Goal: Information Seeking & Learning: Compare options

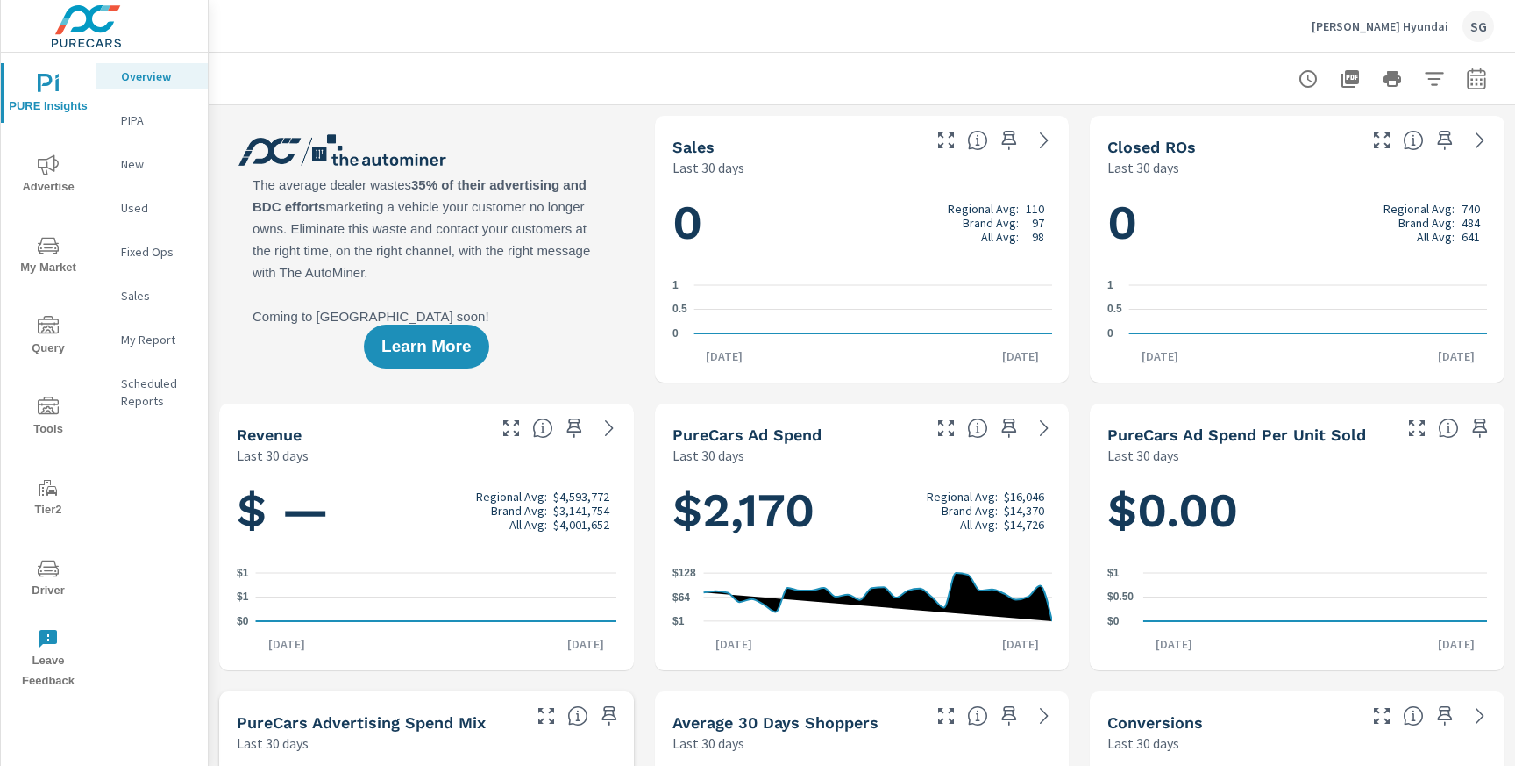
click at [52, 199] on button "Advertise" at bounding box center [48, 174] width 95 height 60
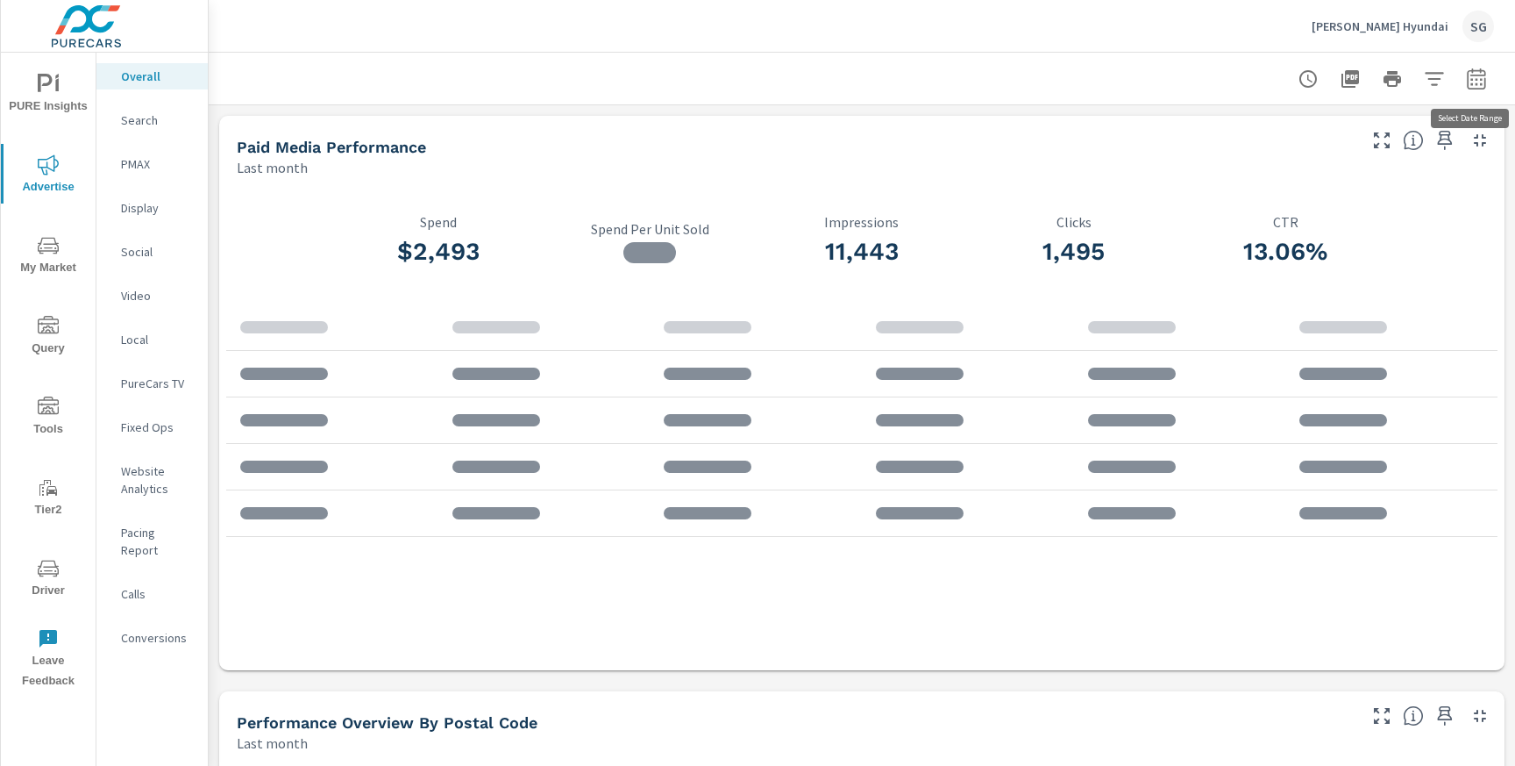
click at [1475, 90] on button "button" at bounding box center [1476, 78] width 35 height 35
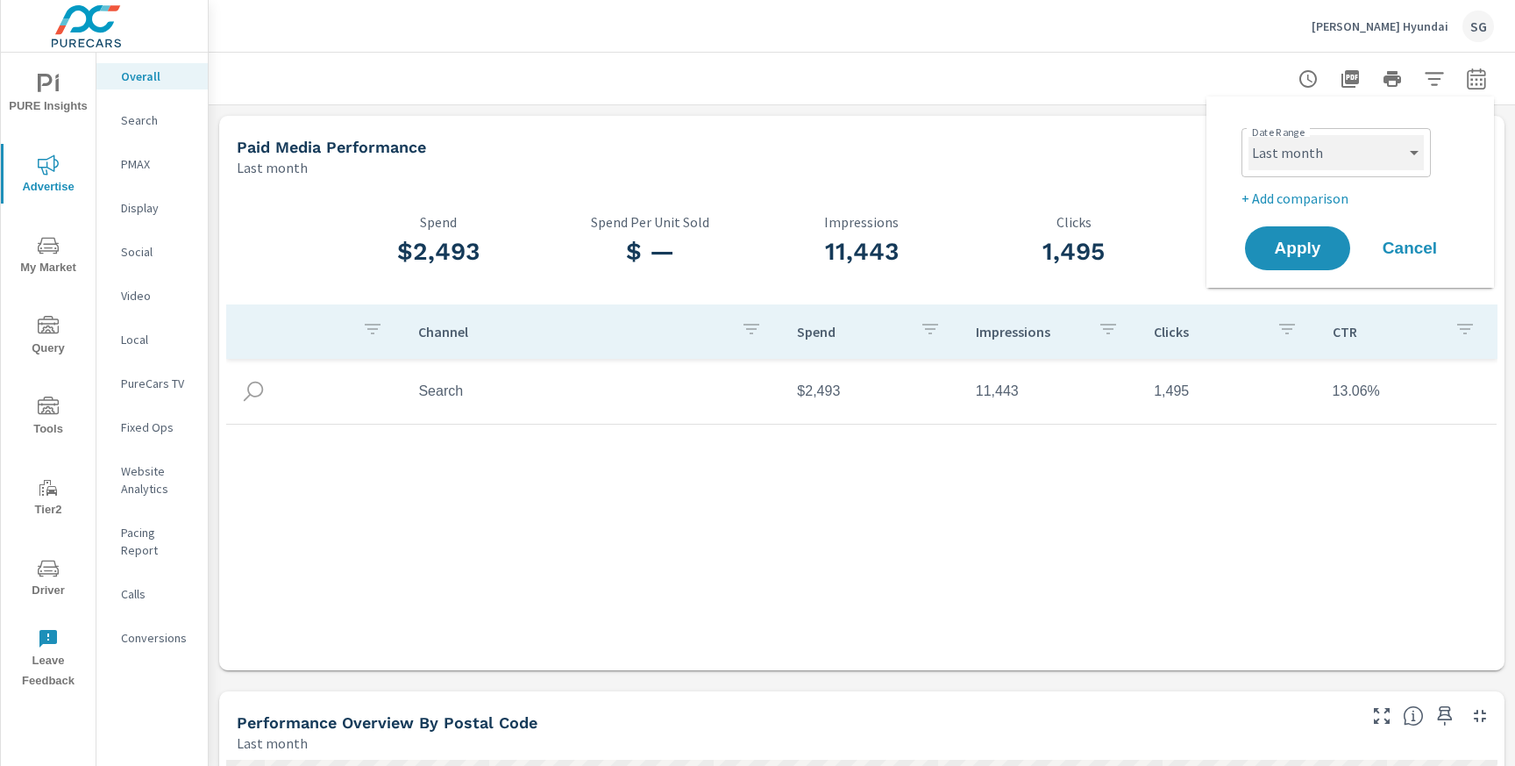
click at [1378, 156] on select "Custom [DATE] Last week Last 7 days Last 14 days Last 30 days Last 45 days Last…" at bounding box center [1336, 152] width 175 height 35
click at [1249, 135] on select "Custom [DATE] Last week Last 7 days Last 14 days Last 30 days Last 45 days Last…" at bounding box center [1336, 152] width 175 height 35
select select "Last 30 days"
click at [1284, 196] on p "+ Add comparison" at bounding box center [1354, 198] width 224 height 21
select select "Previous period"
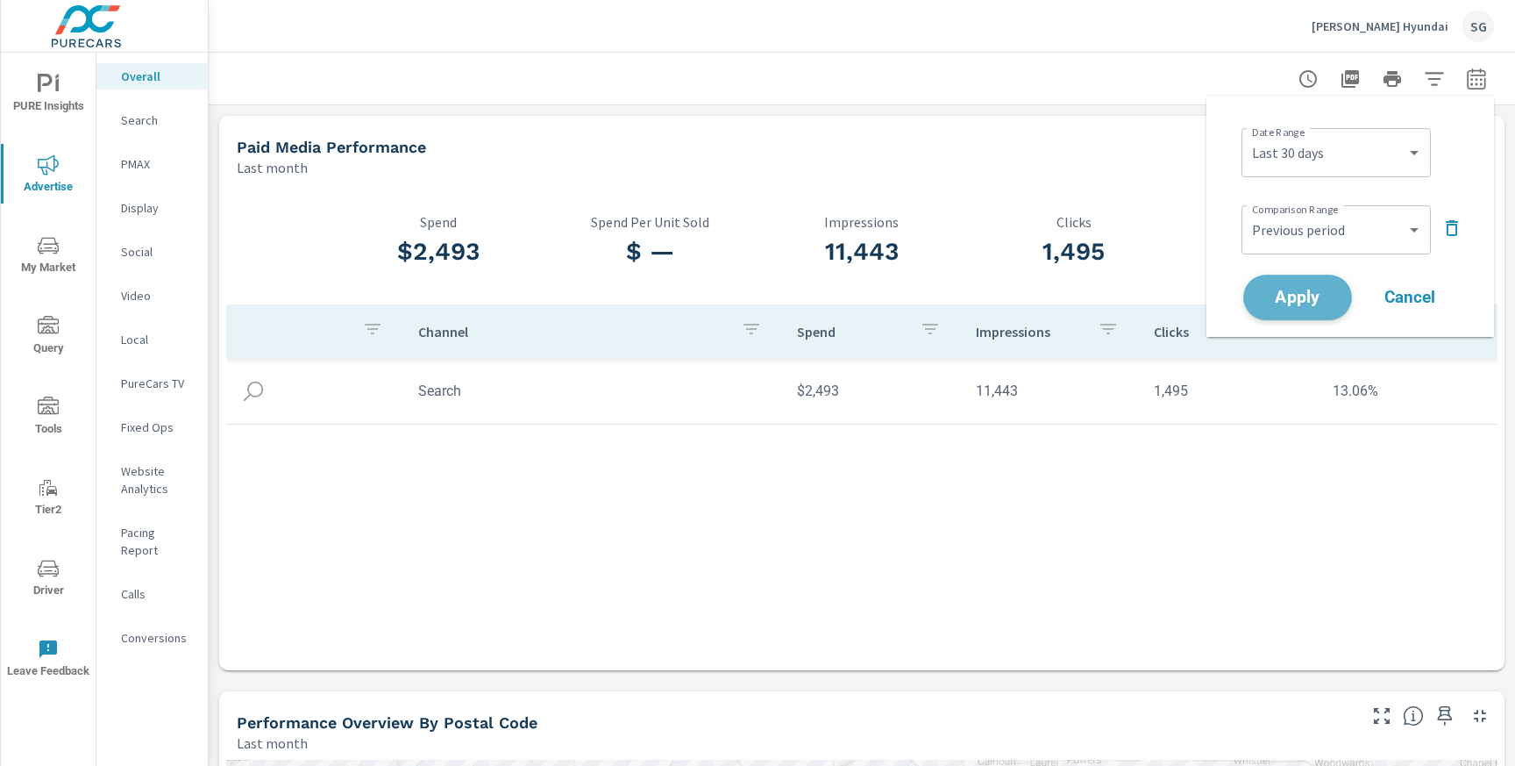
click at [1281, 292] on span "Apply" at bounding box center [1298, 297] width 72 height 17
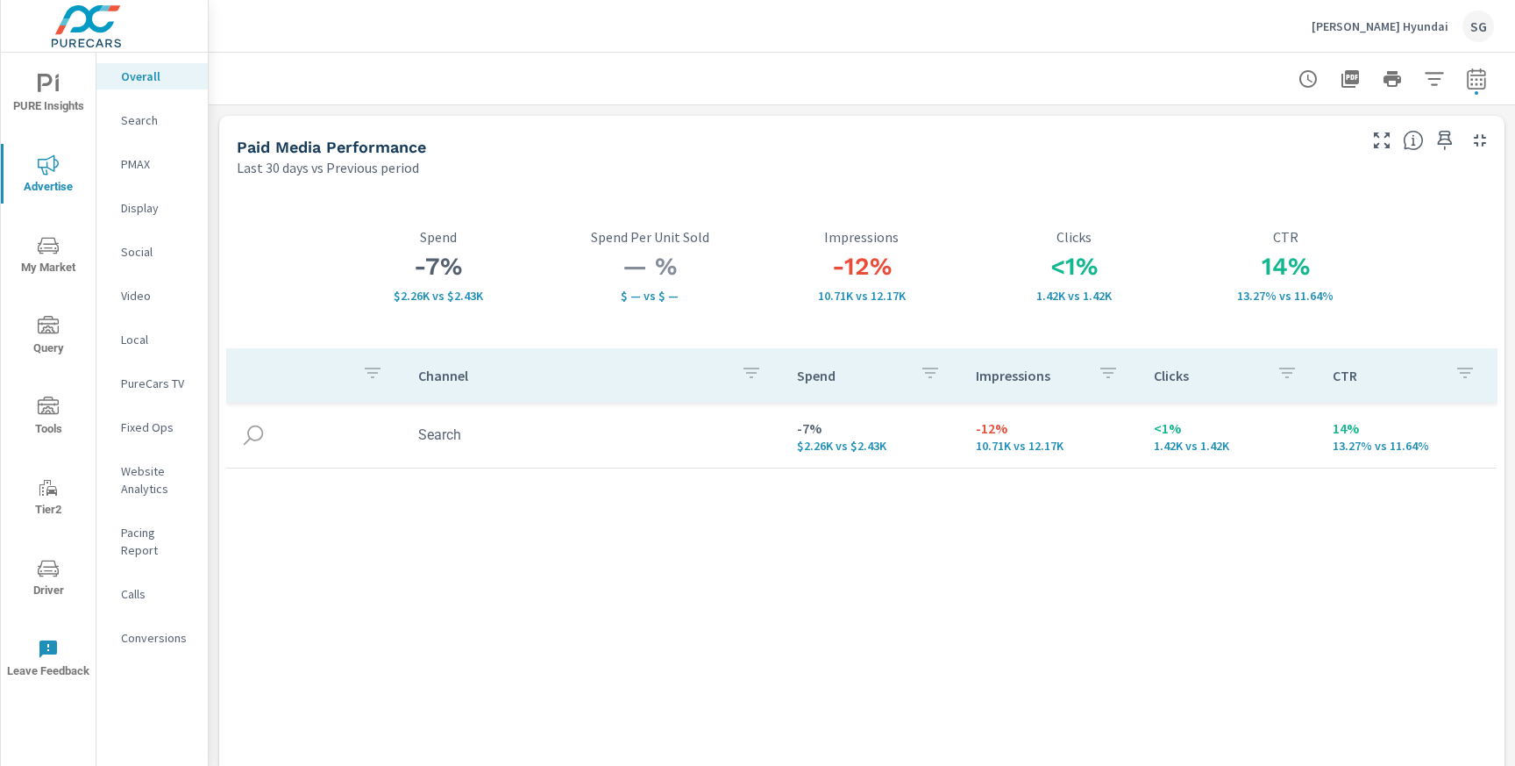
click at [138, 126] on p "Search" at bounding box center [157, 120] width 73 height 18
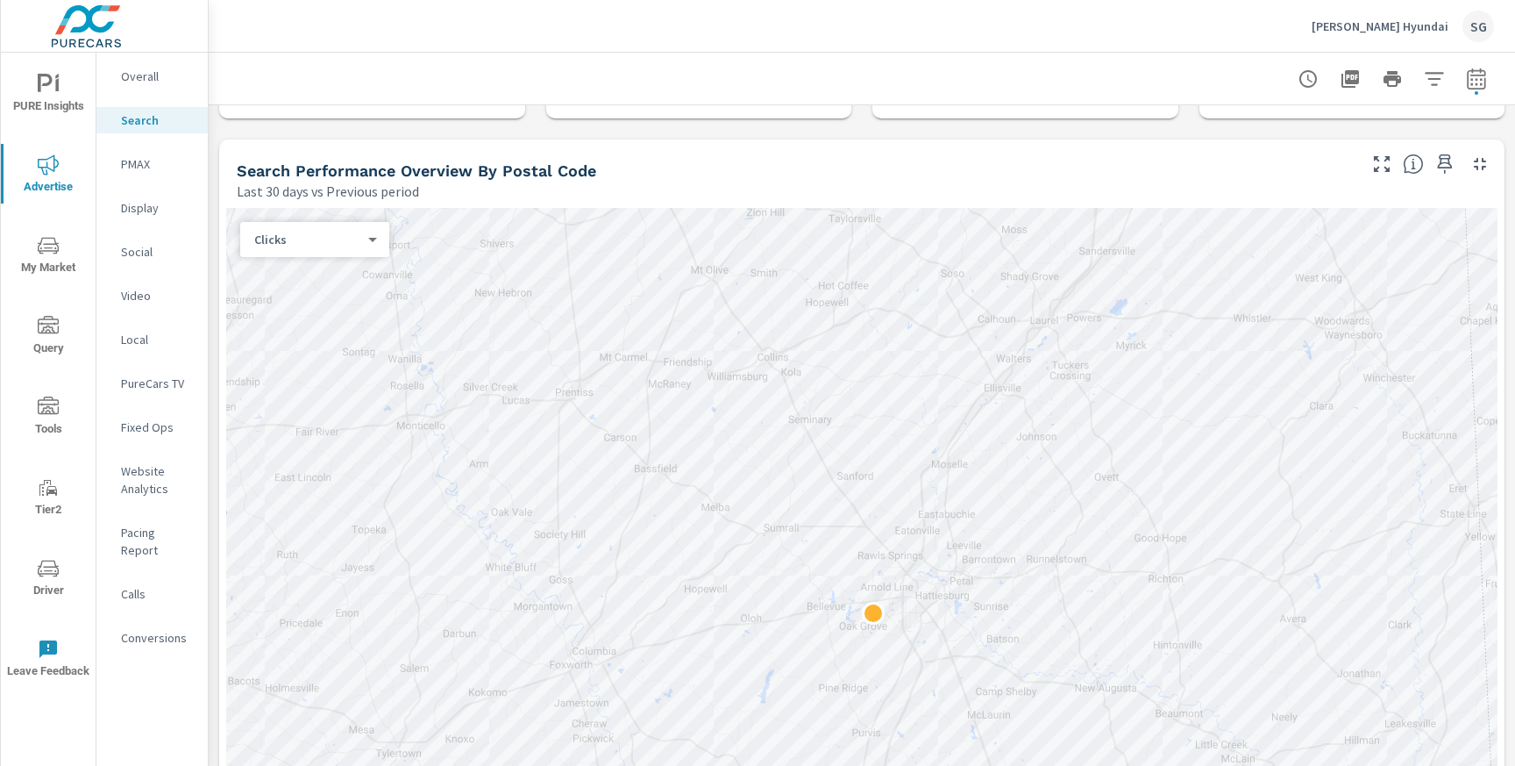
scroll to position [211, 0]
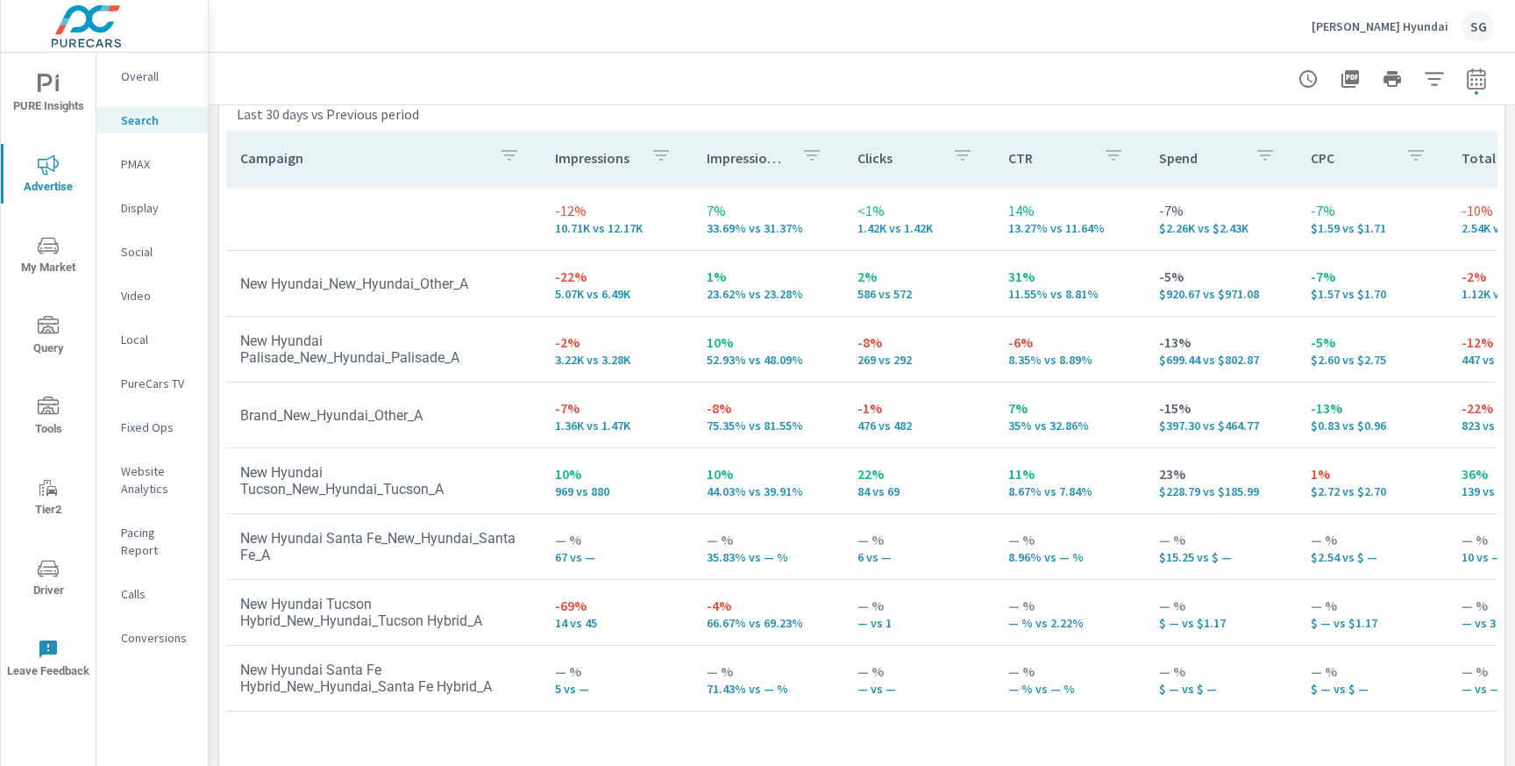
scroll to position [1779, 0]
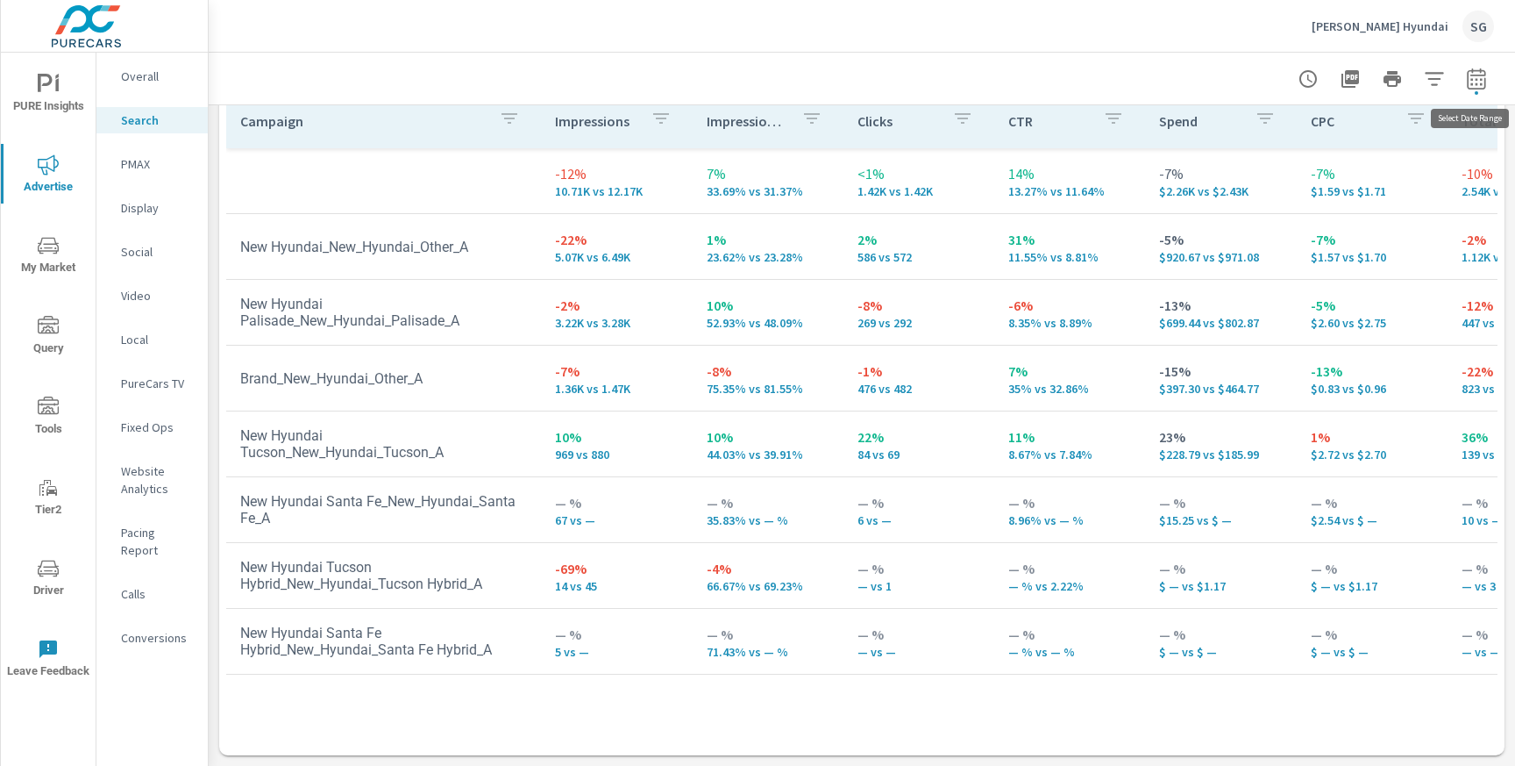
click at [1478, 88] on icon "button" at bounding box center [1476, 78] width 18 height 21
select select "Last 30 days"
select select "Previous period"
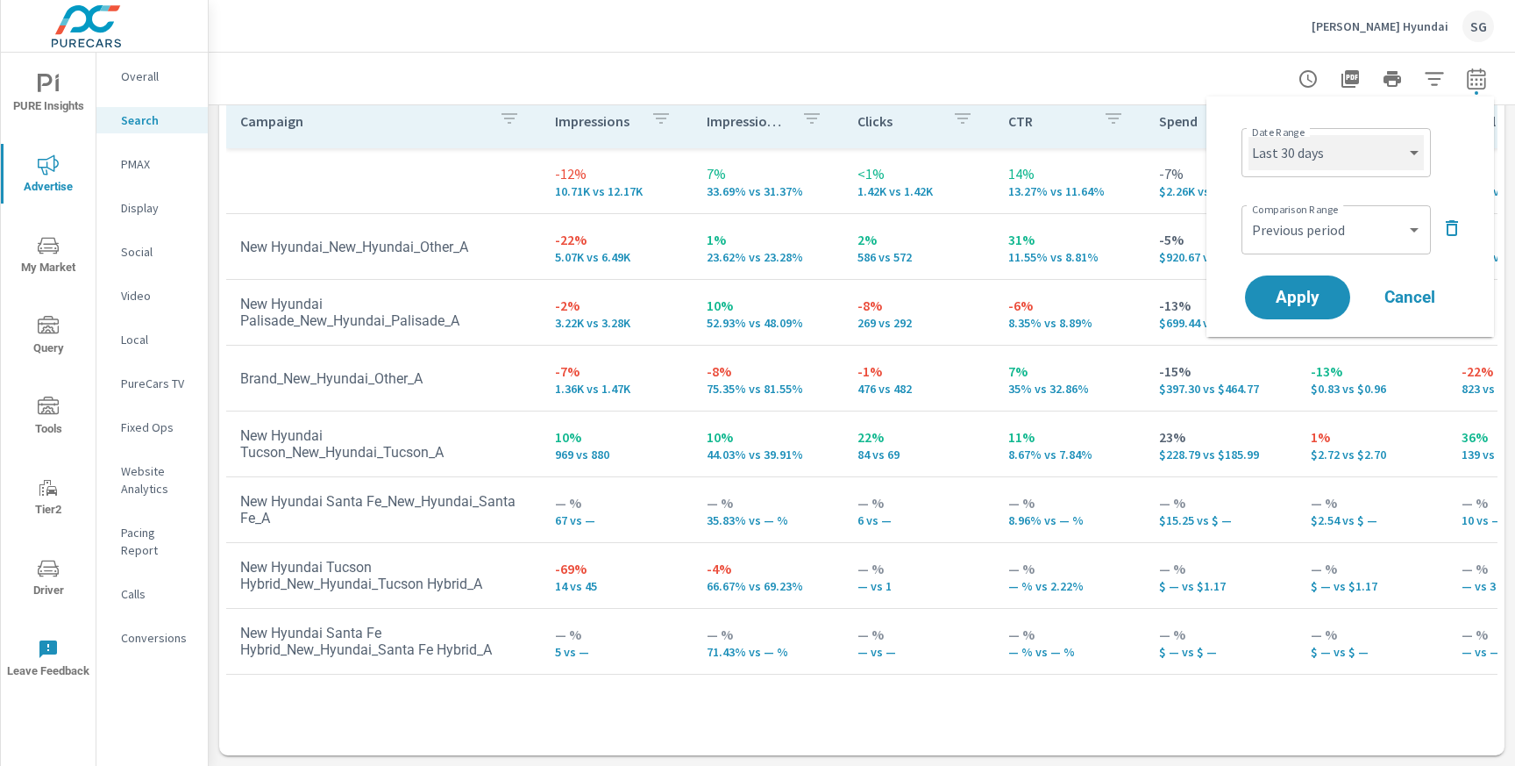
click at [1375, 142] on select "Custom [DATE] Last week Last 7 days Last 14 days Last 30 days Last 45 days Last…" at bounding box center [1336, 152] width 175 height 35
click at [1249, 135] on select "Custom [DATE] Last week Last 7 days Last 14 days Last 30 days Last 45 days Last…" at bounding box center [1336, 152] width 175 height 35
select select "Last month"
click at [1324, 300] on span "Apply" at bounding box center [1298, 297] width 72 height 17
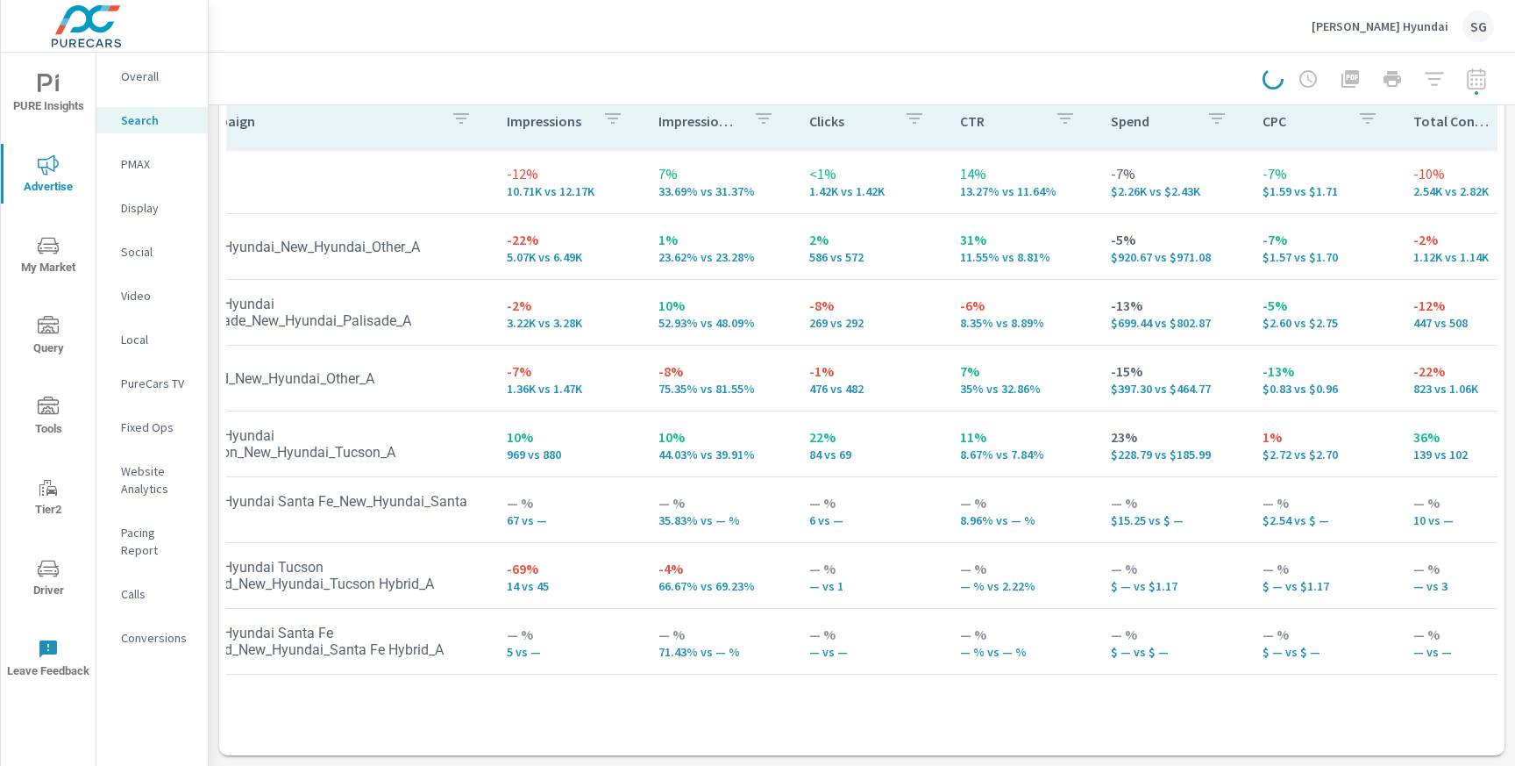
scroll to position [0, 0]
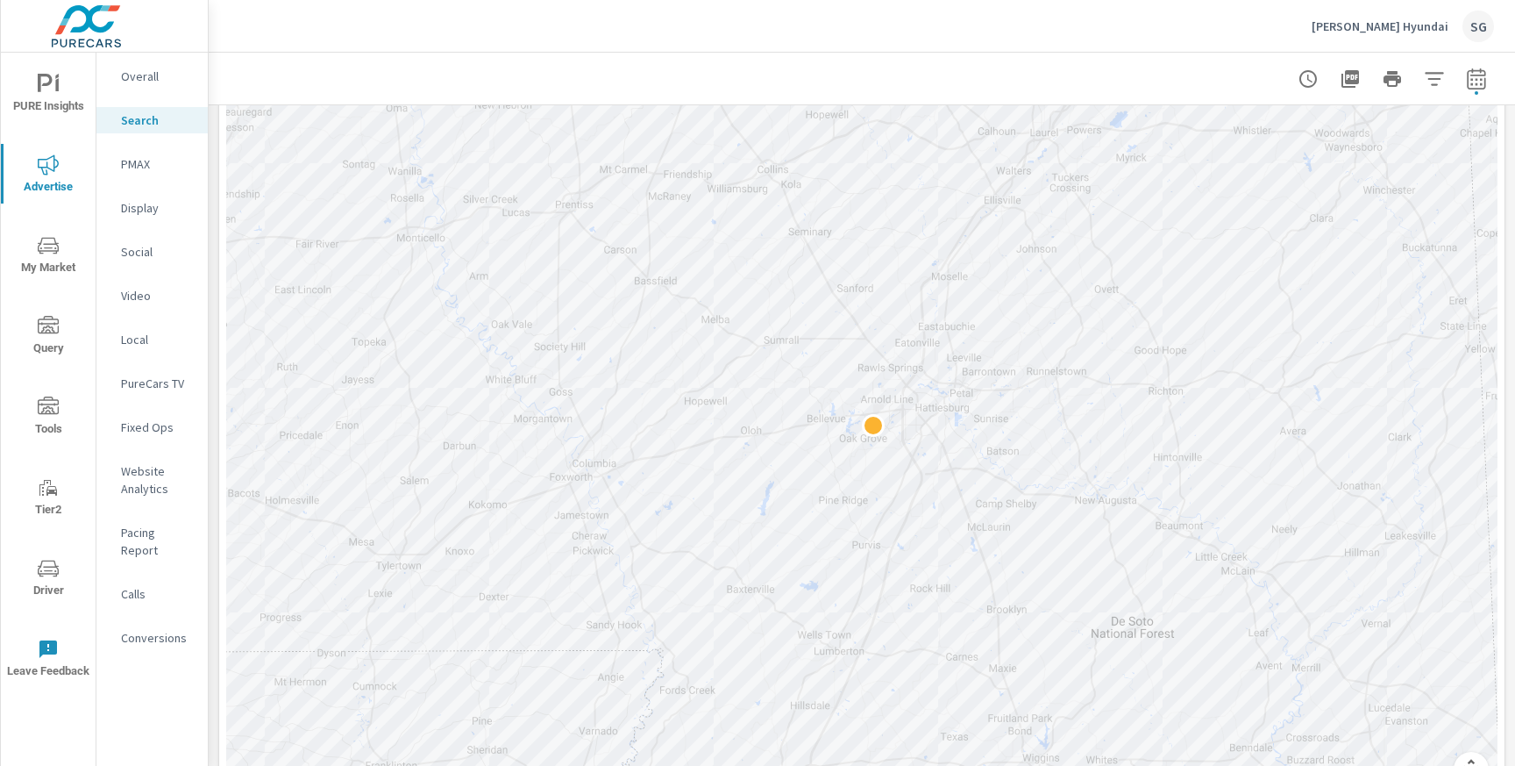
scroll to position [365, 0]
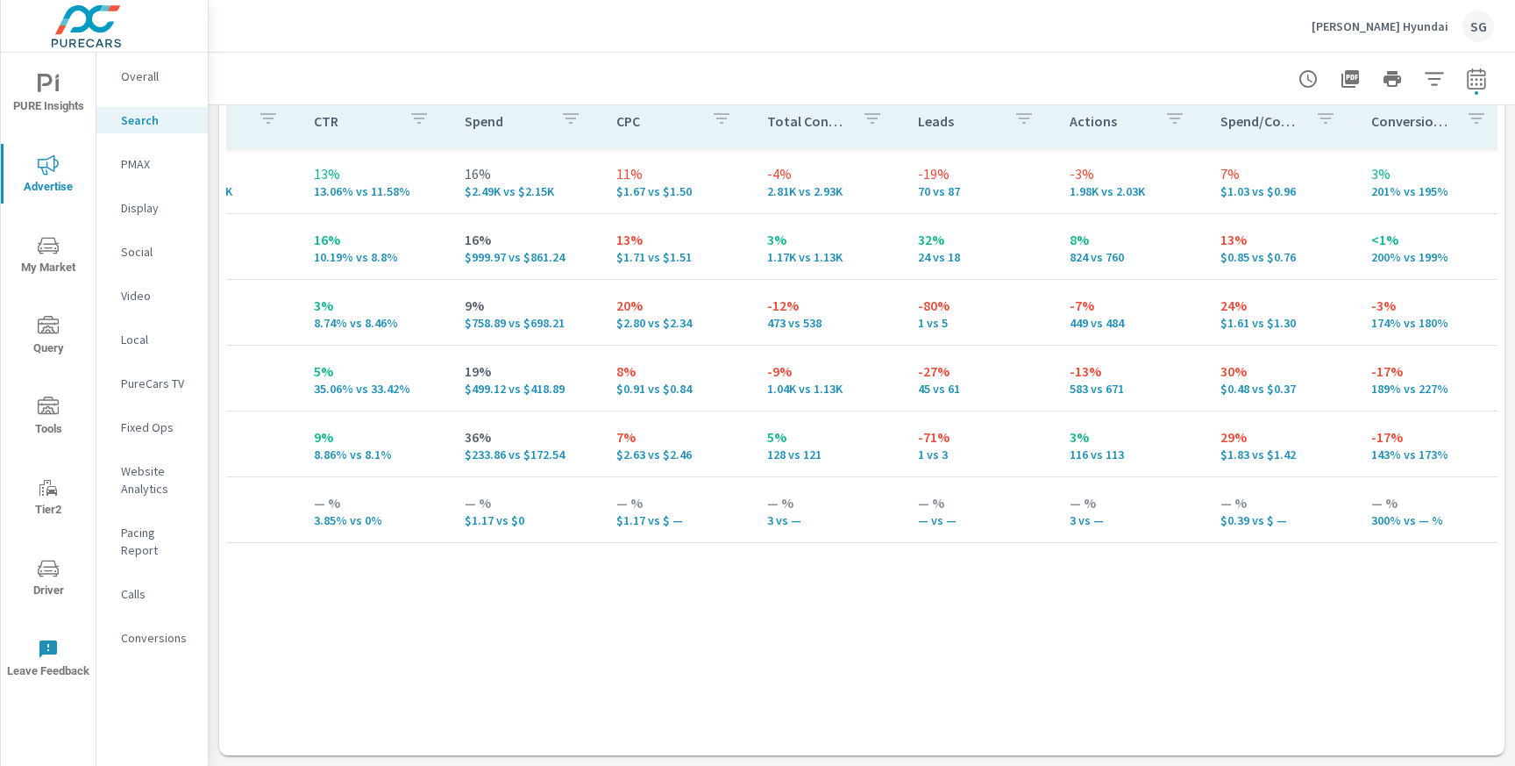
scroll to position [0, 695]
click at [1471, 88] on icon "button" at bounding box center [1476, 78] width 18 height 21
select select "Last month"
select select "Previous period"
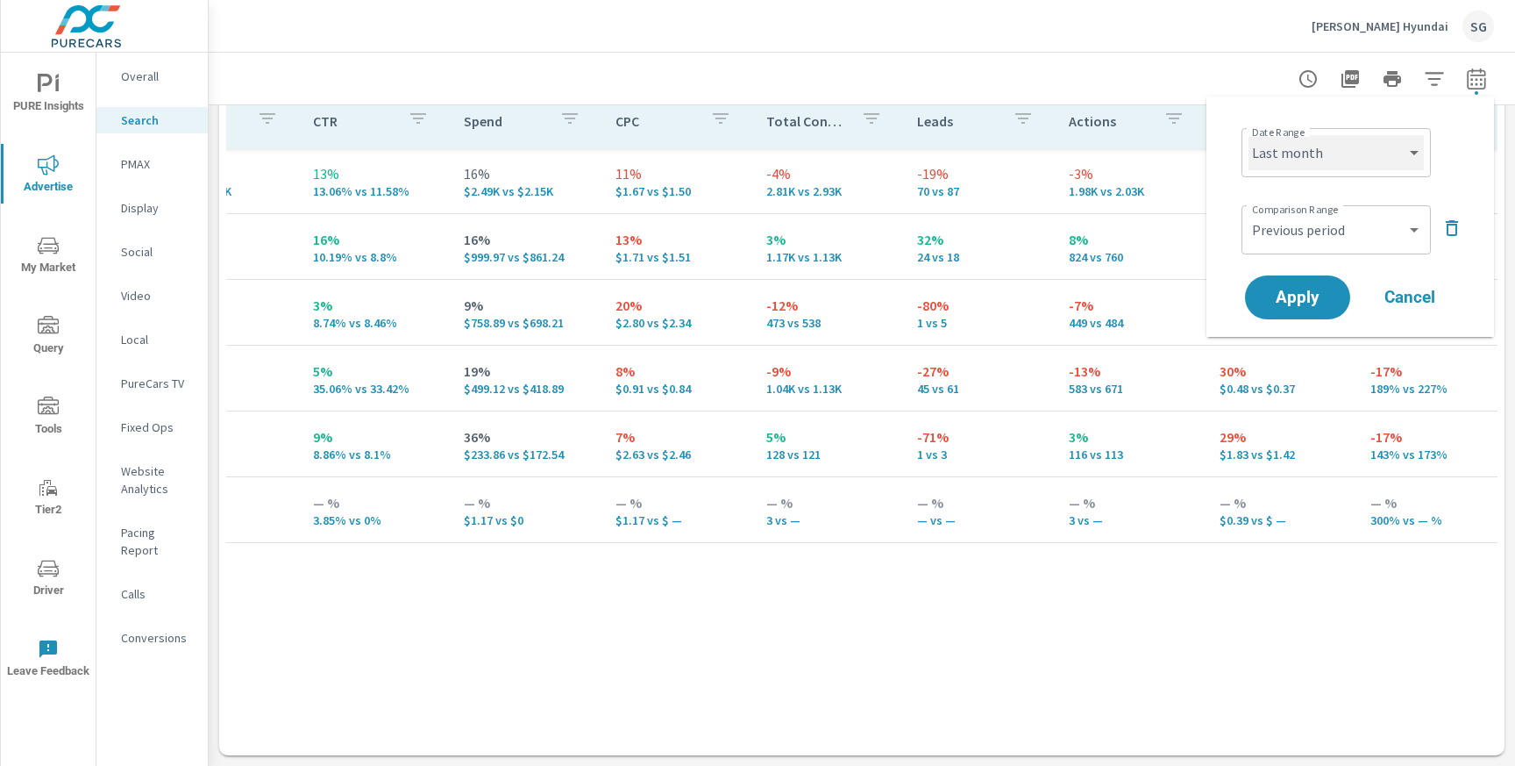
click at [1332, 156] on select "Custom [DATE] Last week Last 7 days Last 14 days Last 30 days Last 45 days Last…" at bounding box center [1336, 152] width 175 height 35
click at [1249, 135] on select "Custom [DATE] Last week Last 7 days Last 14 days Last 30 days Last 45 days Last…" at bounding box center [1336, 152] width 175 height 35
select select "Last 30 days"
click at [1289, 310] on button "Apply" at bounding box center [1297, 297] width 109 height 46
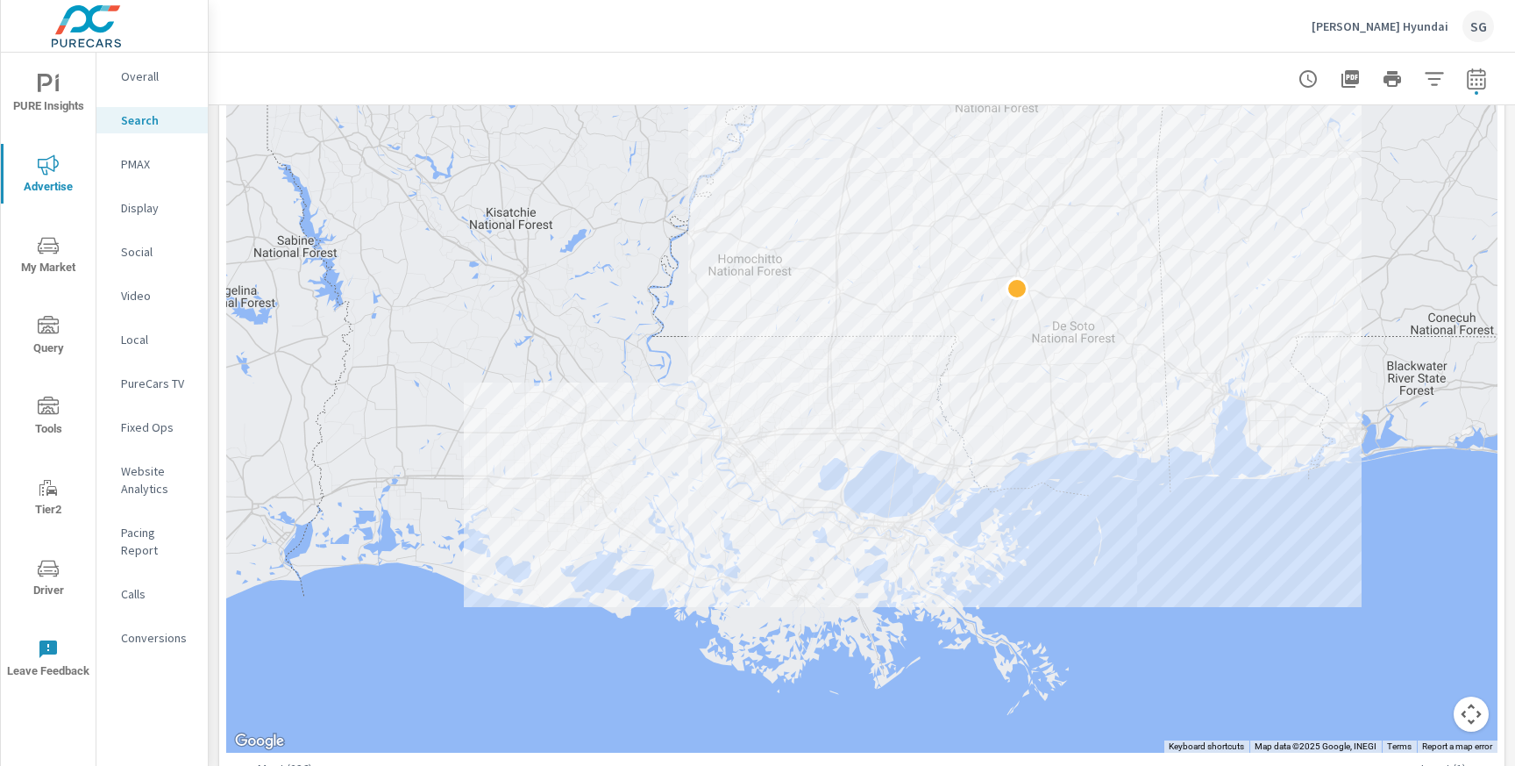
scroll to position [420, 0]
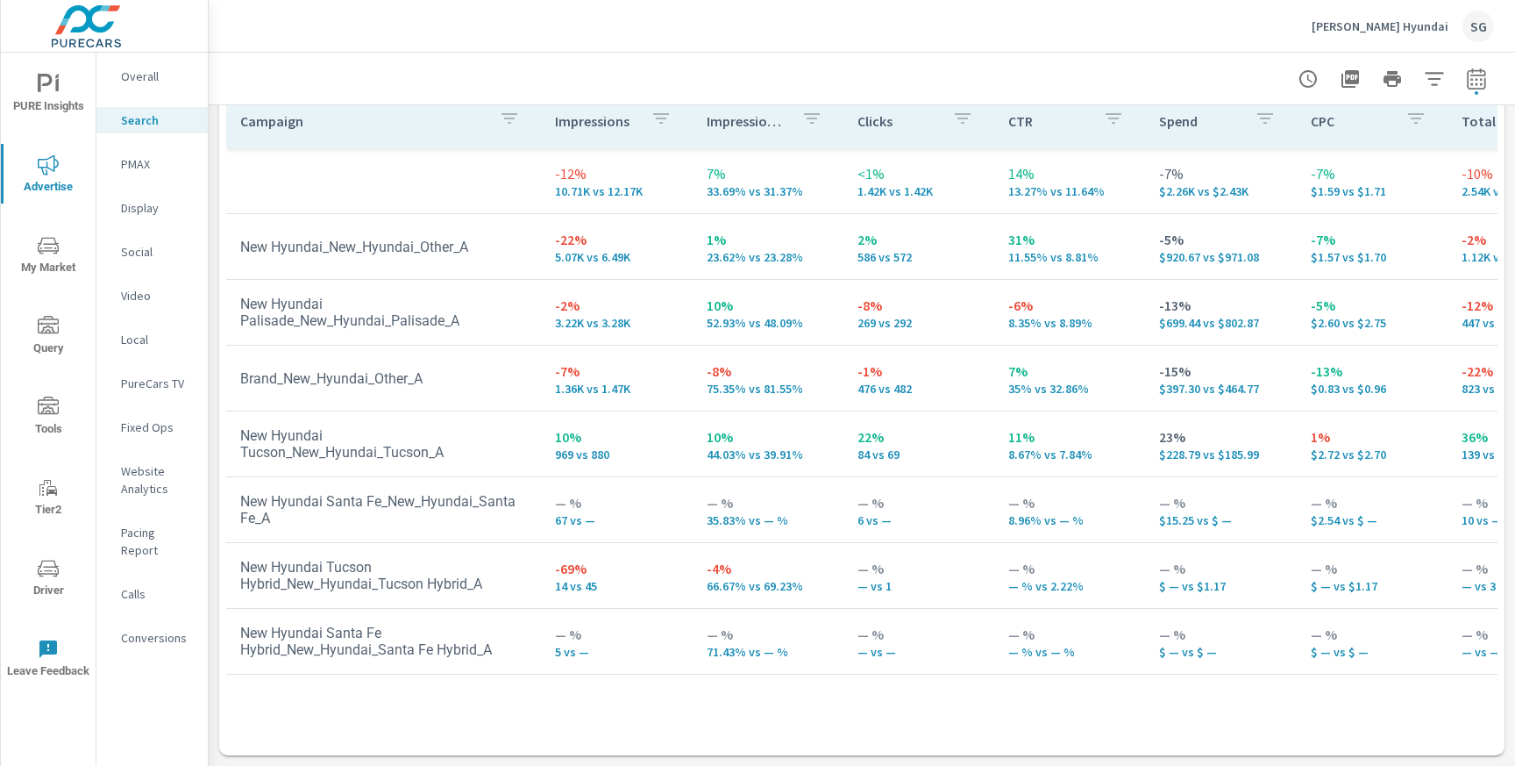
click at [121, 159] on p "PMAX" at bounding box center [157, 164] width 73 height 18
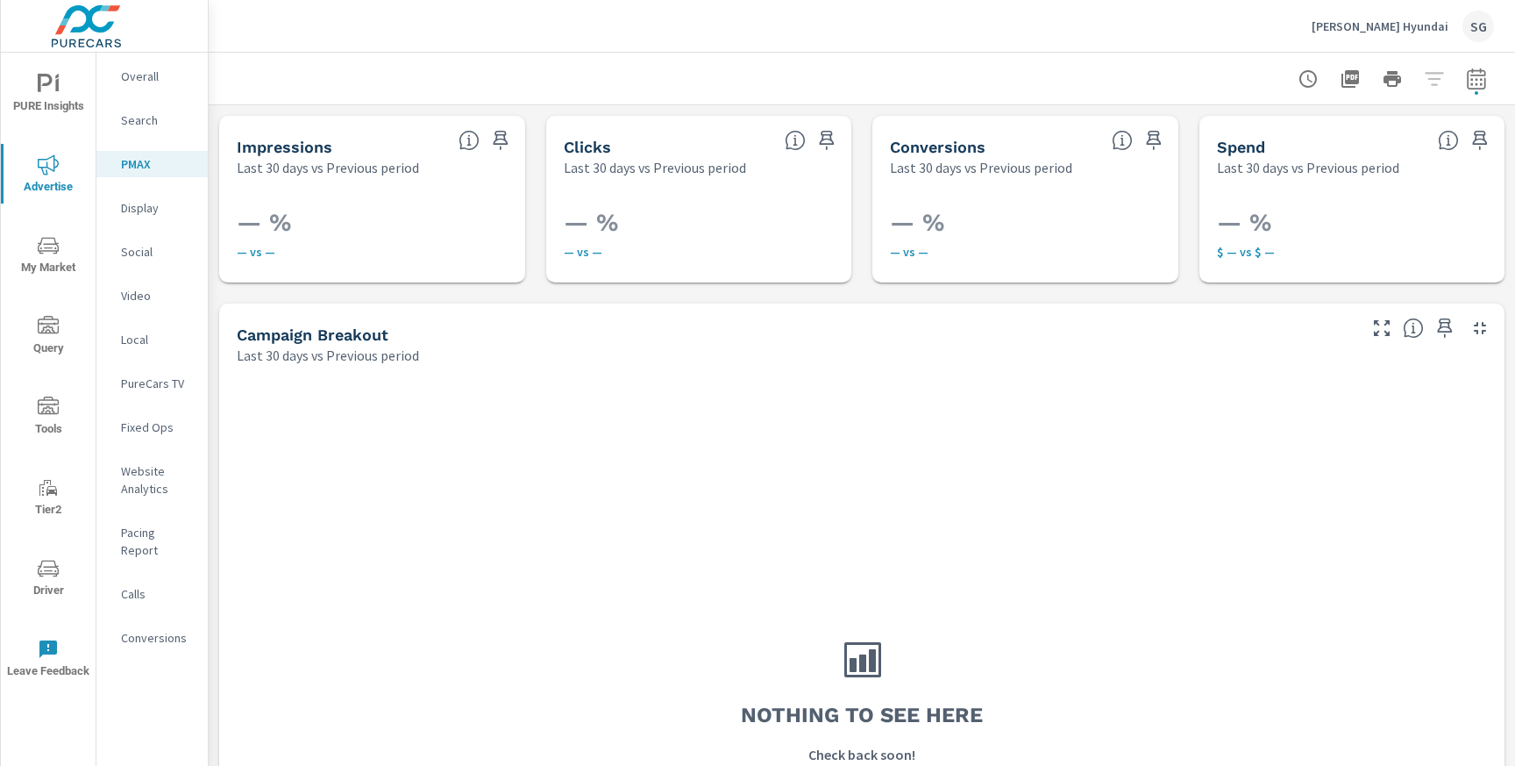
click at [149, 131] on div "Search" at bounding box center [151, 120] width 111 height 26
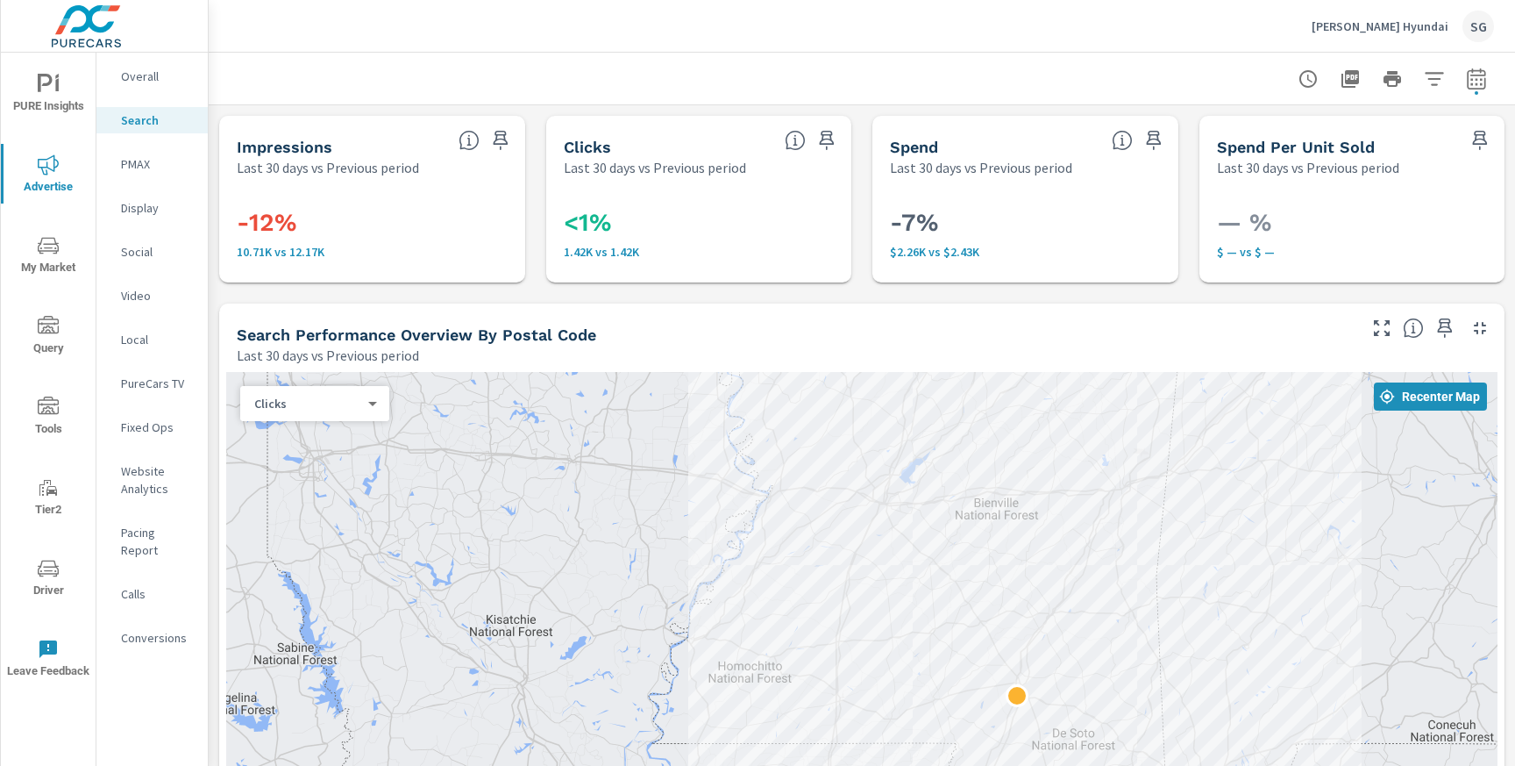
click at [1474, 83] on icon "button" at bounding box center [1476, 78] width 21 height 21
select select "Last 30 days"
select select "Previous period"
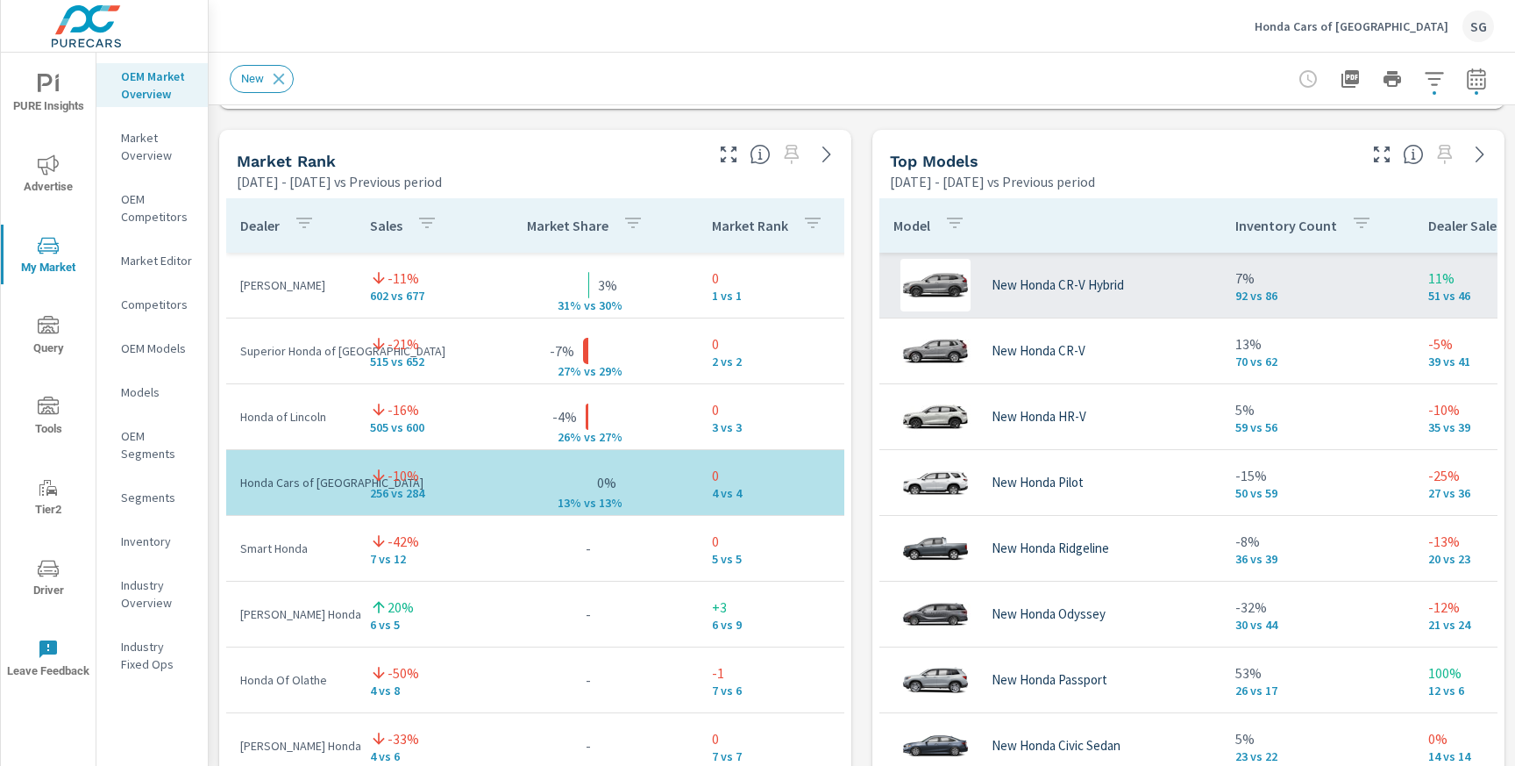
scroll to position [1100, 0]
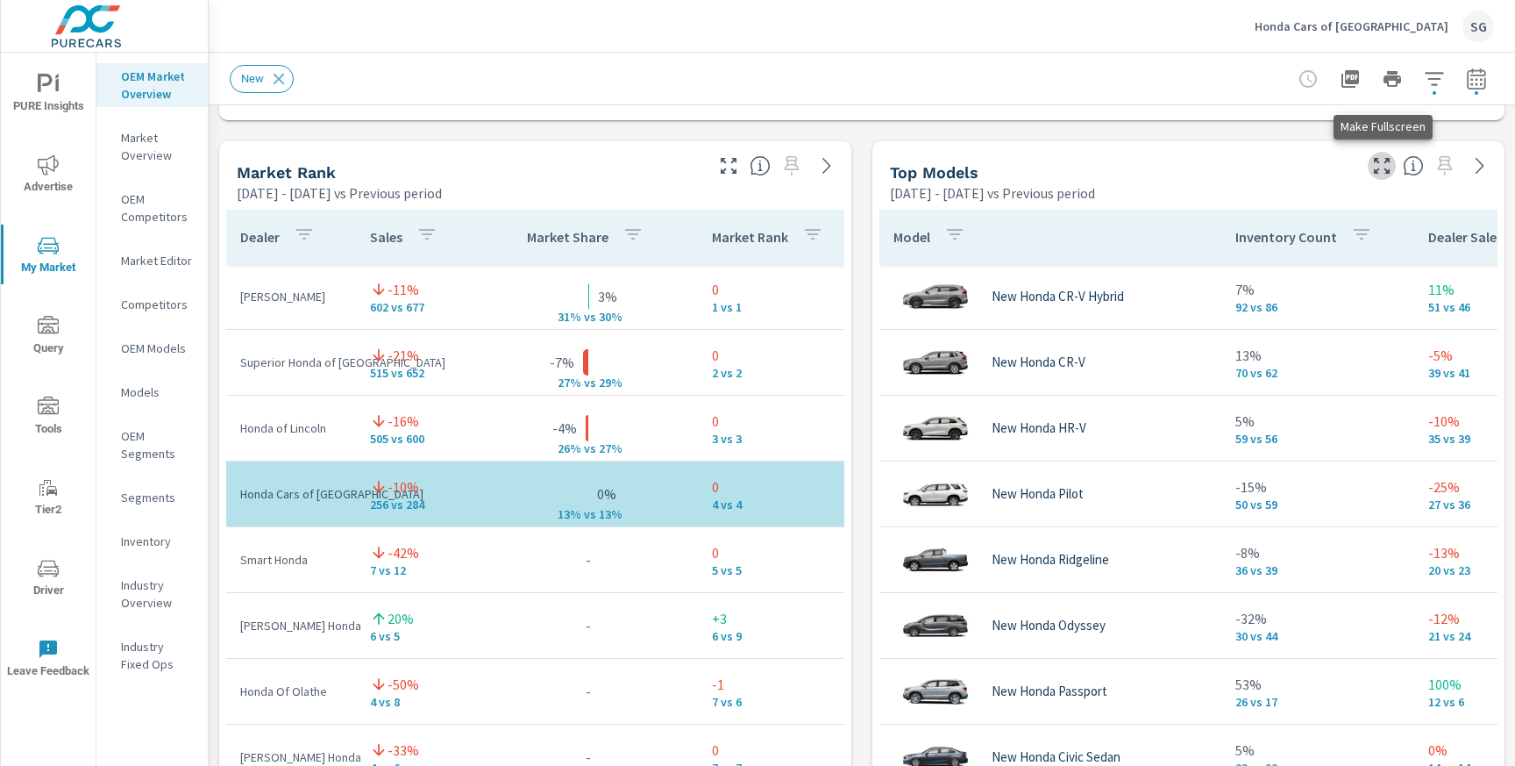
click at [1389, 176] on button "button" at bounding box center [1382, 166] width 28 height 28
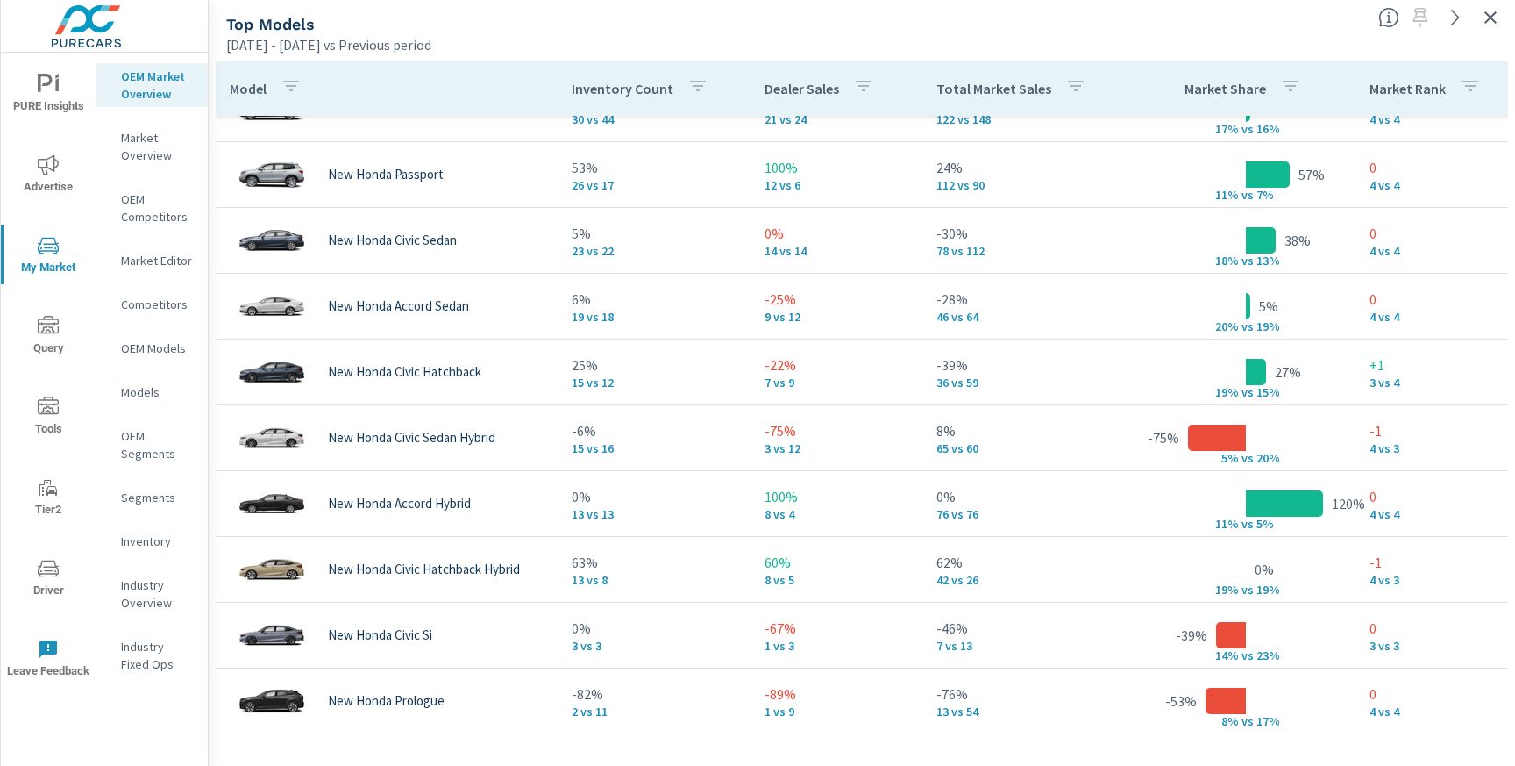
scroll to position [509, 0]
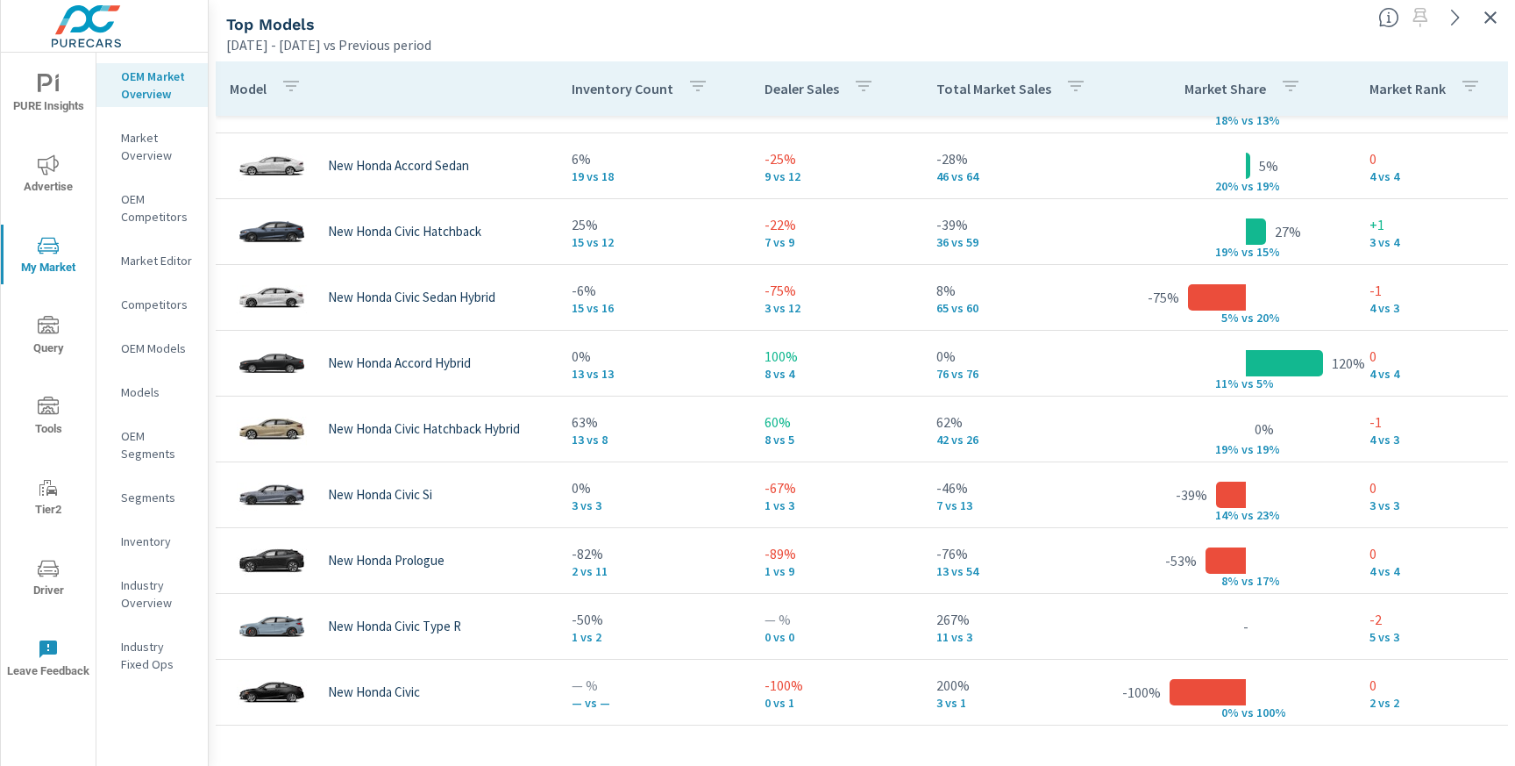
scroll to position [330, 0]
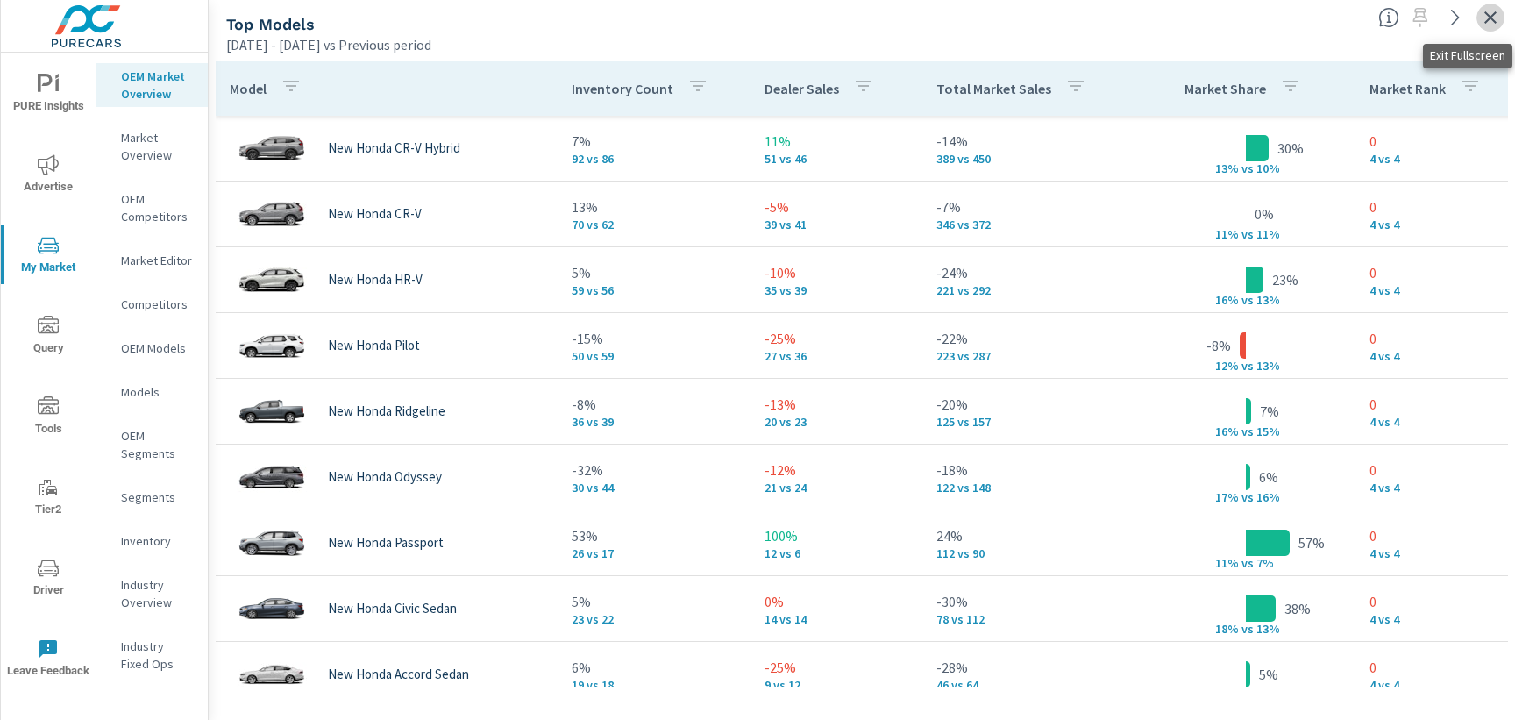
click at [1493, 18] on icon "button" at bounding box center [1490, 17] width 21 height 21
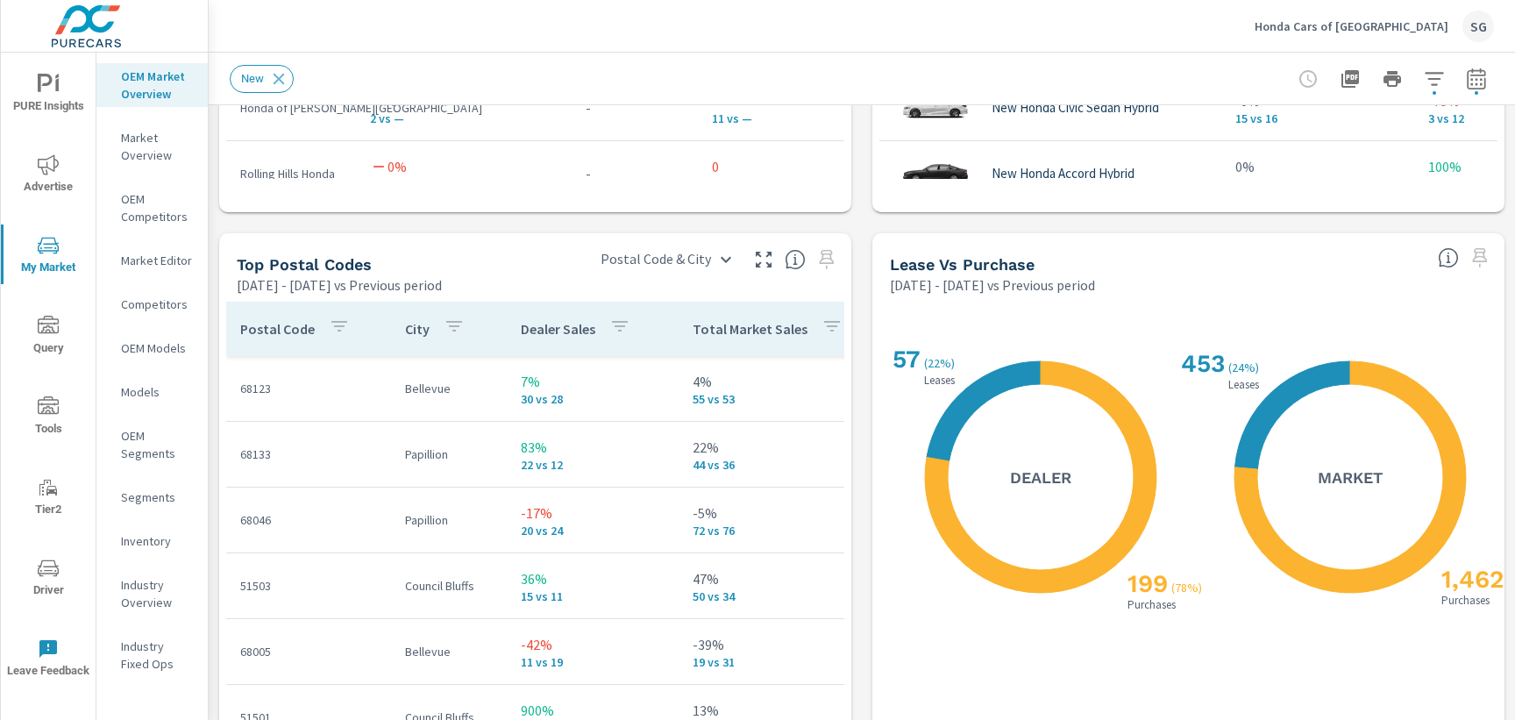
scroll to position [1981, 0]
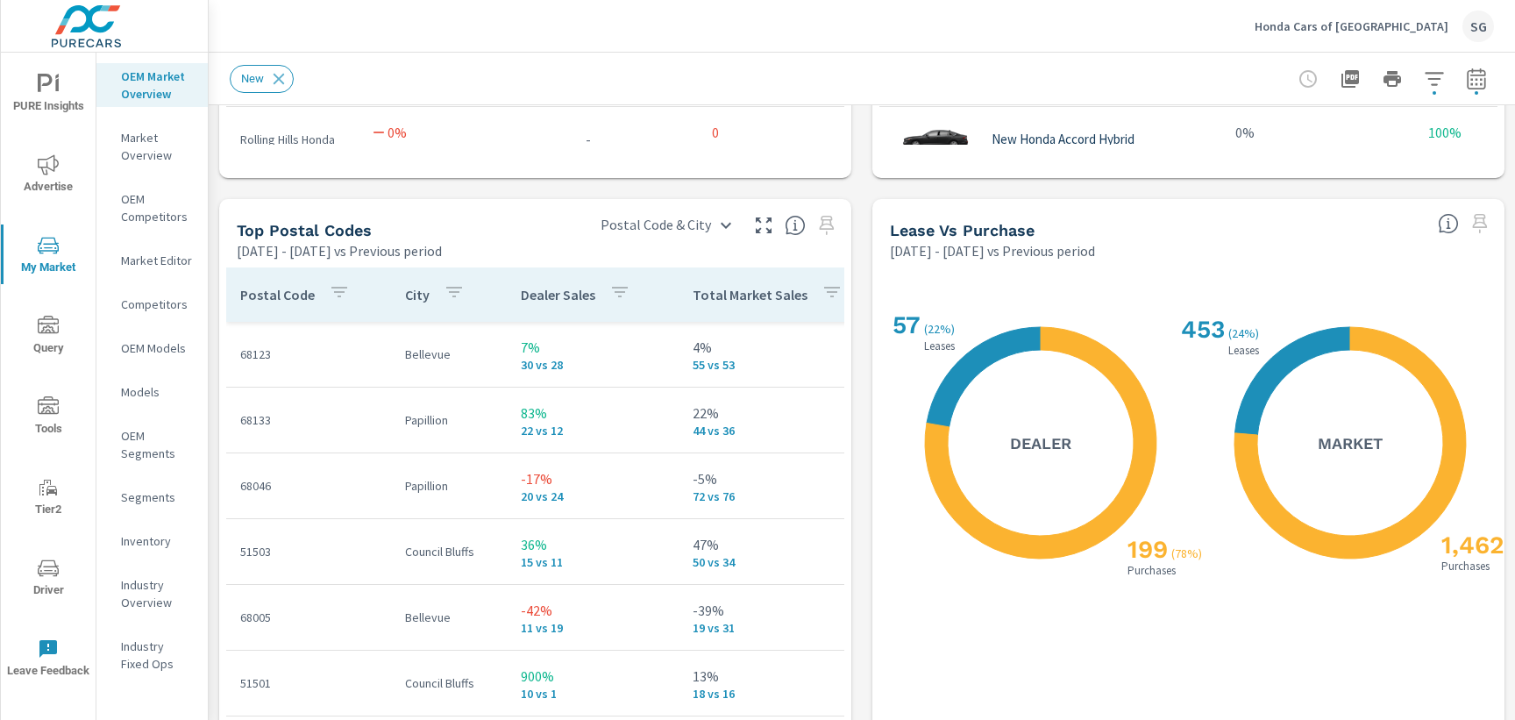
click at [765, 227] on icon "button" at bounding box center [763, 225] width 21 height 21
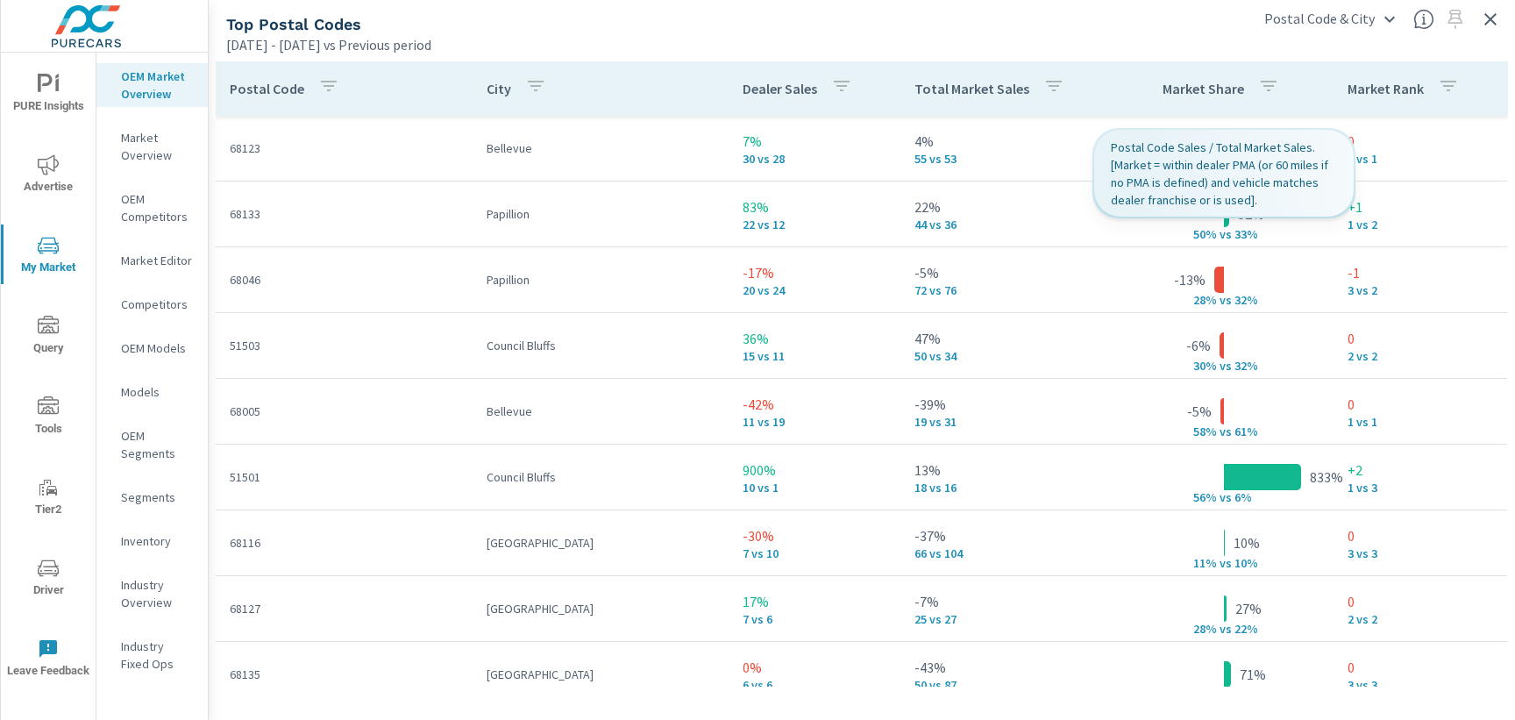
click at [1272, 88] on icon "button" at bounding box center [1268, 85] width 21 height 21
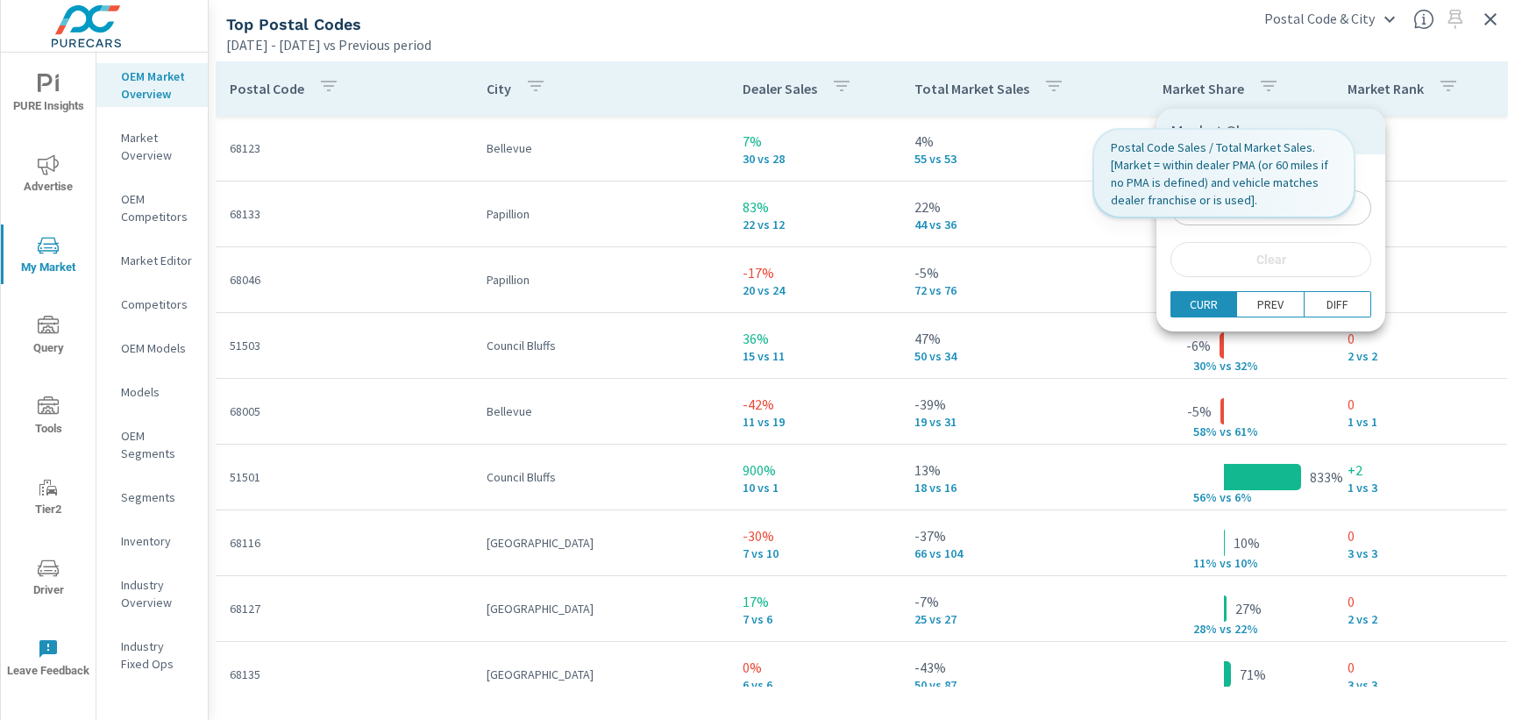
click at [1124, 260] on div at bounding box center [757, 360] width 1515 height 720
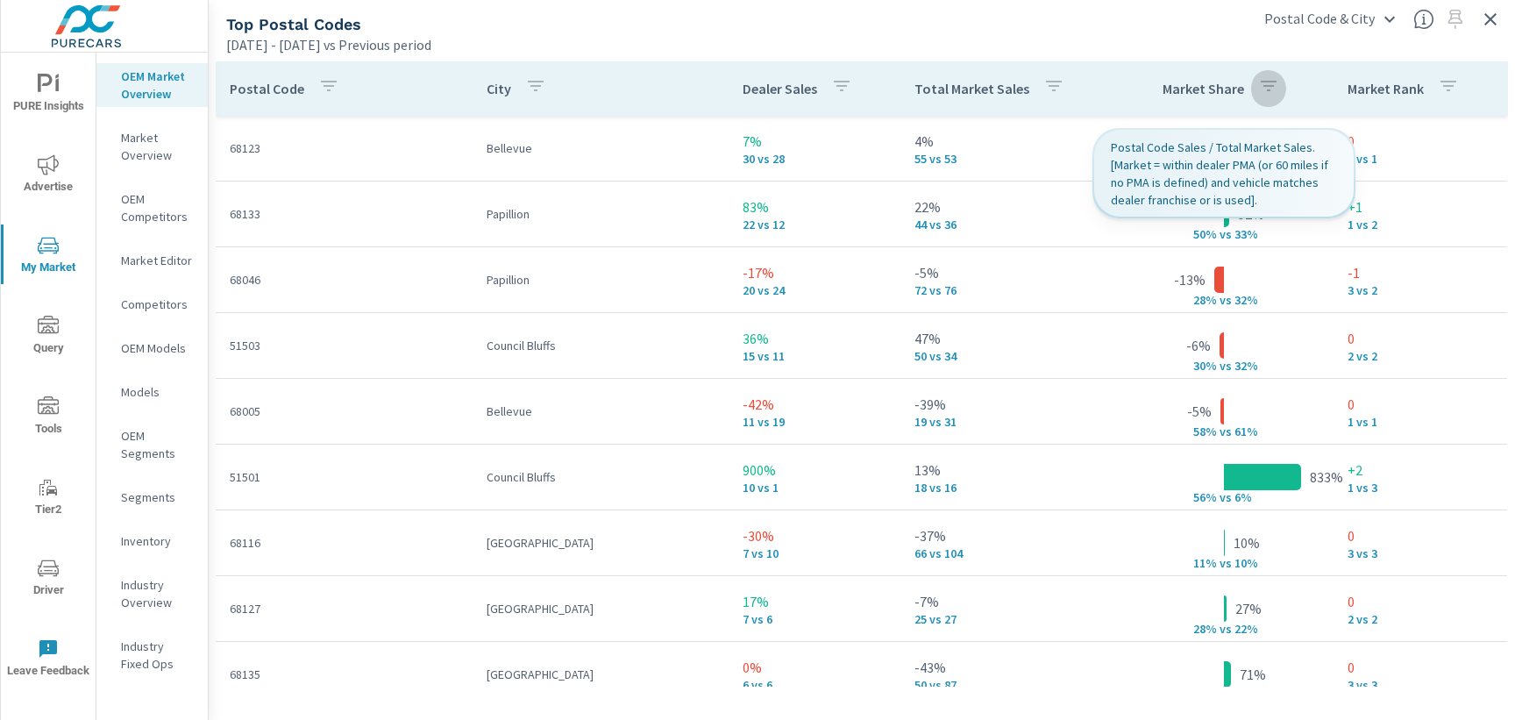
click at [1274, 96] on icon "button" at bounding box center [1268, 85] width 21 height 21
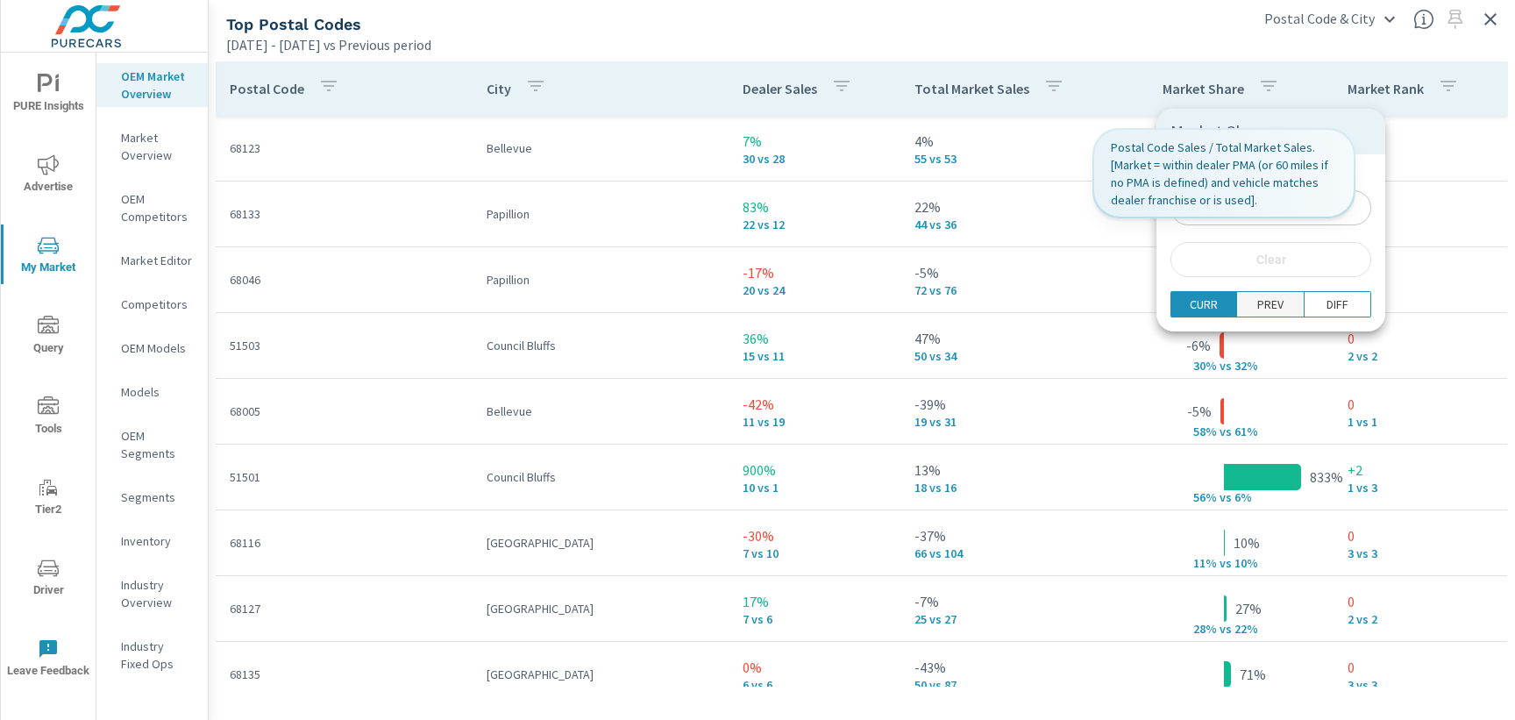
click at [1257, 305] on p "PREV" at bounding box center [1270, 305] width 26 height 18
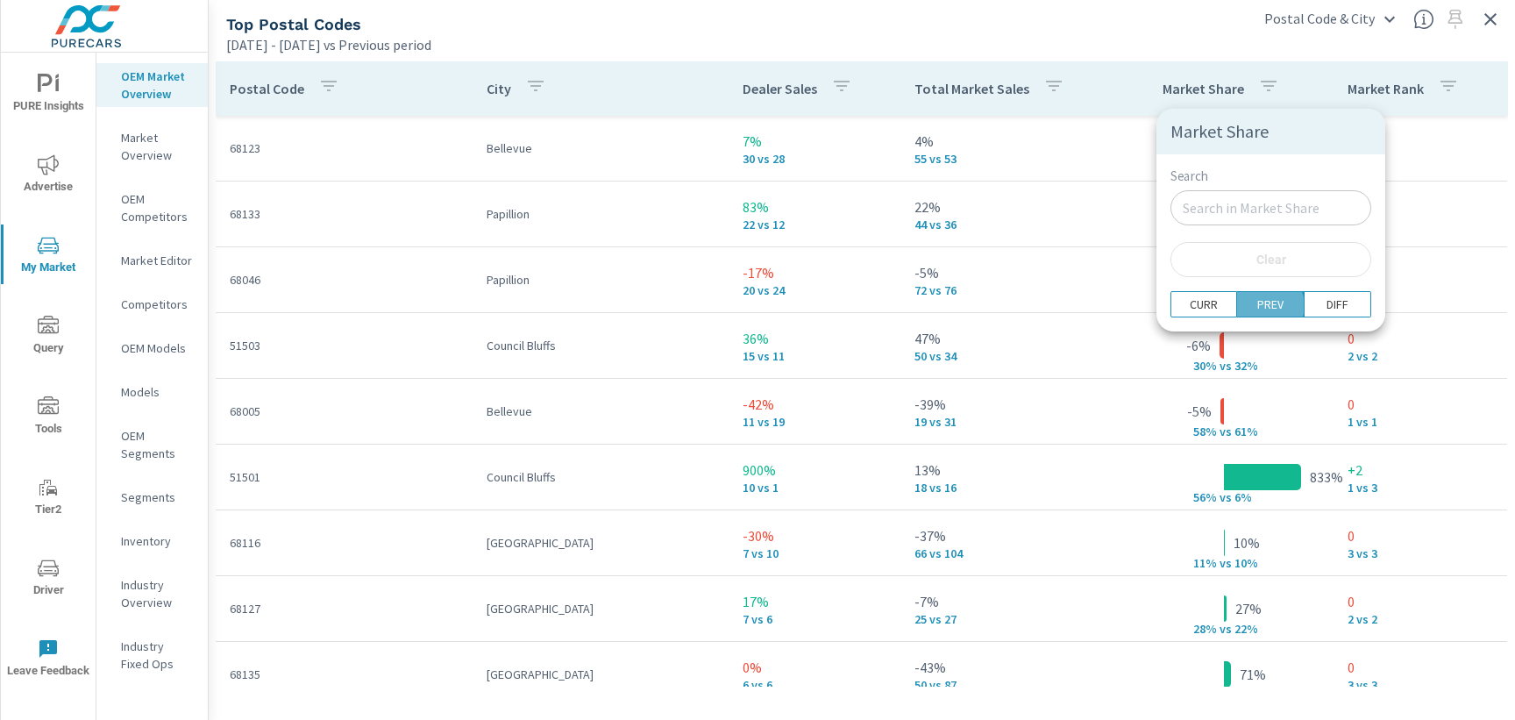
click at [1257, 305] on p "PREV" at bounding box center [1270, 305] width 26 height 18
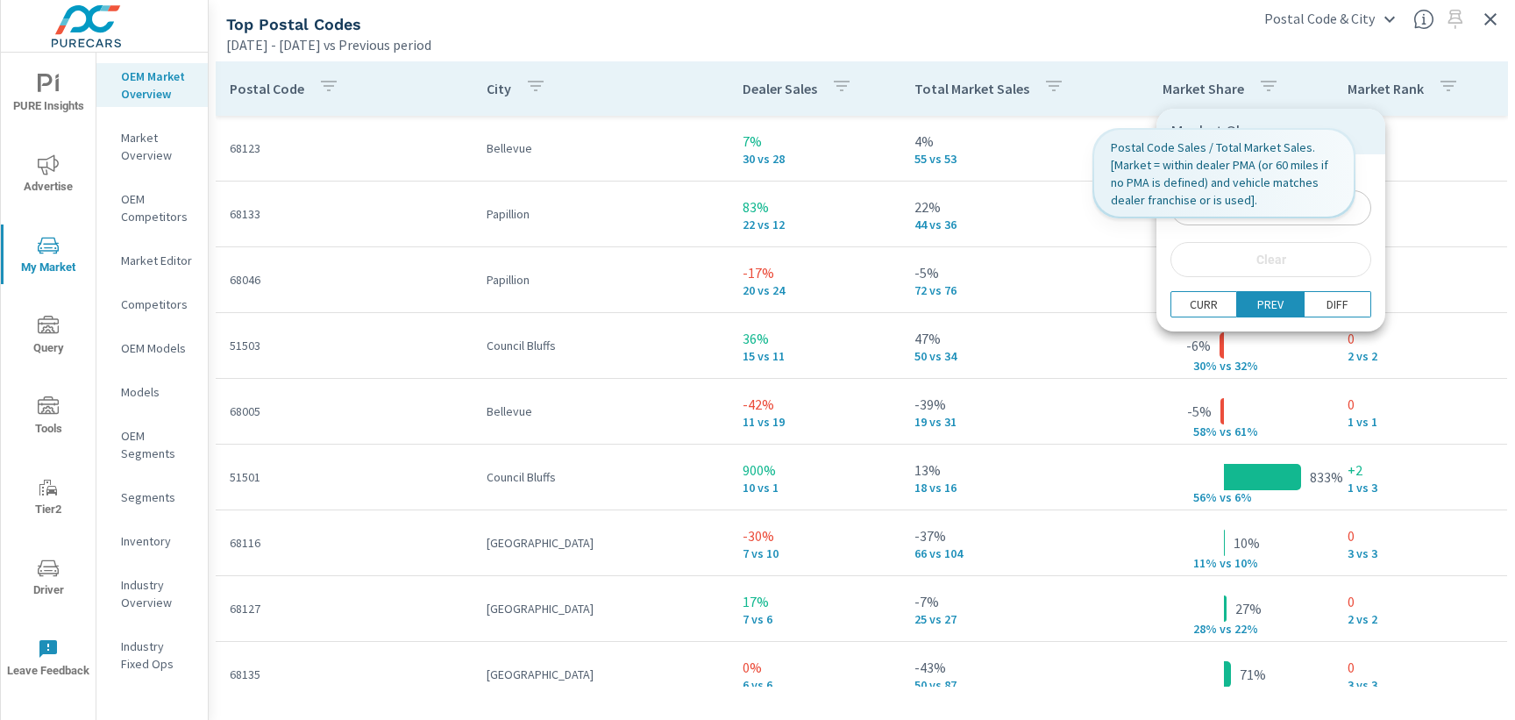
click at [1222, 226] on div "Search ​ Clear" at bounding box center [1271, 222] width 229 height 137
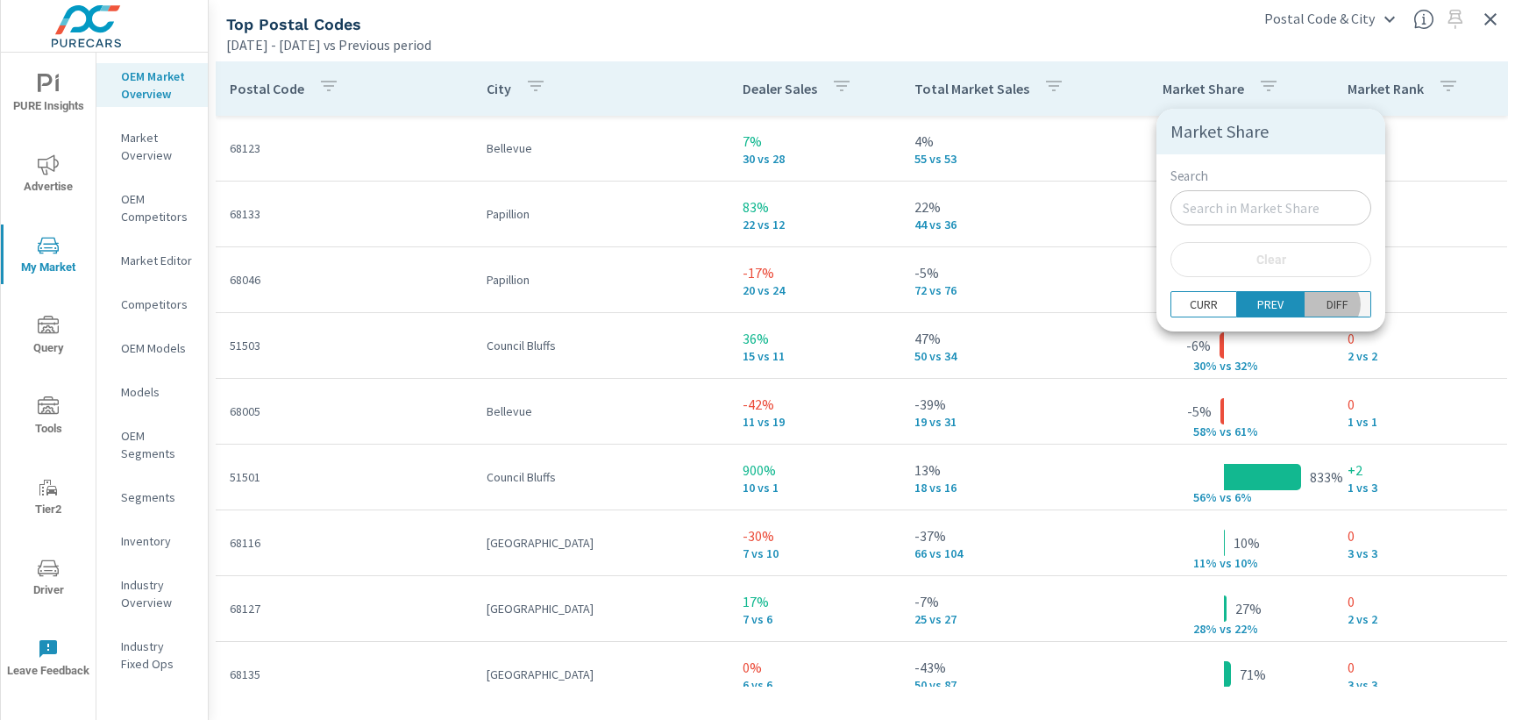
click at [1327, 304] on p "DIFF" at bounding box center [1338, 305] width 22 height 18
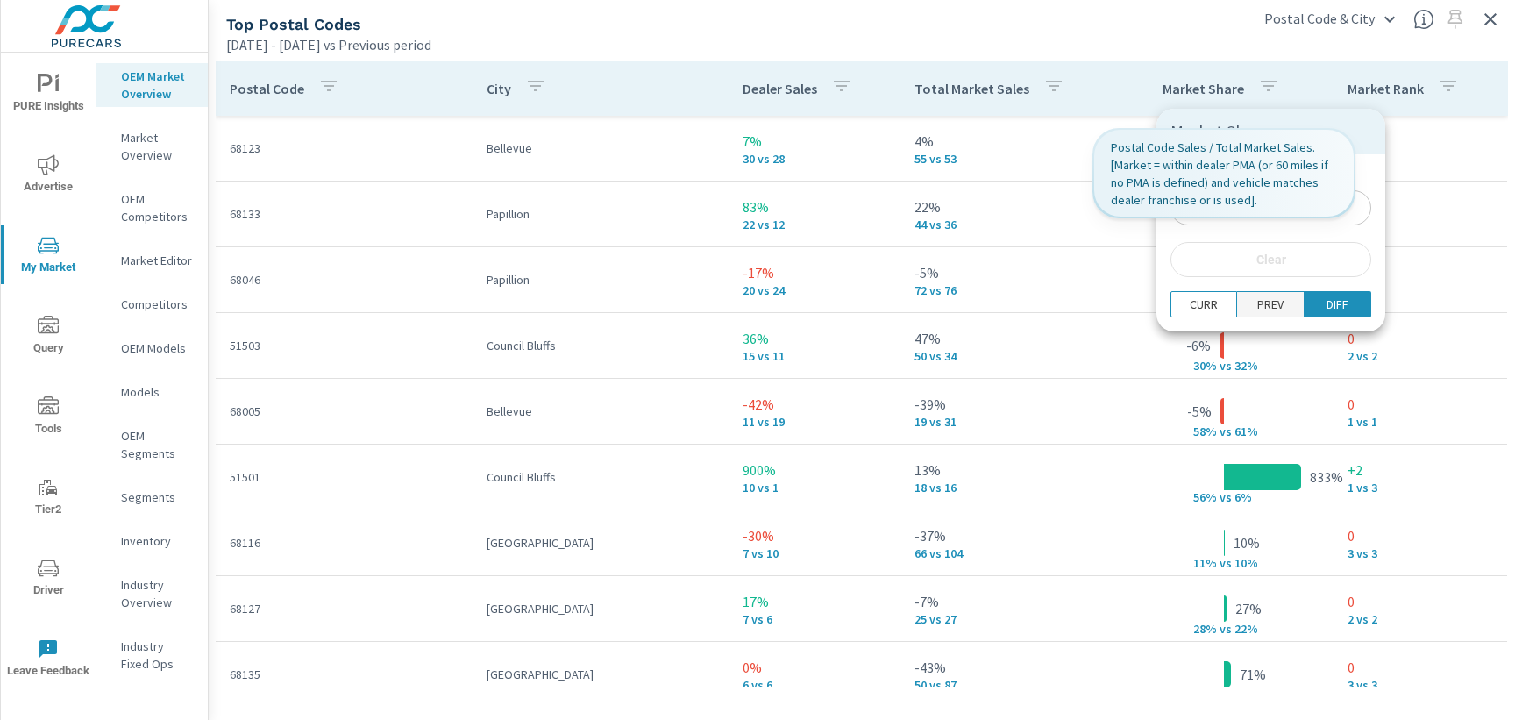
click at [1243, 306] on span "PREV" at bounding box center [1270, 305] width 55 height 18
click at [1272, 89] on div at bounding box center [757, 360] width 1515 height 720
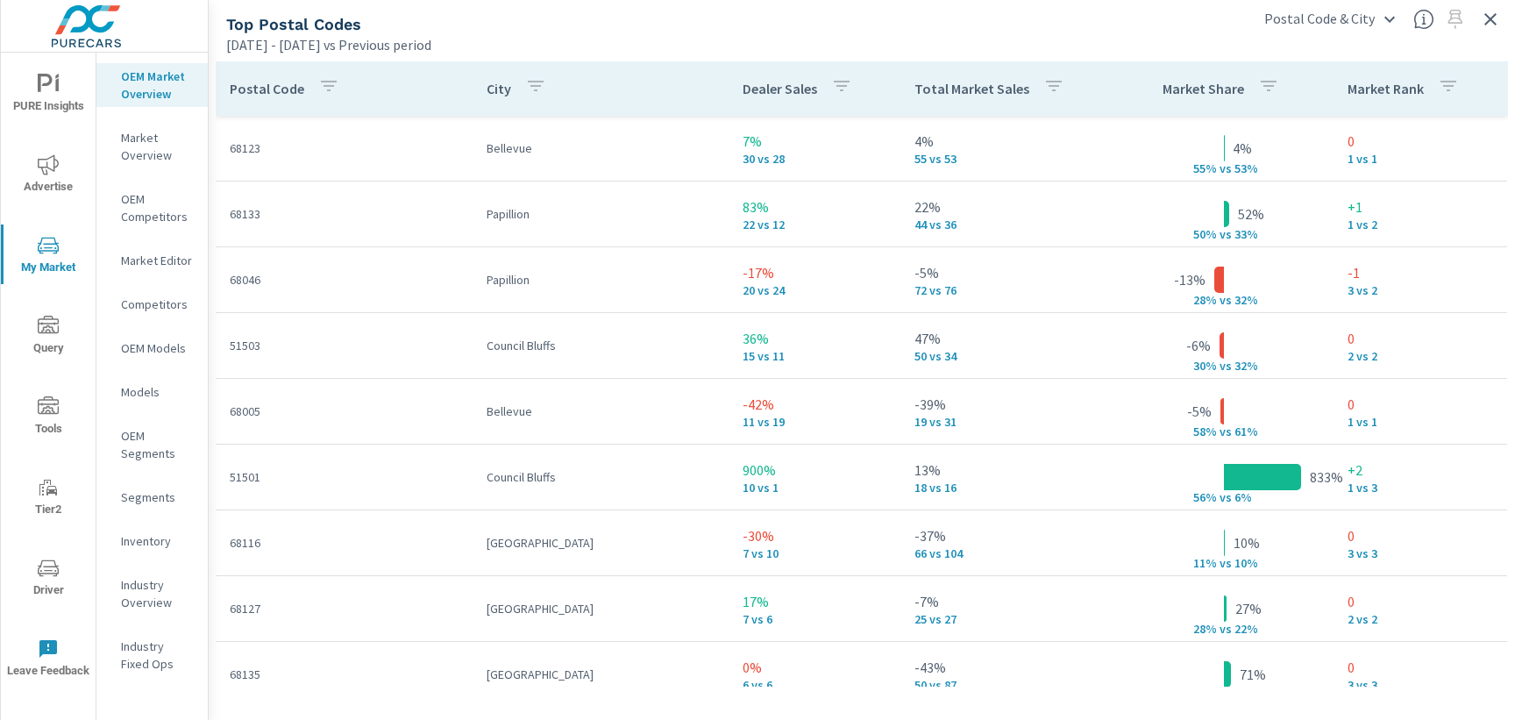
click at [534, 96] on icon "button" at bounding box center [535, 85] width 21 height 21
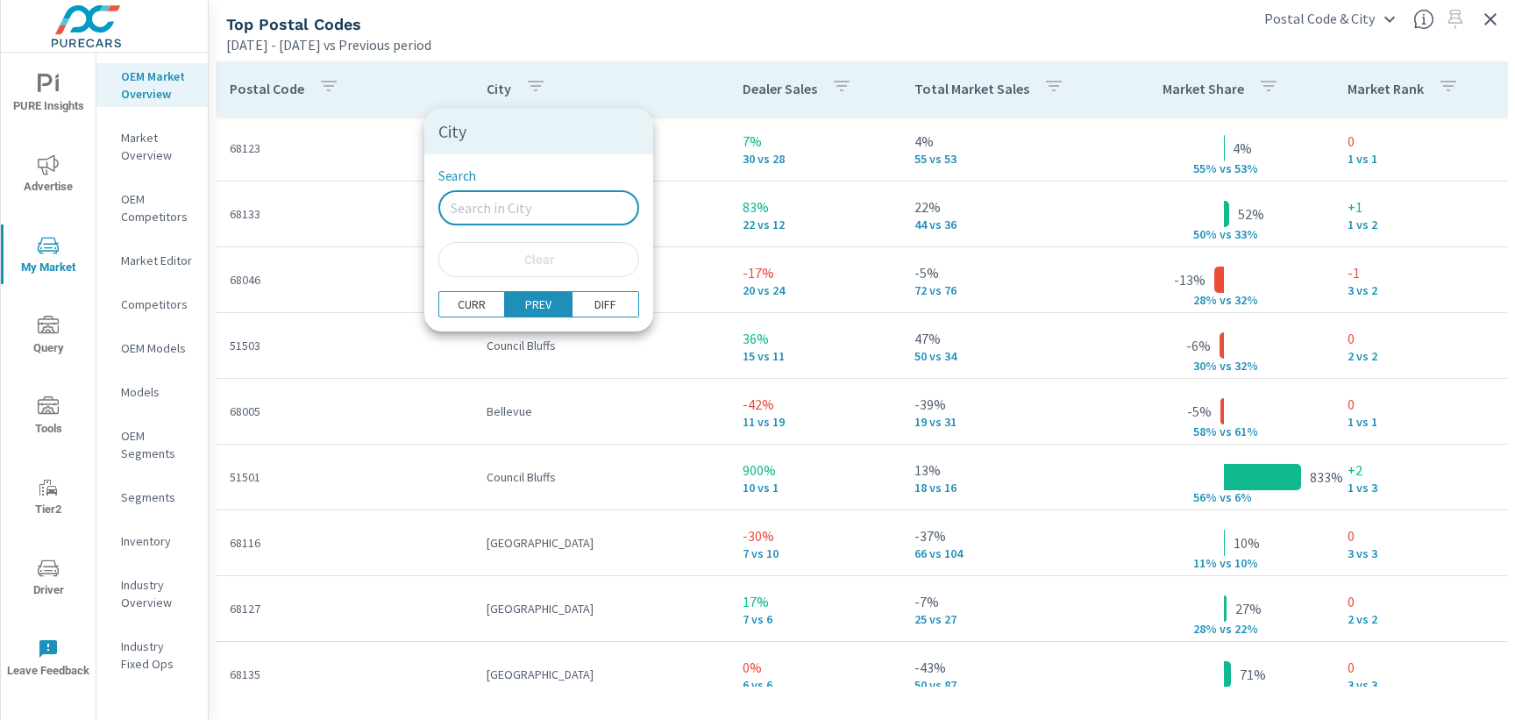
click at [534, 203] on input "Search" at bounding box center [538, 207] width 201 height 35
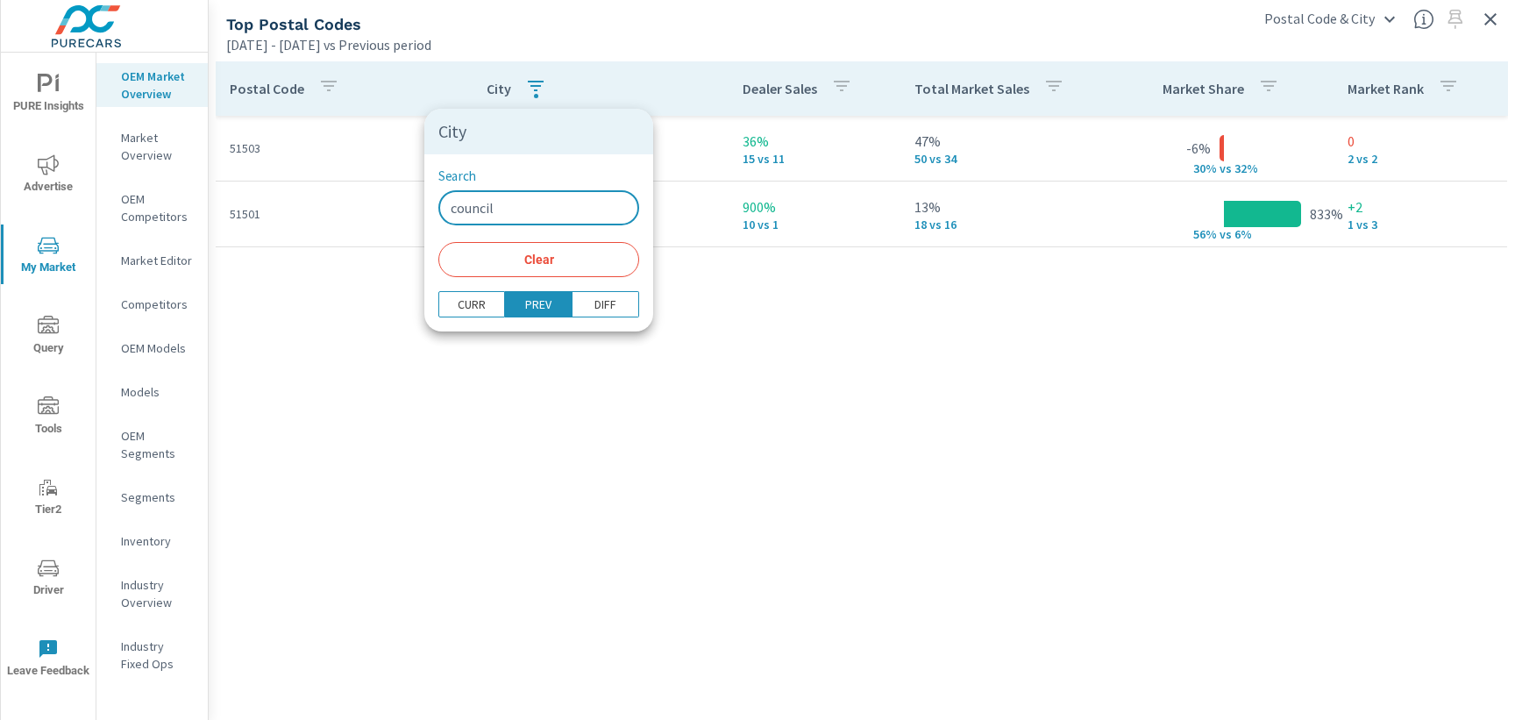
type input "council"
click at [659, 302] on div at bounding box center [757, 360] width 1515 height 720
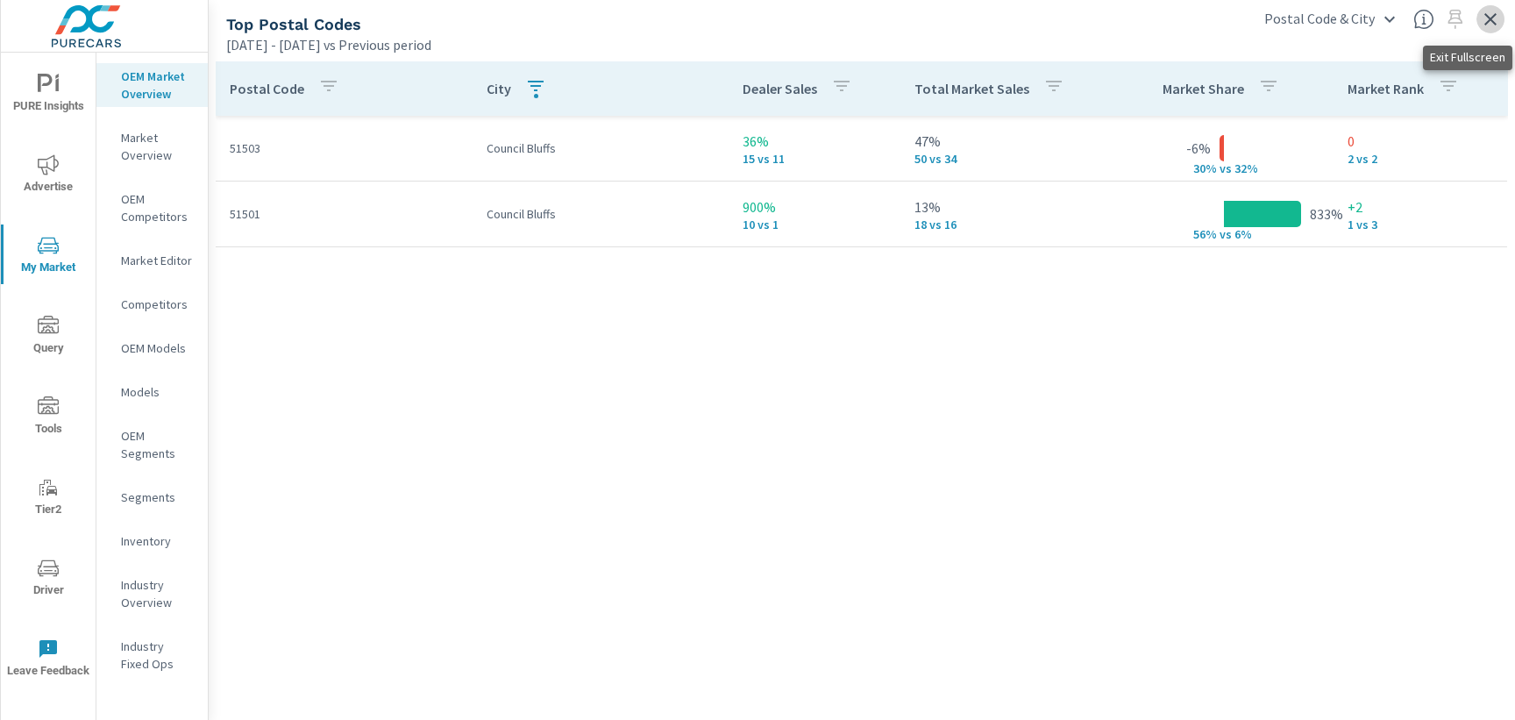
click at [1489, 19] on icon "button" at bounding box center [1491, 19] width 12 height 12
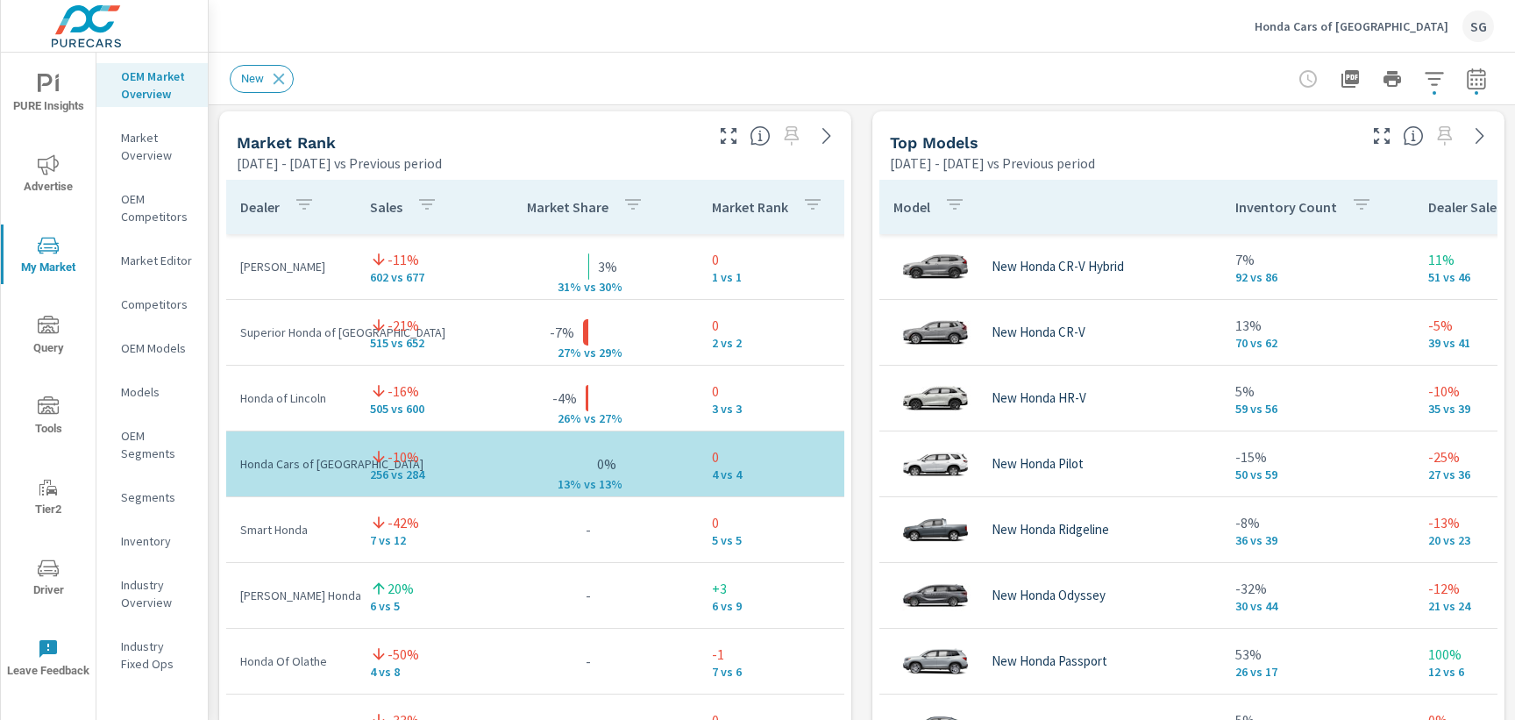
scroll to position [1134, 0]
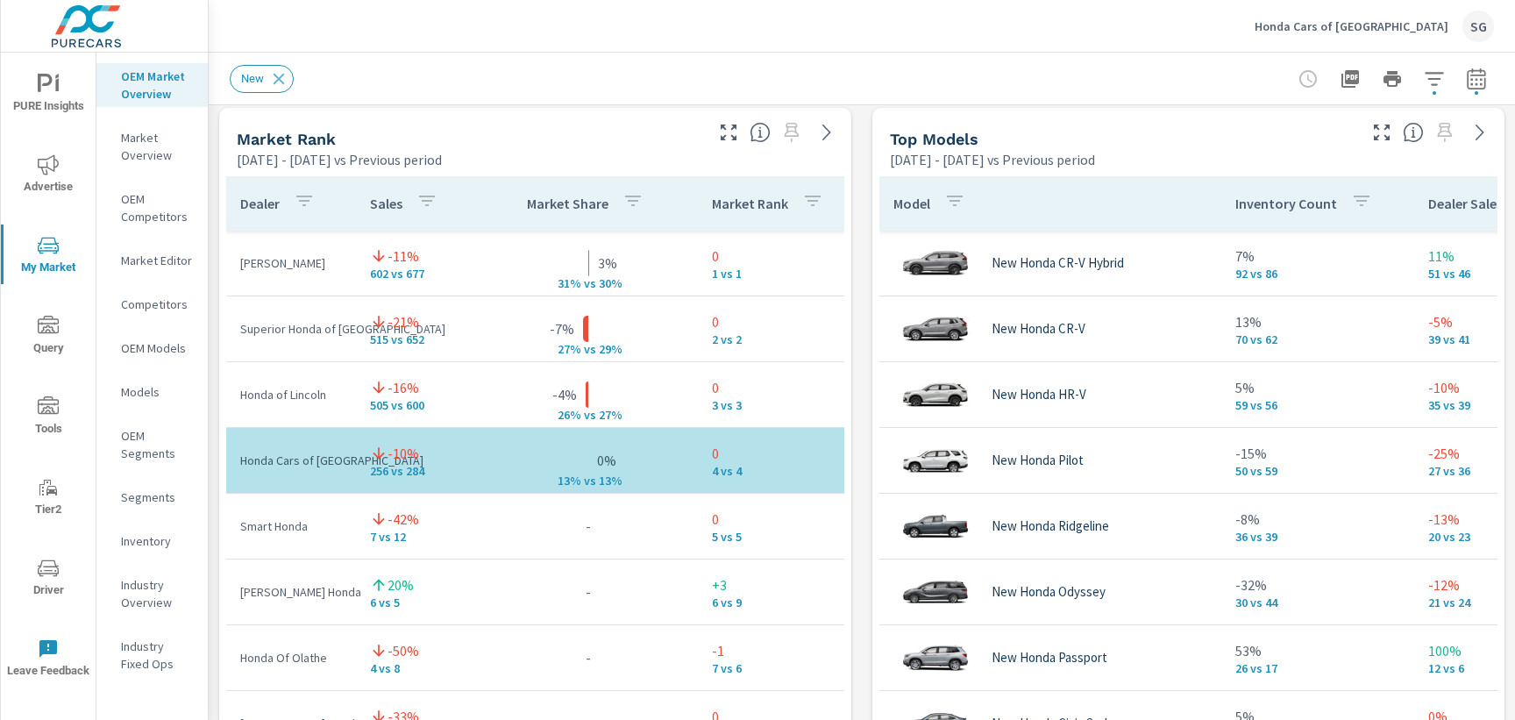
click at [865, 435] on div "Market View [DATE] - [DATE] vs Previous period ← Move left → Move right ↑ Move …" at bounding box center [862, 472] width 1307 height 3002
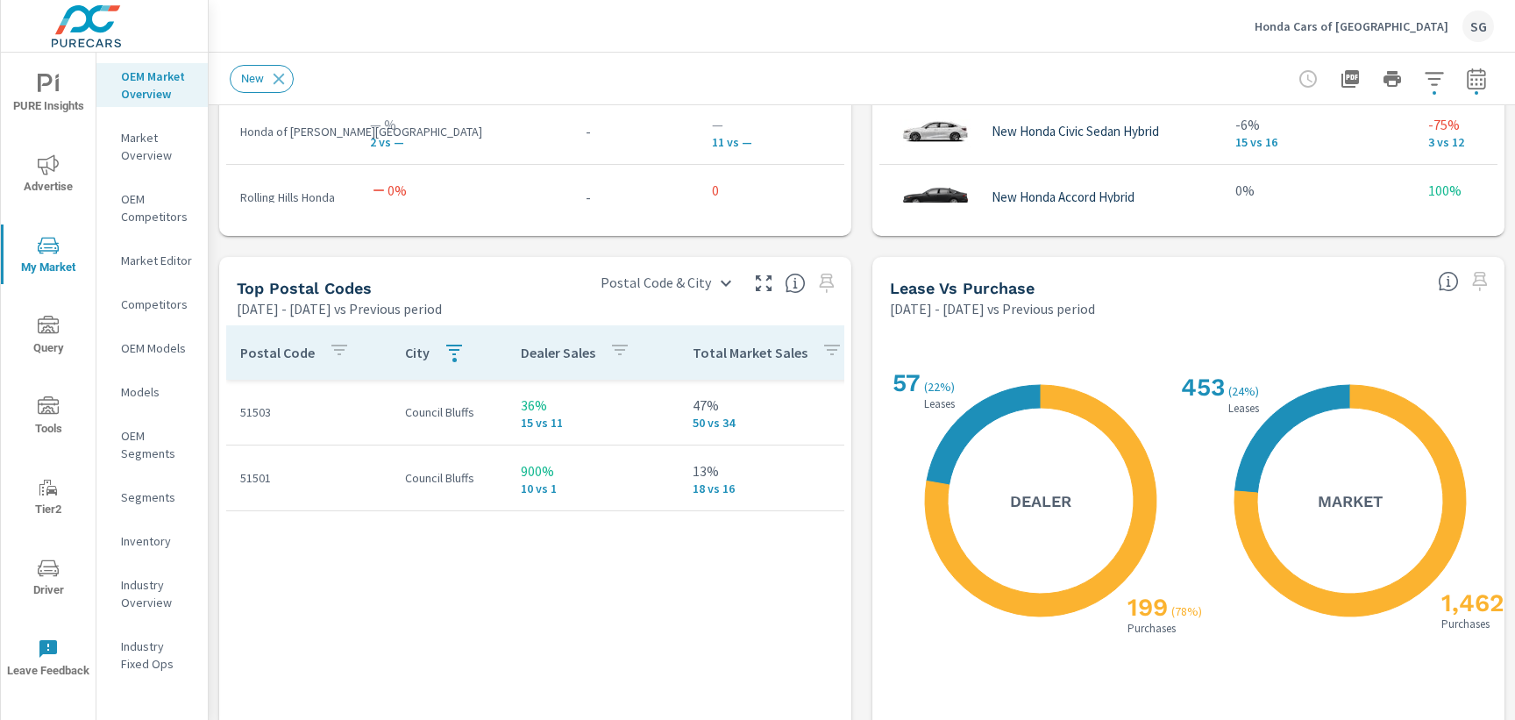
scroll to position [1927, 0]
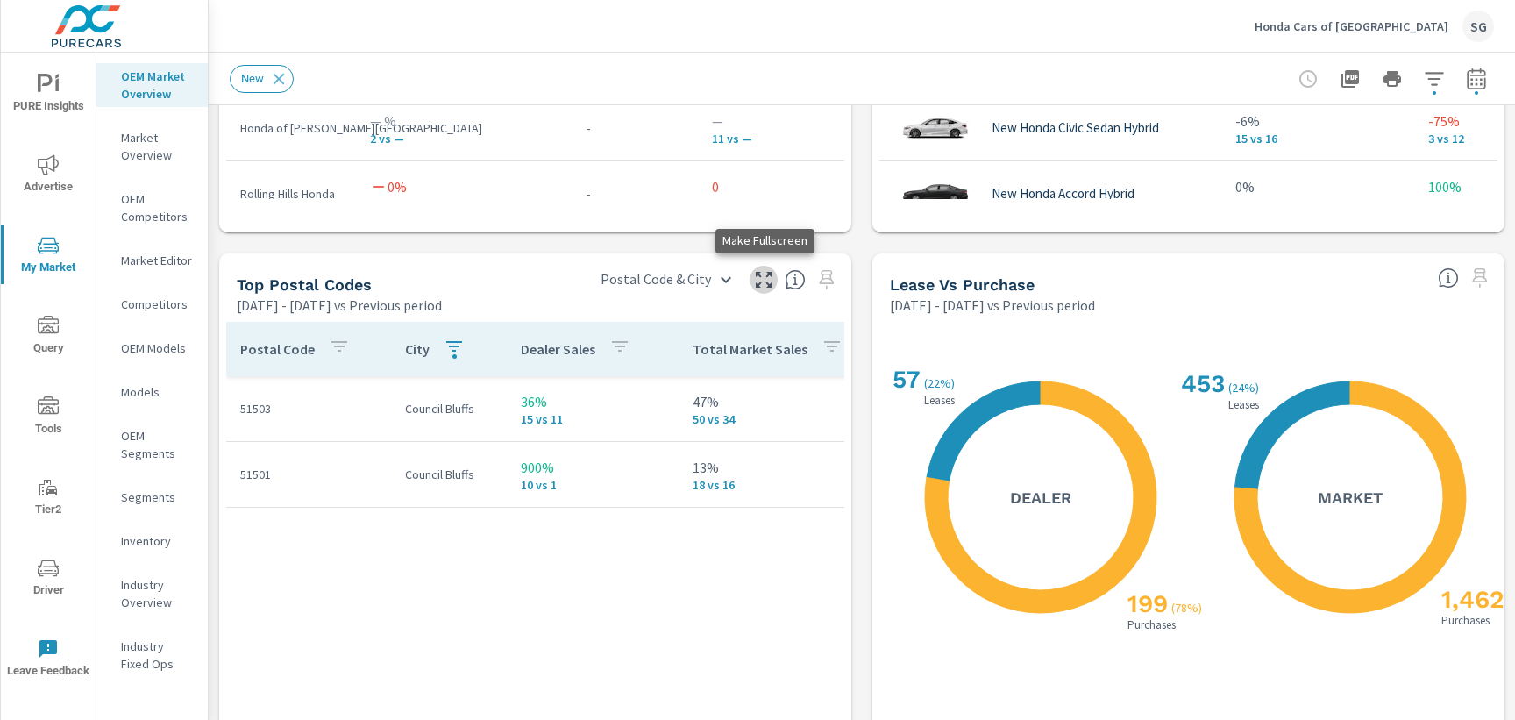
click at [762, 277] on icon "button" at bounding box center [763, 279] width 21 height 21
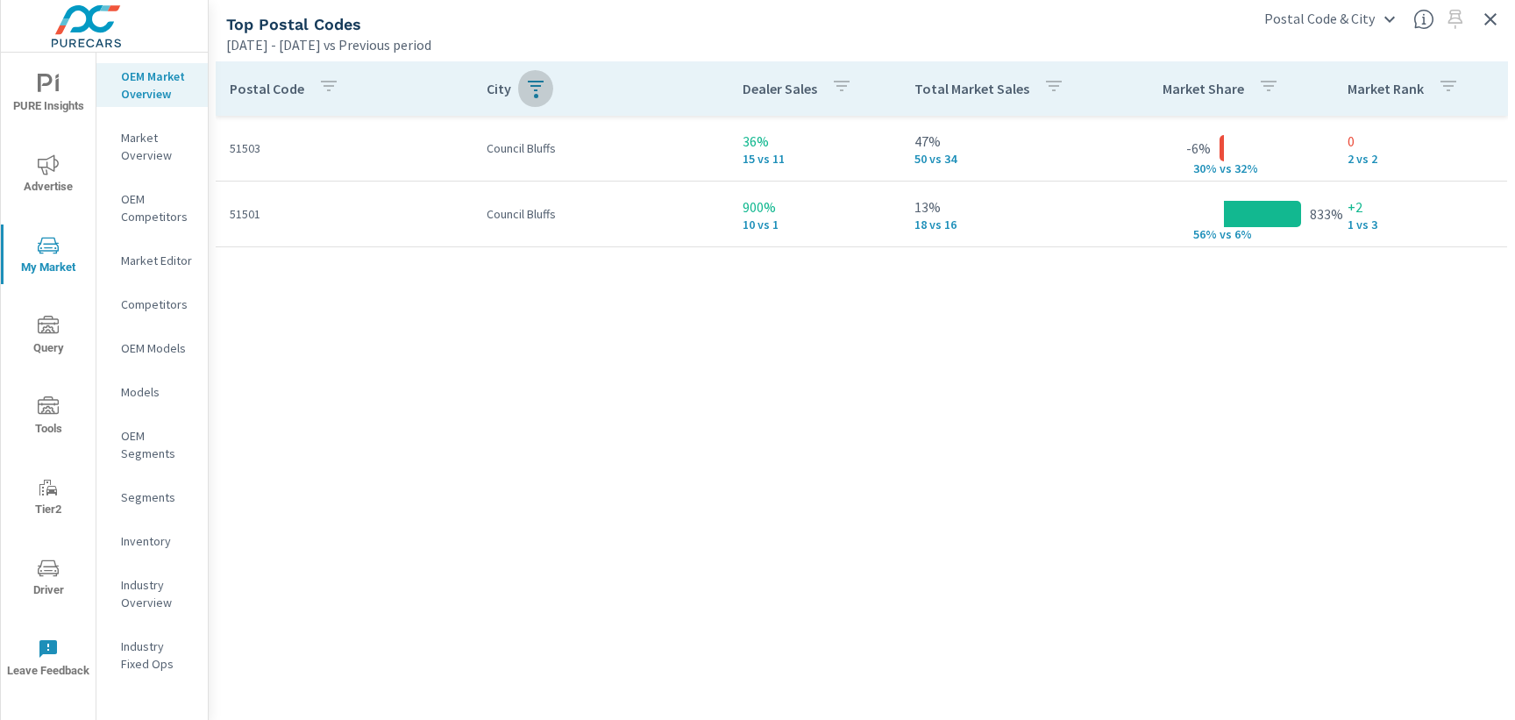
click at [539, 89] on icon "button" at bounding box center [535, 85] width 21 height 21
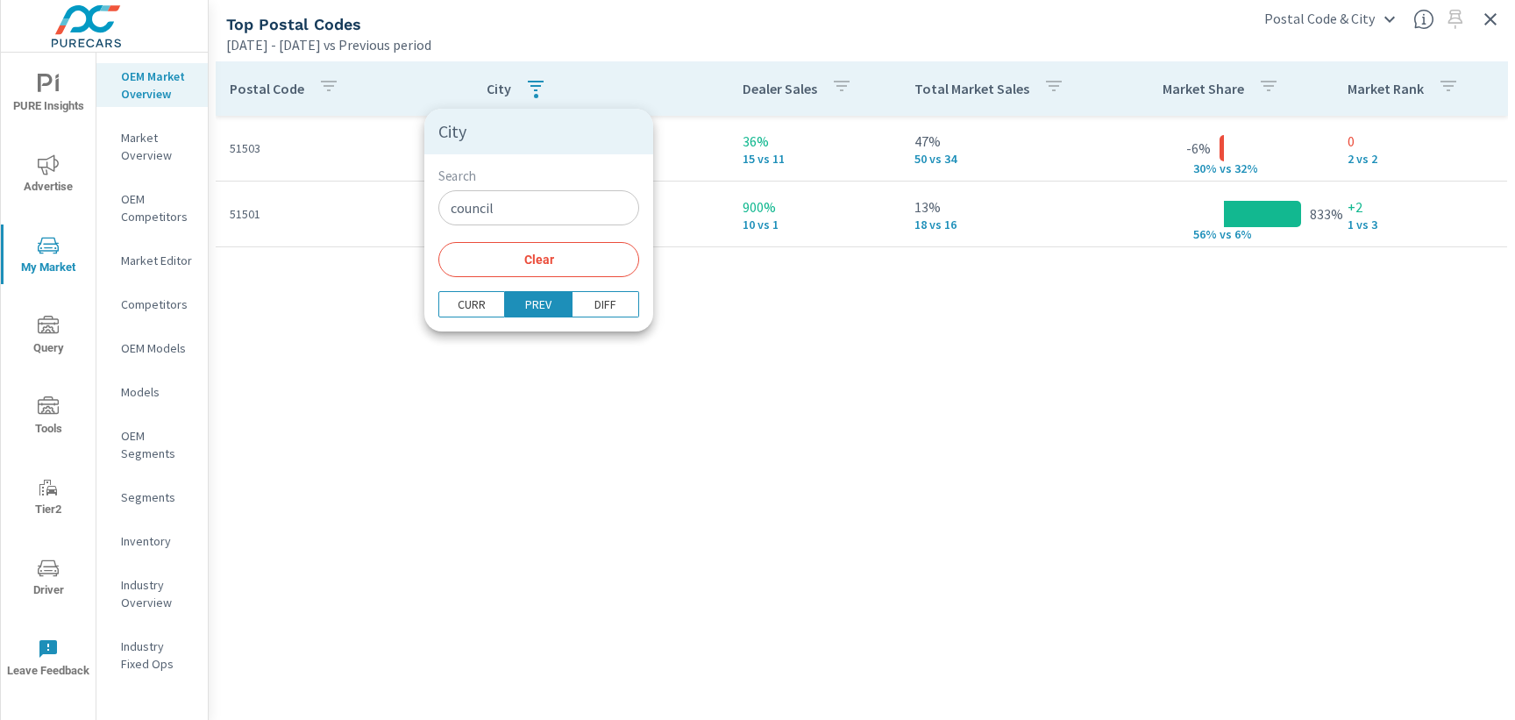
click at [520, 265] on span "Clear" at bounding box center [539, 260] width 180 height 16
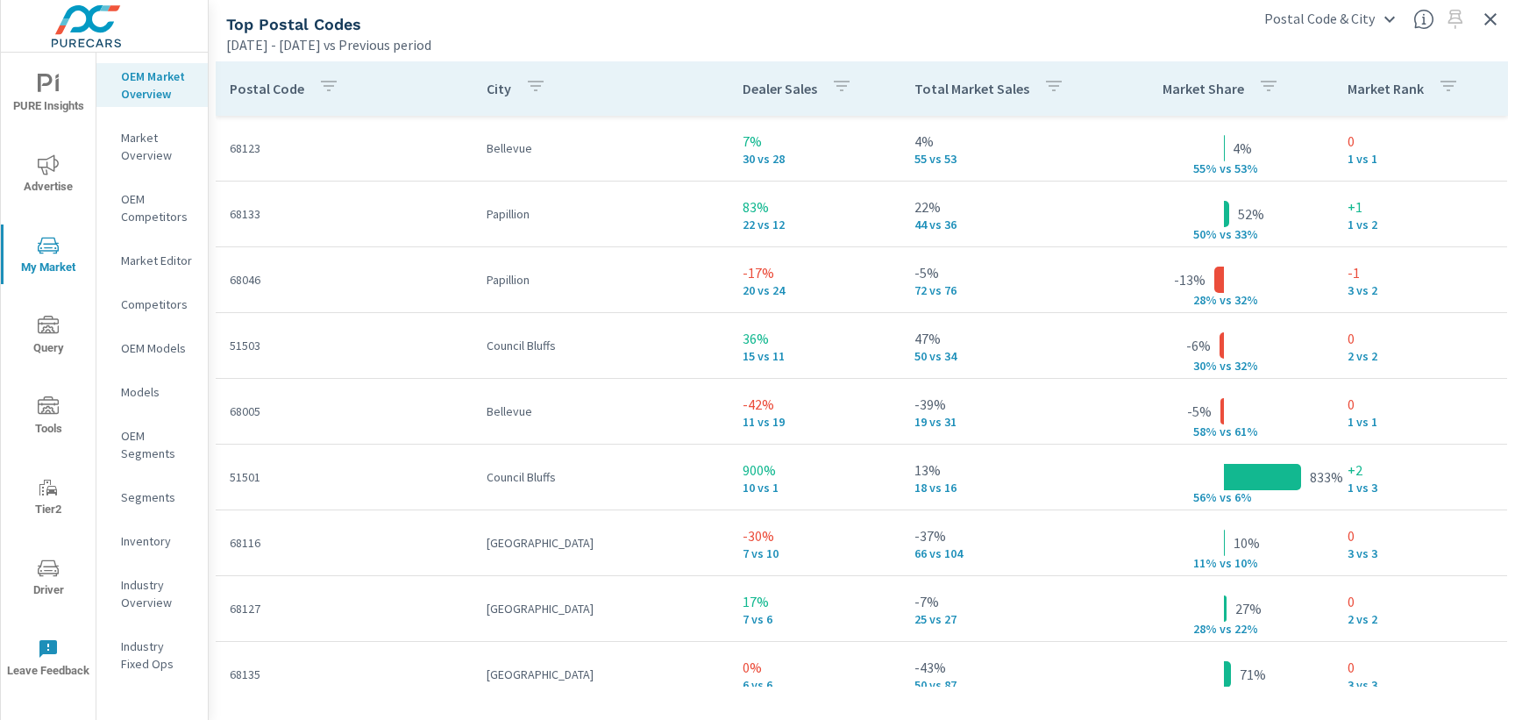
click at [534, 85] on icon "button" at bounding box center [535, 85] width 21 height 21
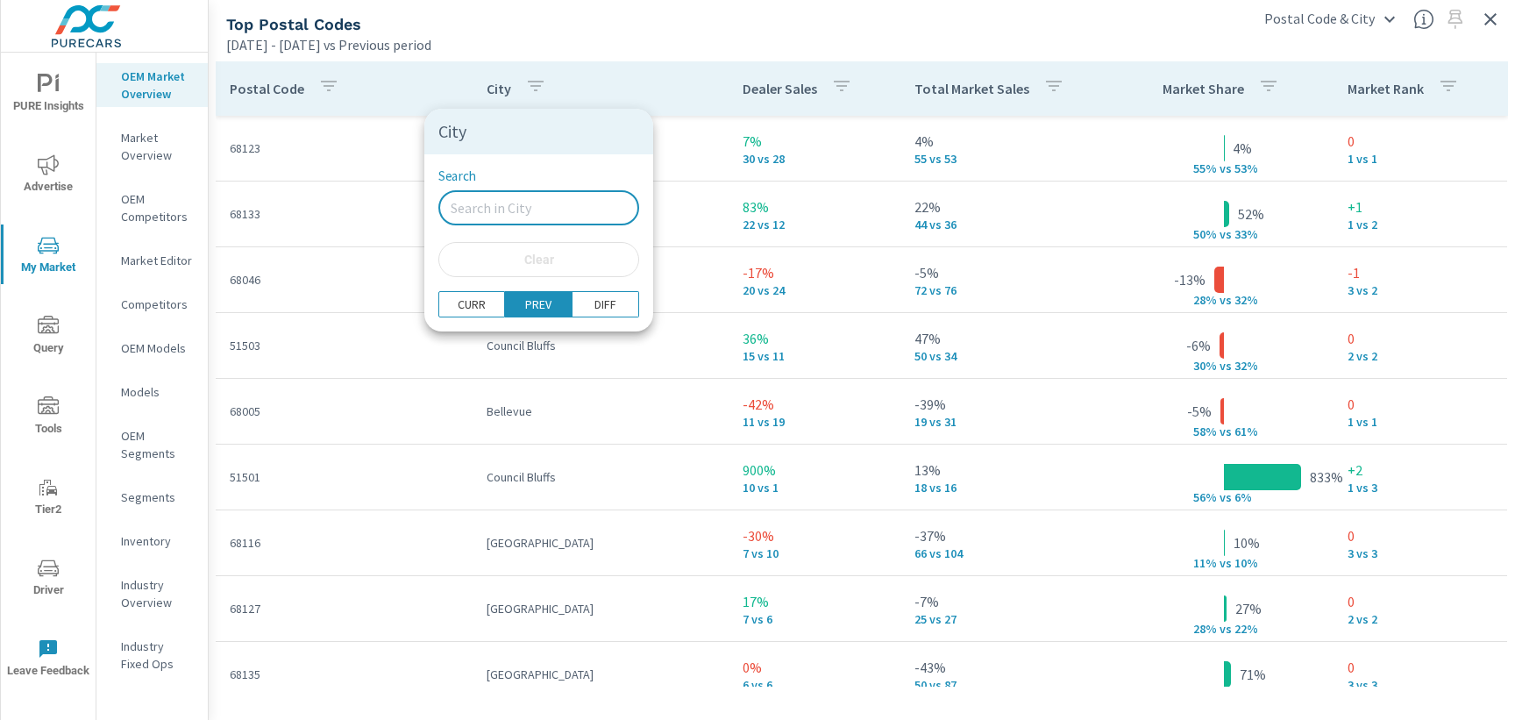
click at [502, 207] on input "Search" at bounding box center [538, 207] width 201 height 35
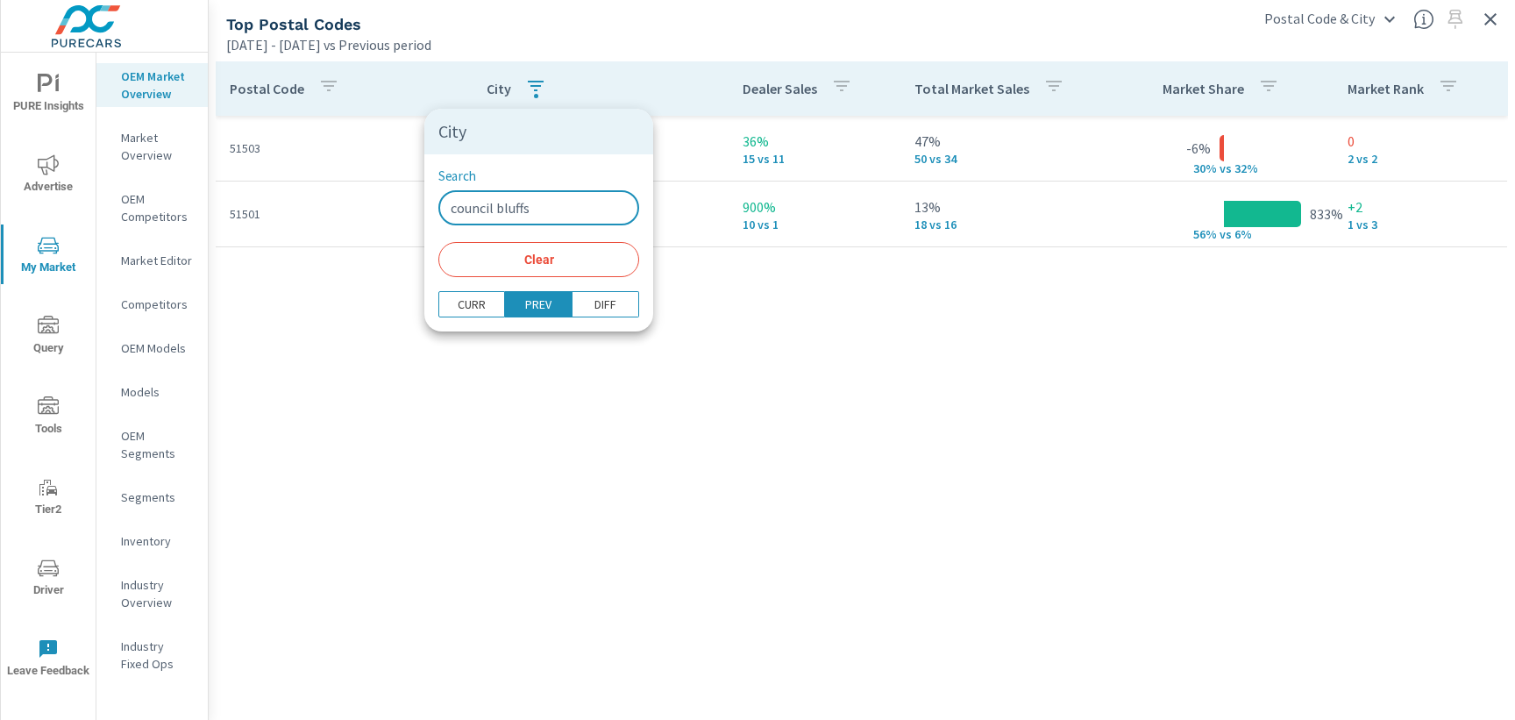
type input "council bluffs"
click at [791, 383] on div at bounding box center [757, 360] width 1515 height 720
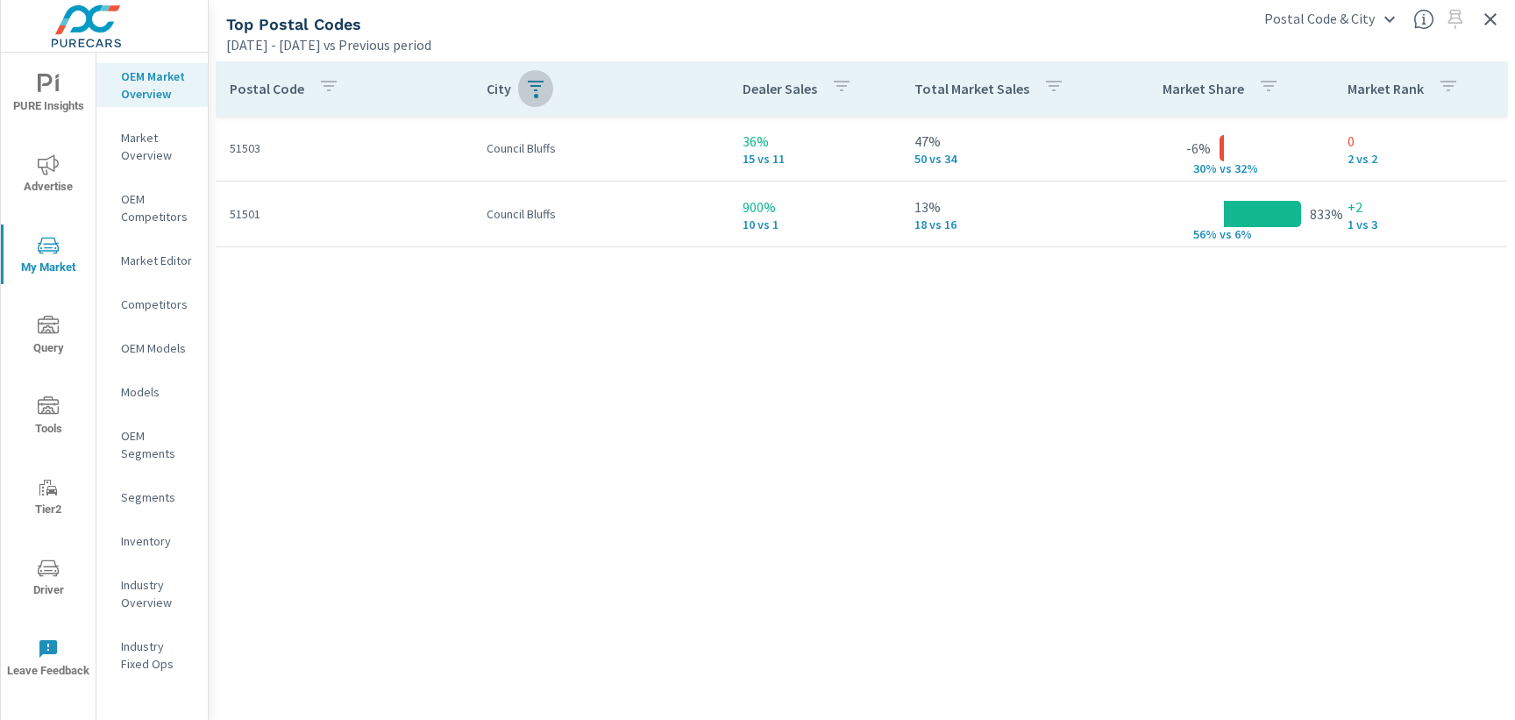
click at [533, 90] on icon "button" at bounding box center [536, 86] width 16 height 11
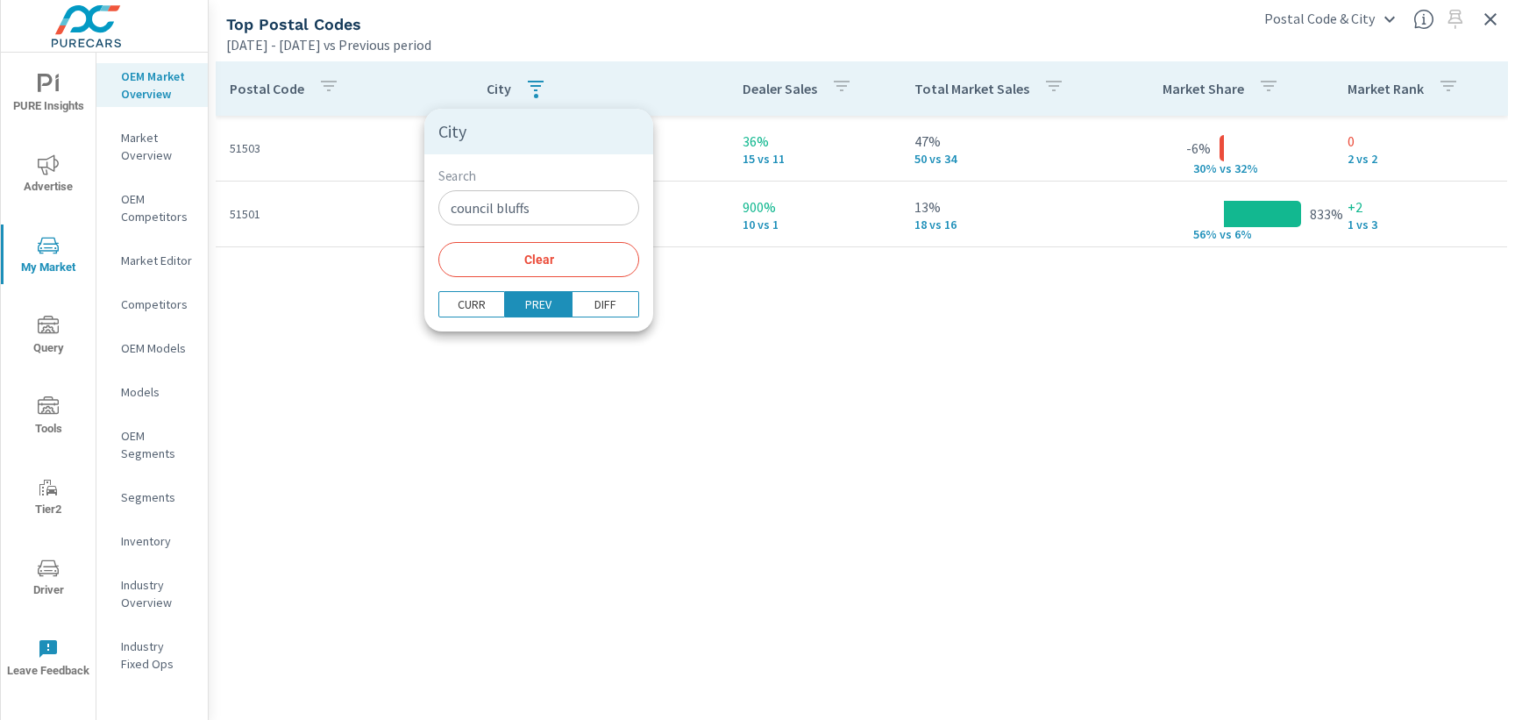
click at [545, 259] on span "Clear" at bounding box center [539, 260] width 180 height 16
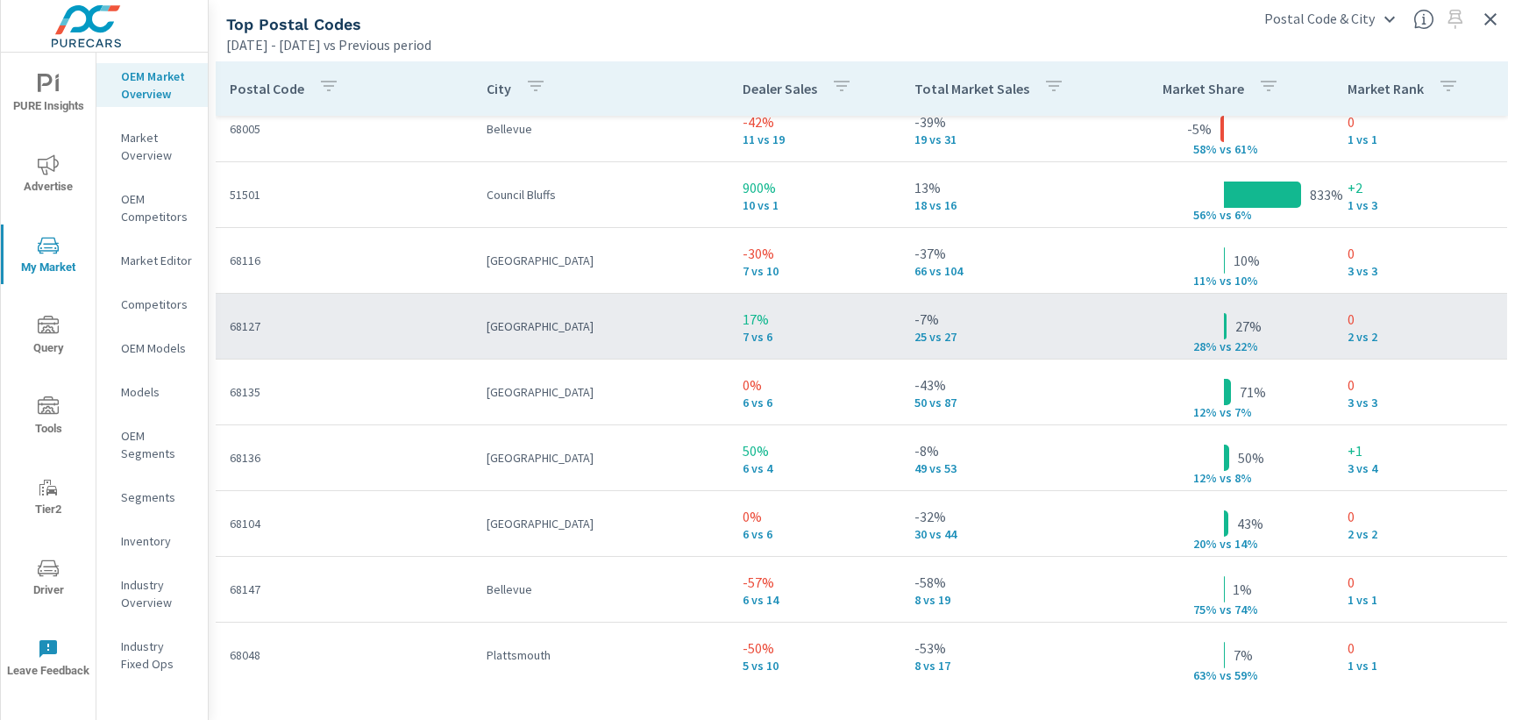
scroll to position [193, 0]
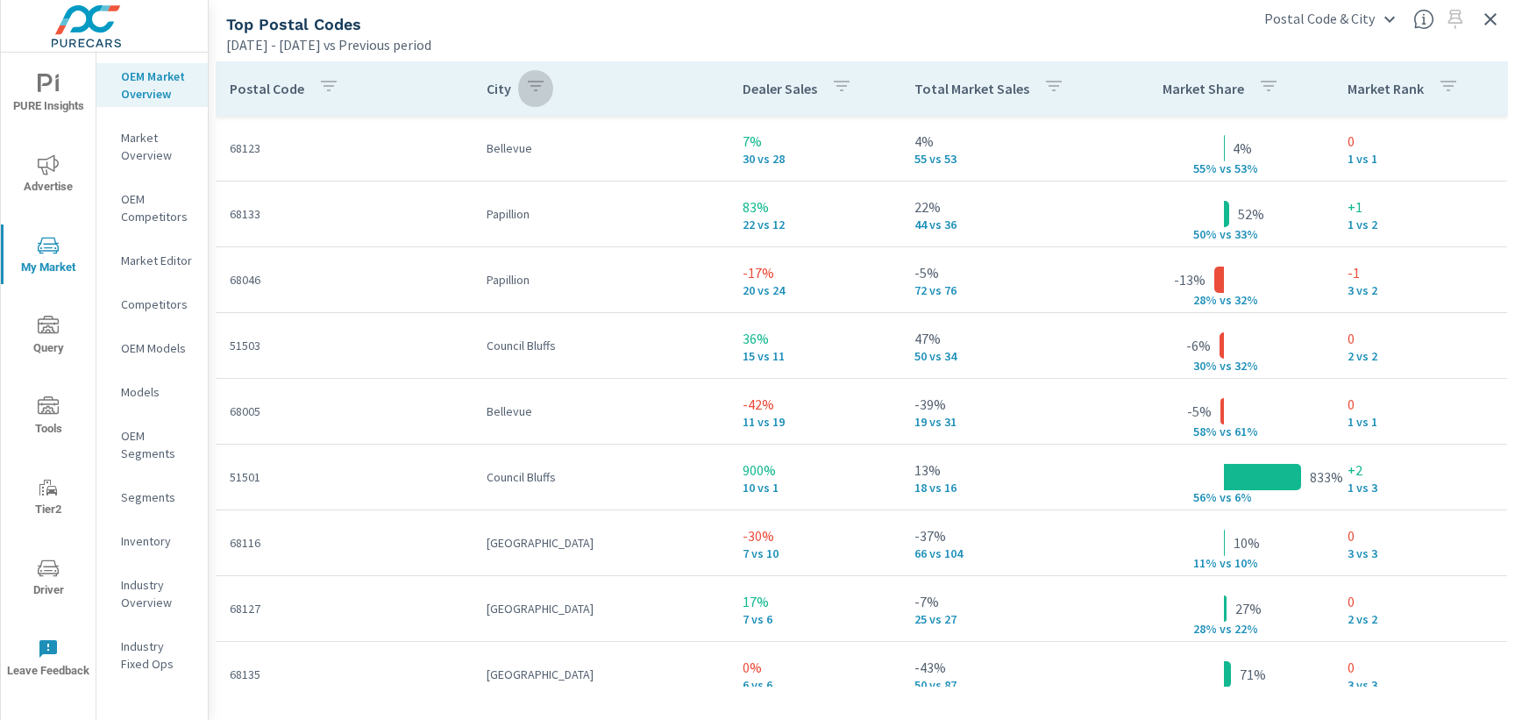
click at [530, 85] on icon "button" at bounding box center [535, 85] width 21 height 21
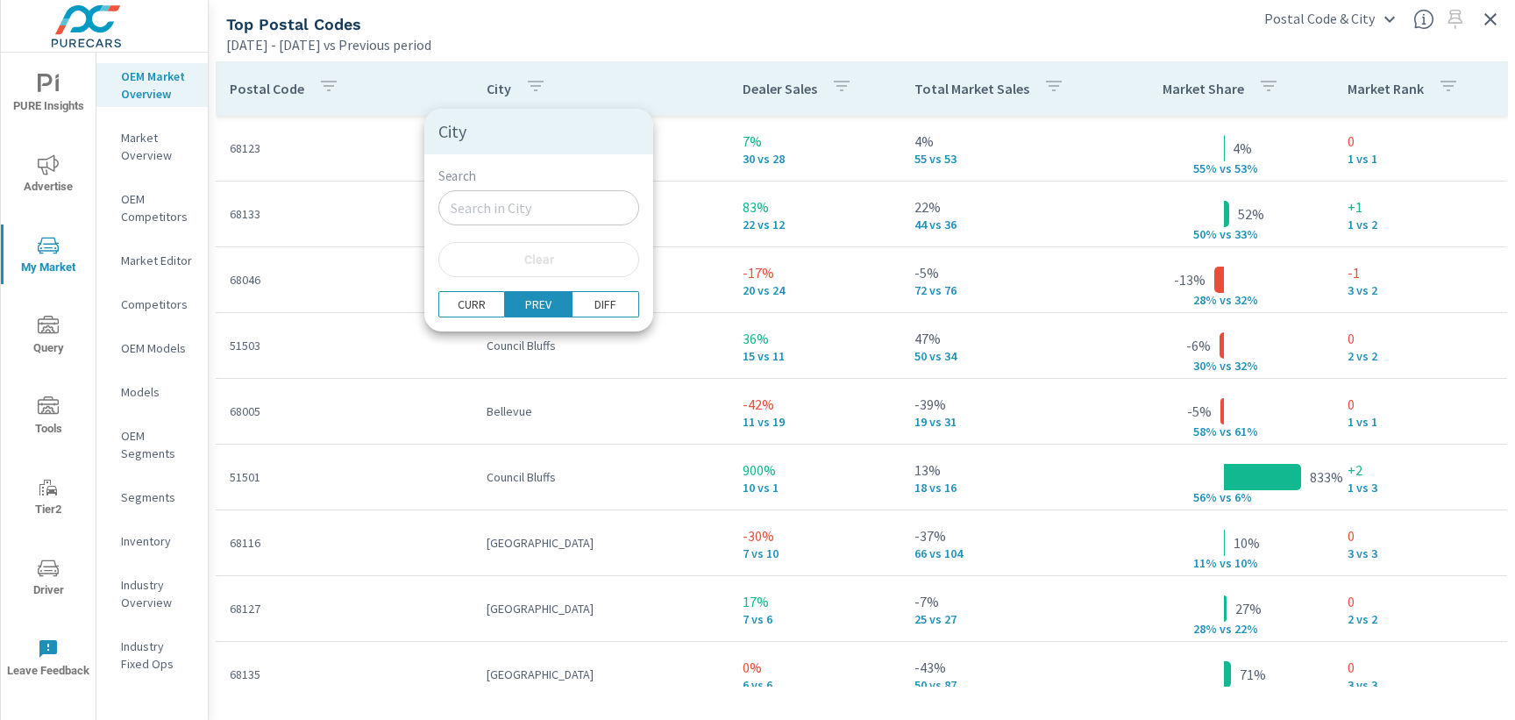
click at [545, 205] on input "Search" at bounding box center [538, 207] width 201 height 35
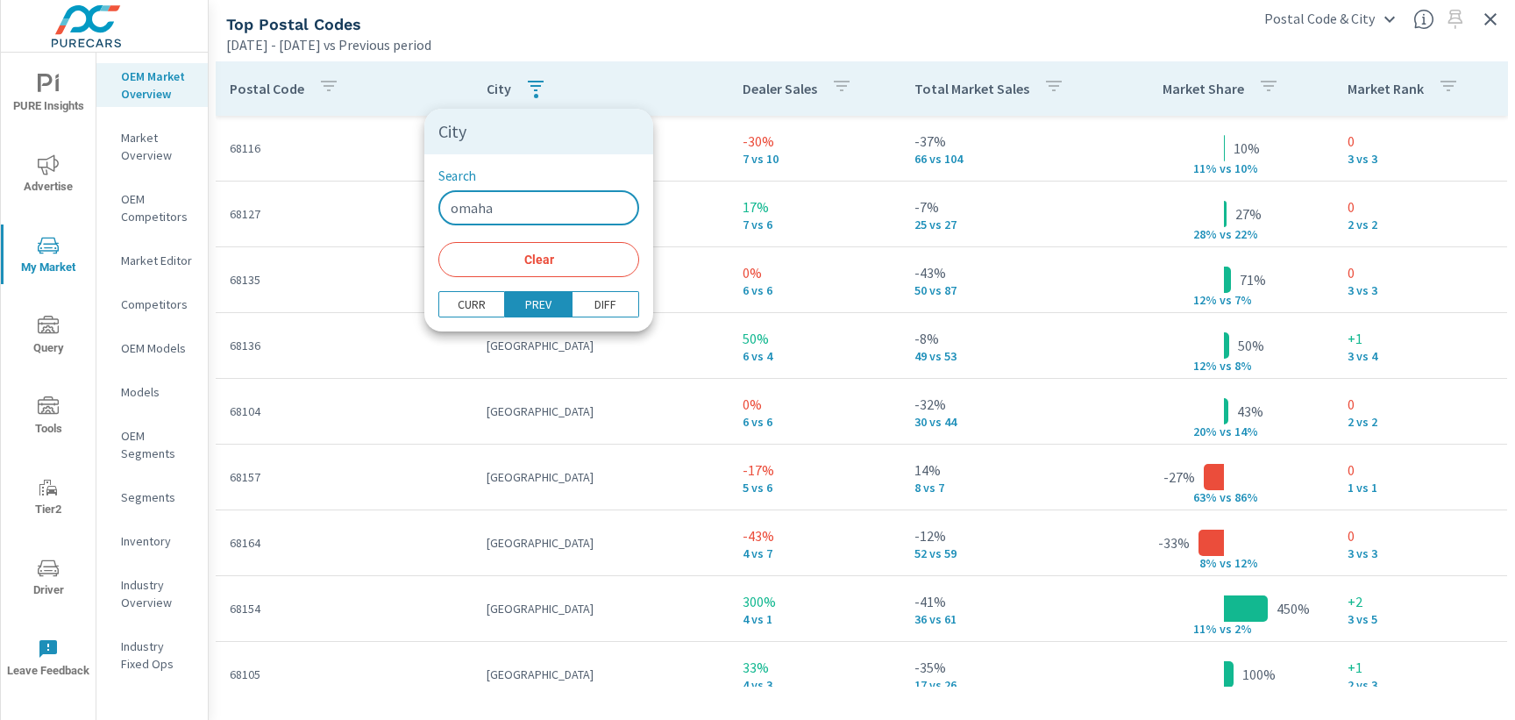
type input "omaha"
click at [597, 229] on div "Search omaha ​ Clear" at bounding box center [538, 222] width 229 height 137
click at [637, 104] on div at bounding box center [757, 360] width 1515 height 720
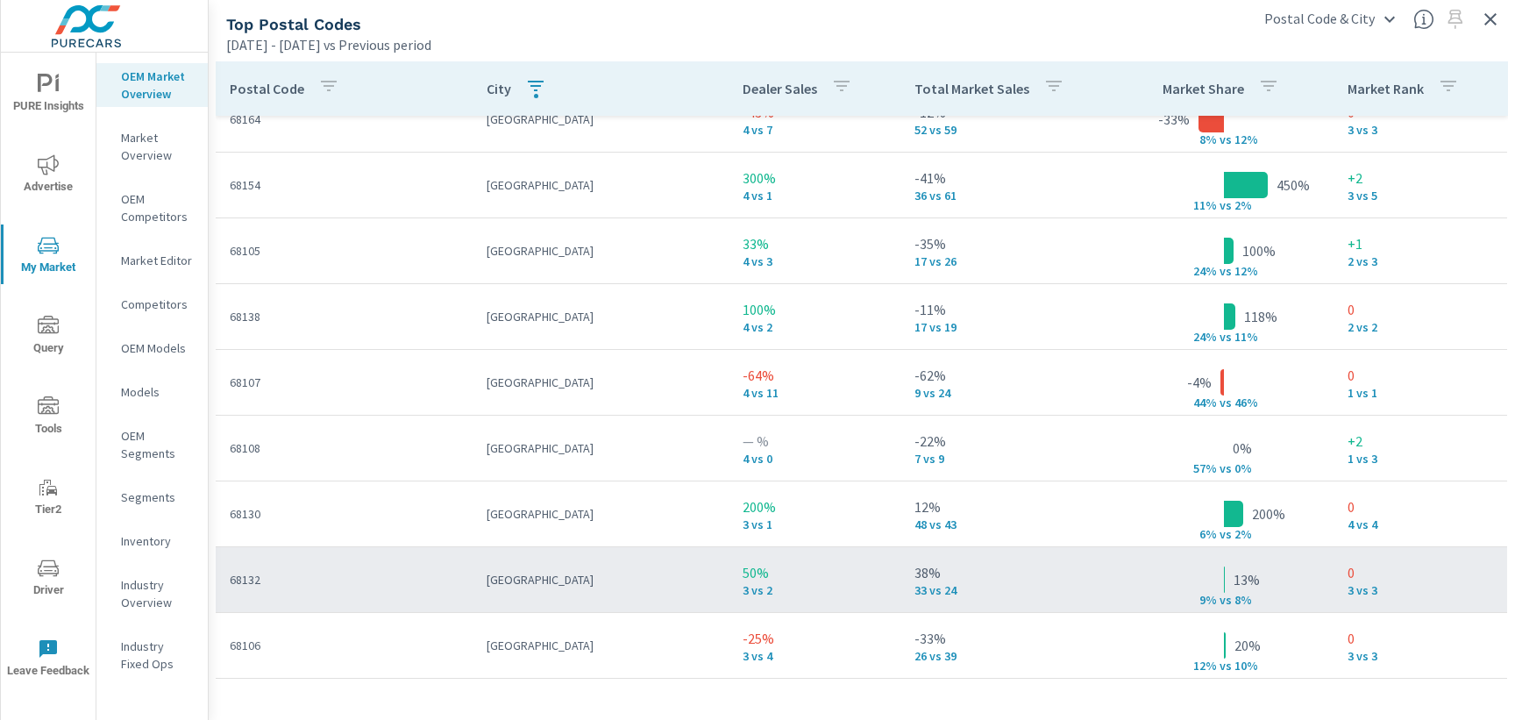
scroll to position [246, 0]
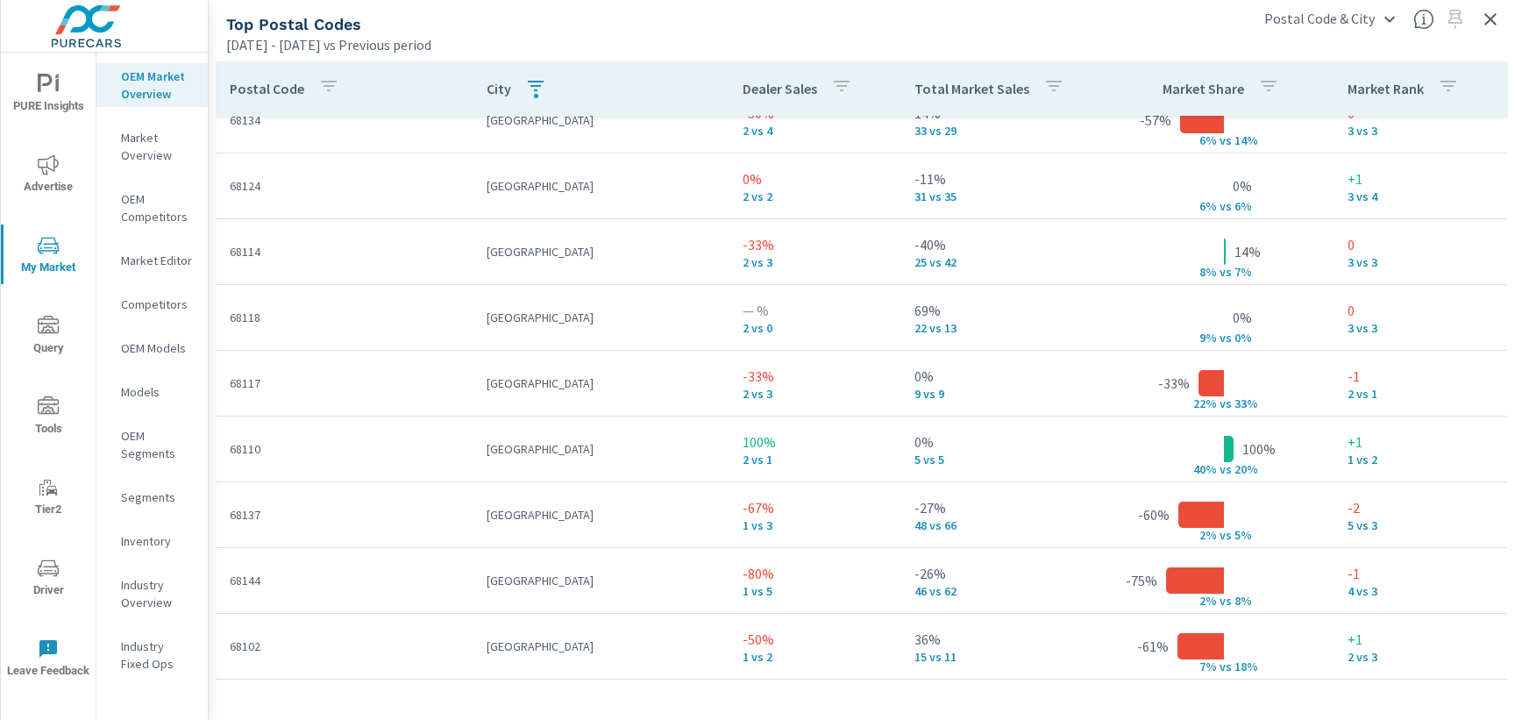
scroll to position [1139, 0]
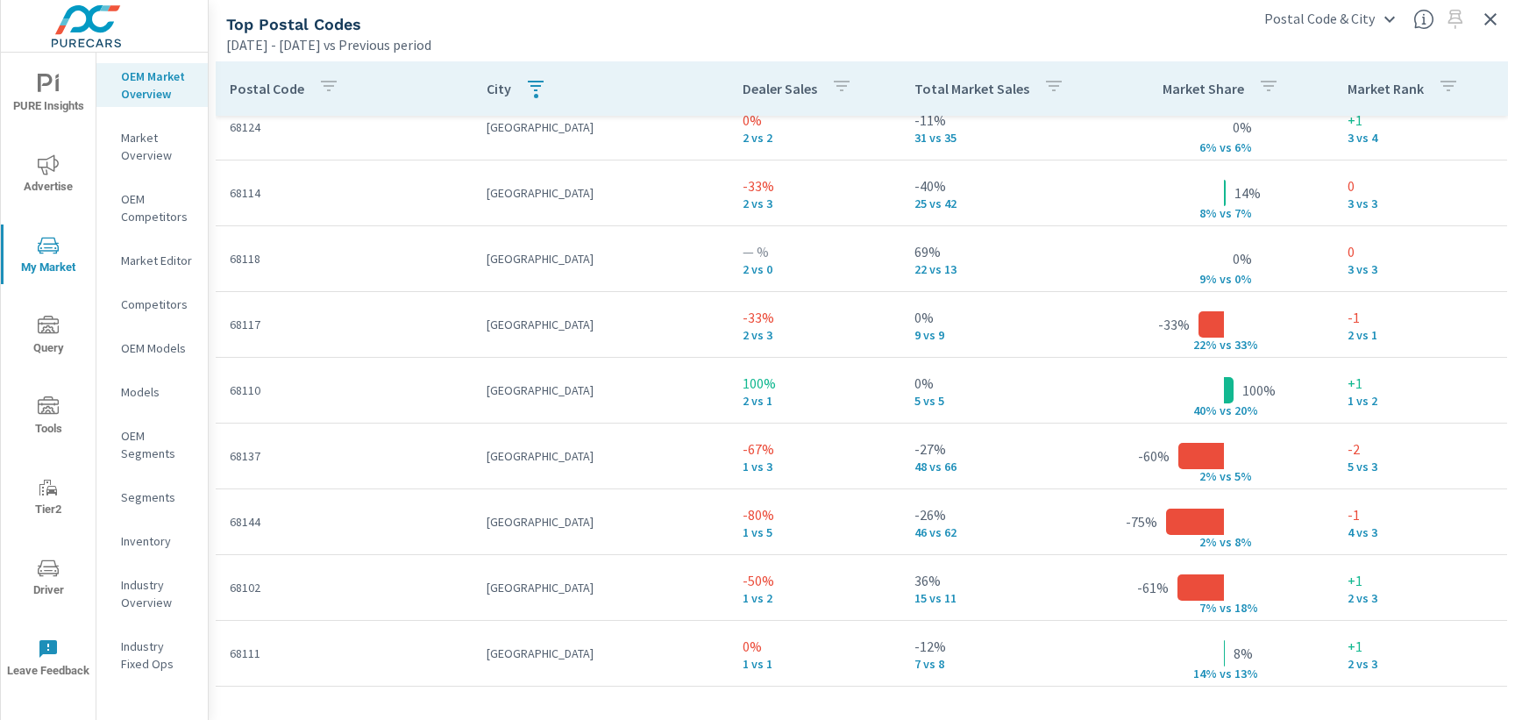
click at [545, 99] on button "button" at bounding box center [535, 88] width 35 height 40
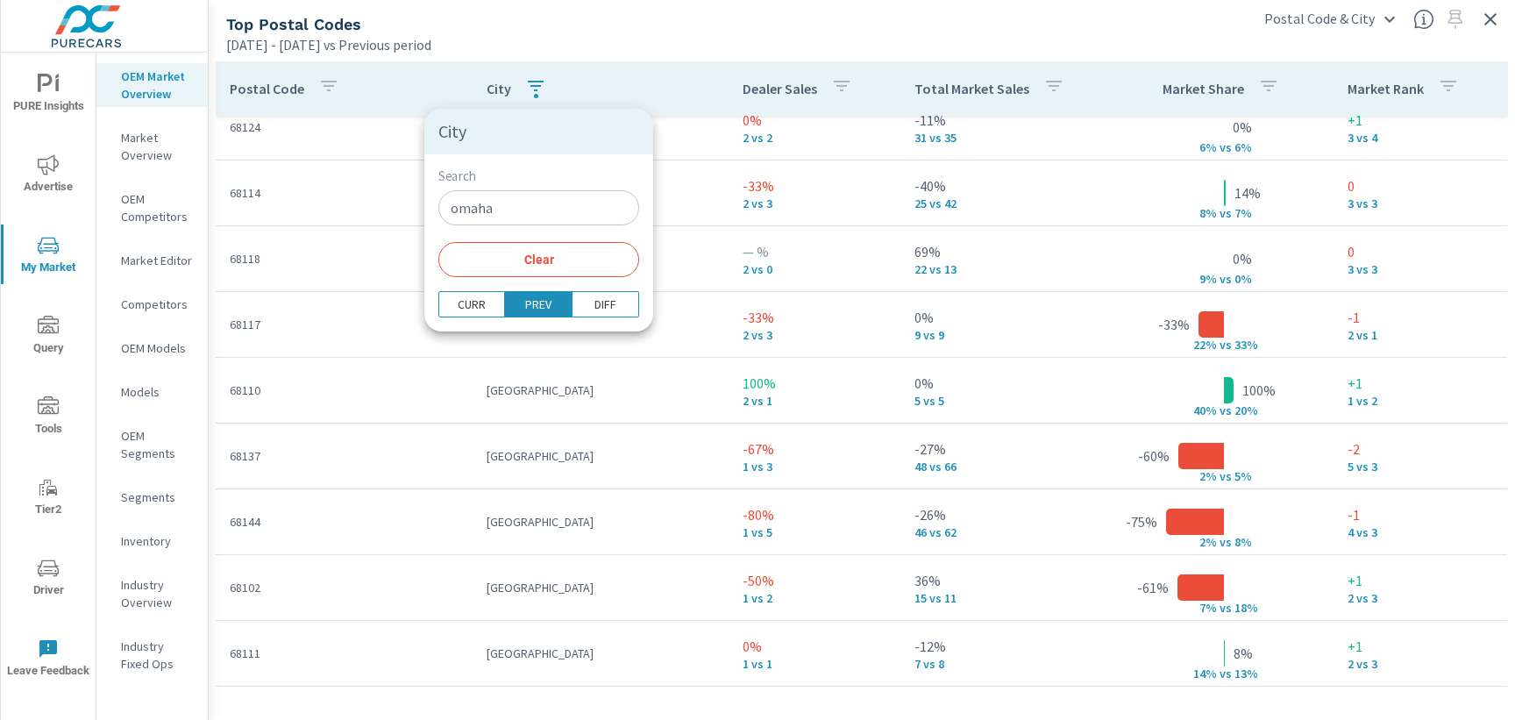
click at [519, 211] on input "omaha" at bounding box center [538, 207] width 201 height 35
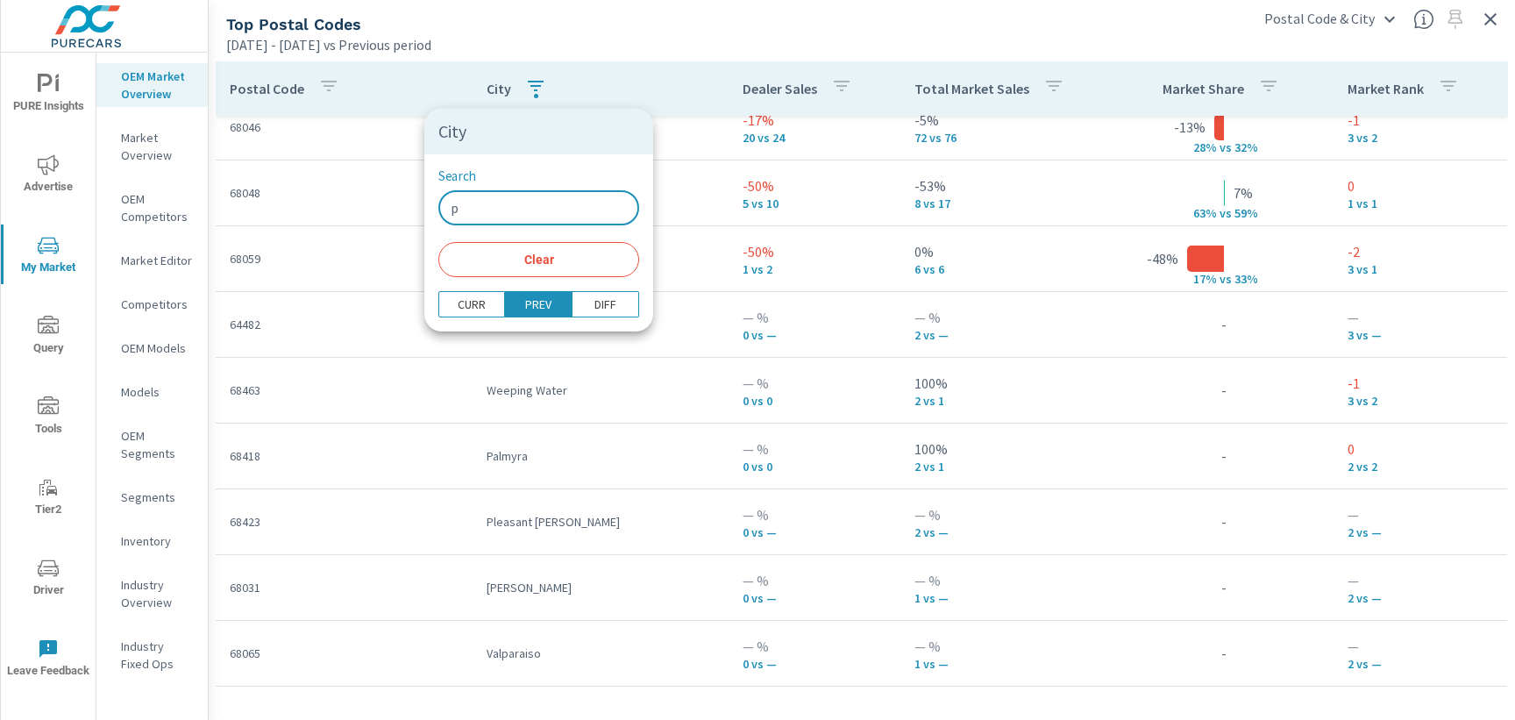
scroll to position [87, 0]
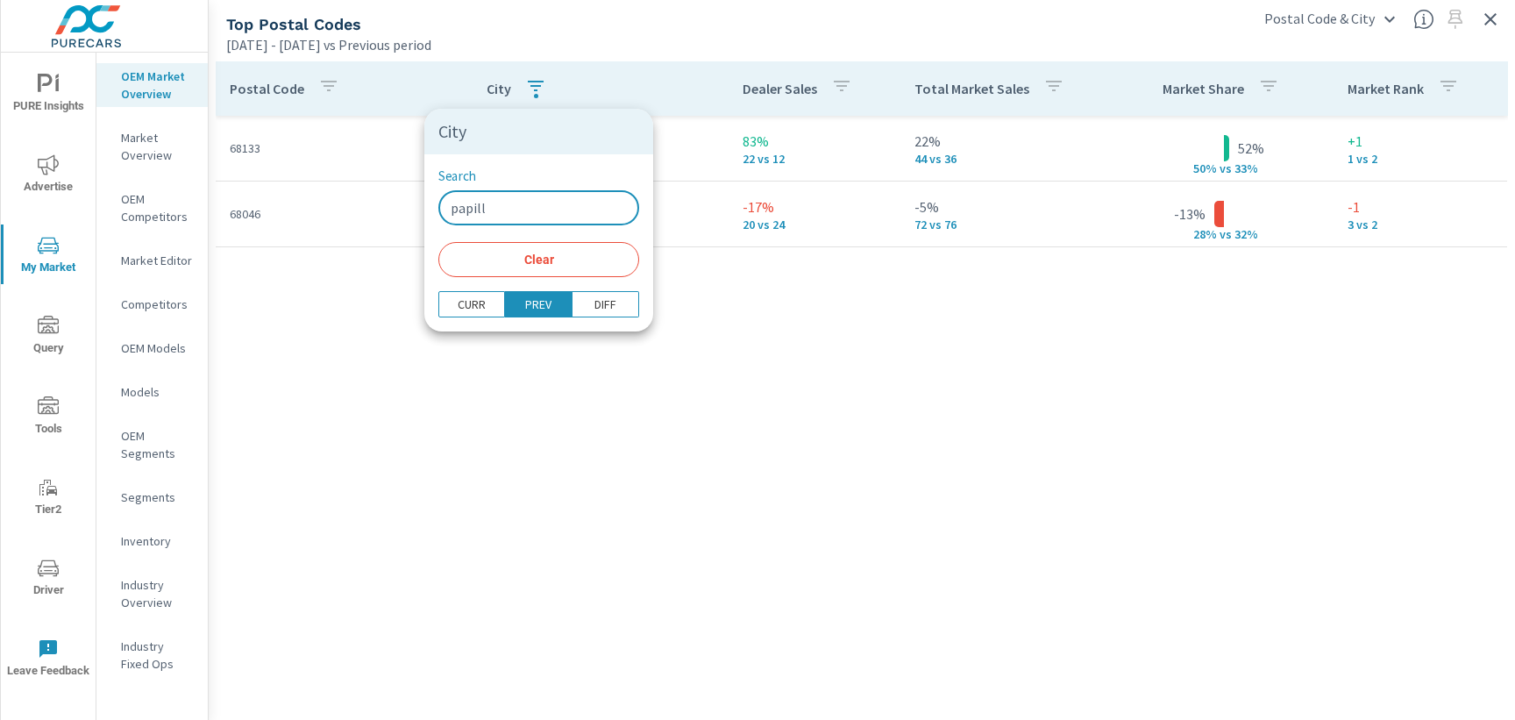
type input "papill"
click at [667, 293] on div at bounding box center [757, 360] width 1515 height 720
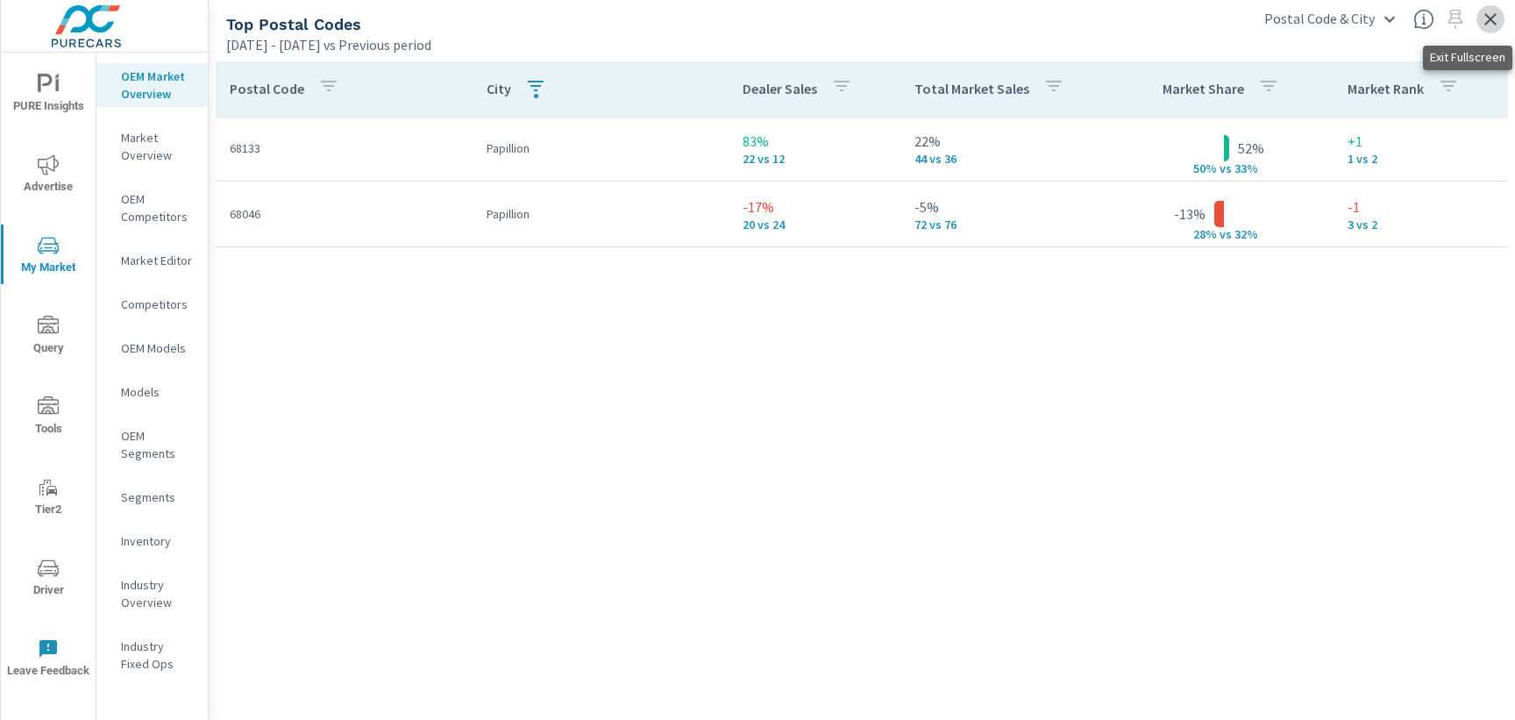
click at [1480, 18] on icon "button" at bounding box center [1490, 19] width 21 height 21
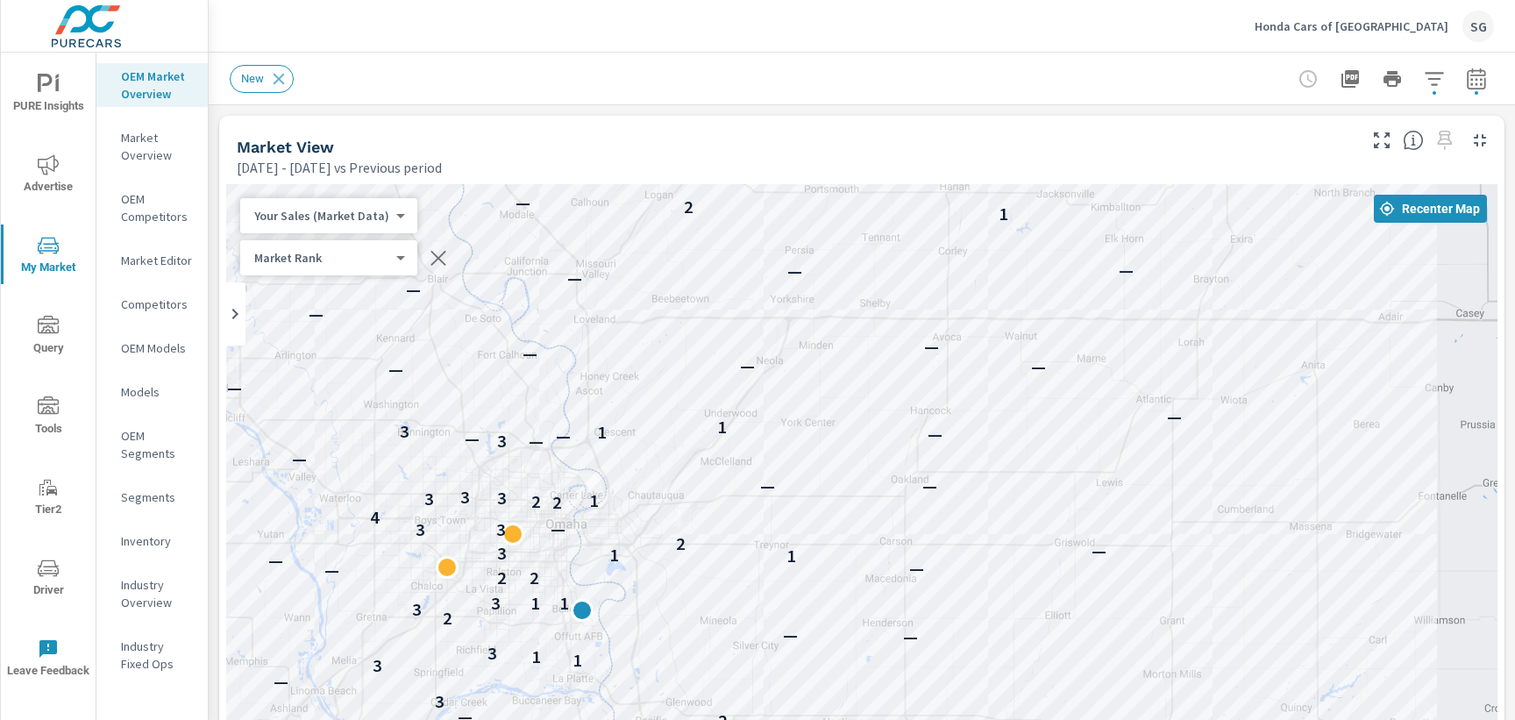
click at [981, 158] on div "[DATE] - [DATE] vs Previous period" at bounding box center [795, 167] width 1117 height 21
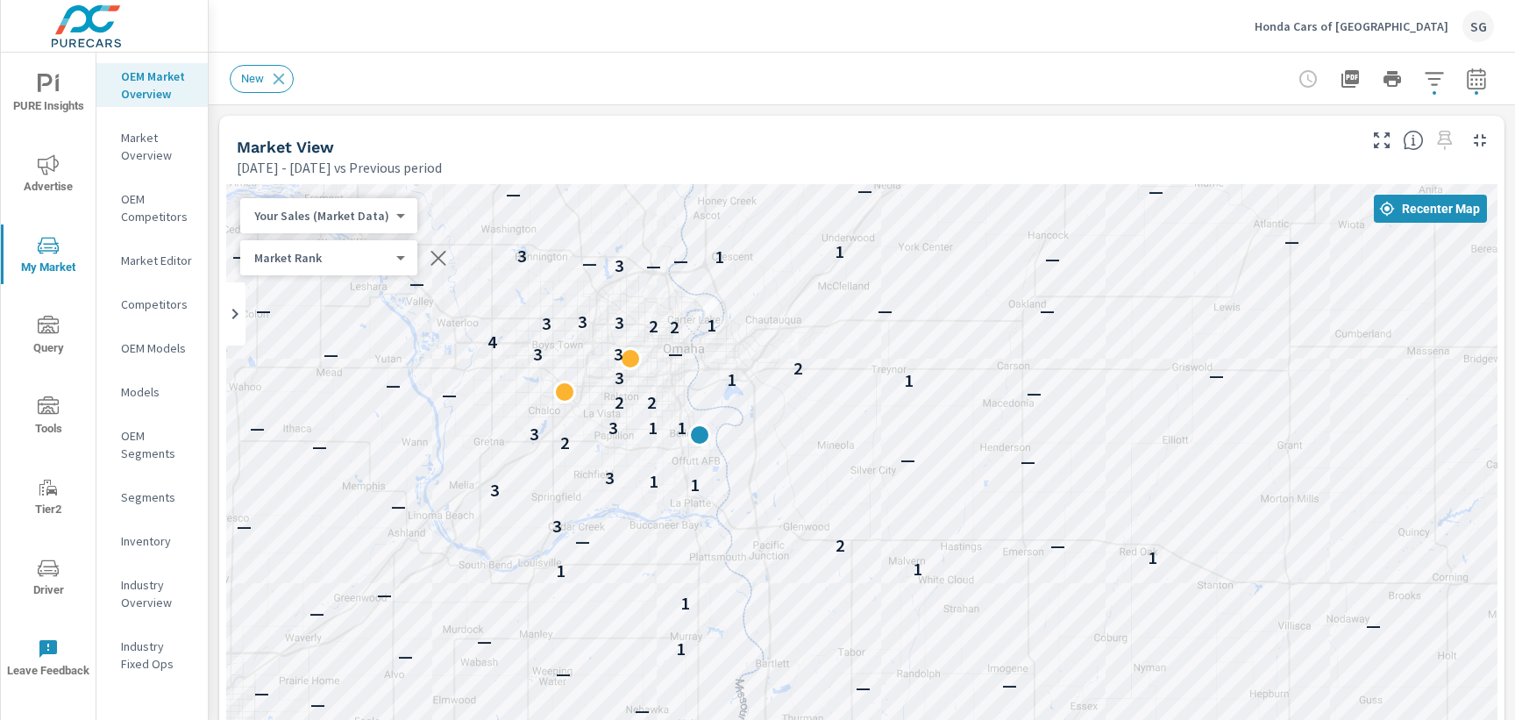
drag, startPoint x: 821, startPoint y: 413, endPoint x: 940, endPoint y: 235, distance: 214.3
click at [940, 235] on div "— — — — — — 1 — — — — 1 — — — 1 — 1 — 2 — — — — — — 2 1 — 5 4 — — — 2 — — — 1 —…" at bounding box center [861, 671] width 1271 height 975
click at [795, 148] on div "Market View" at bounding box center [795, 147] width 1117 height 20
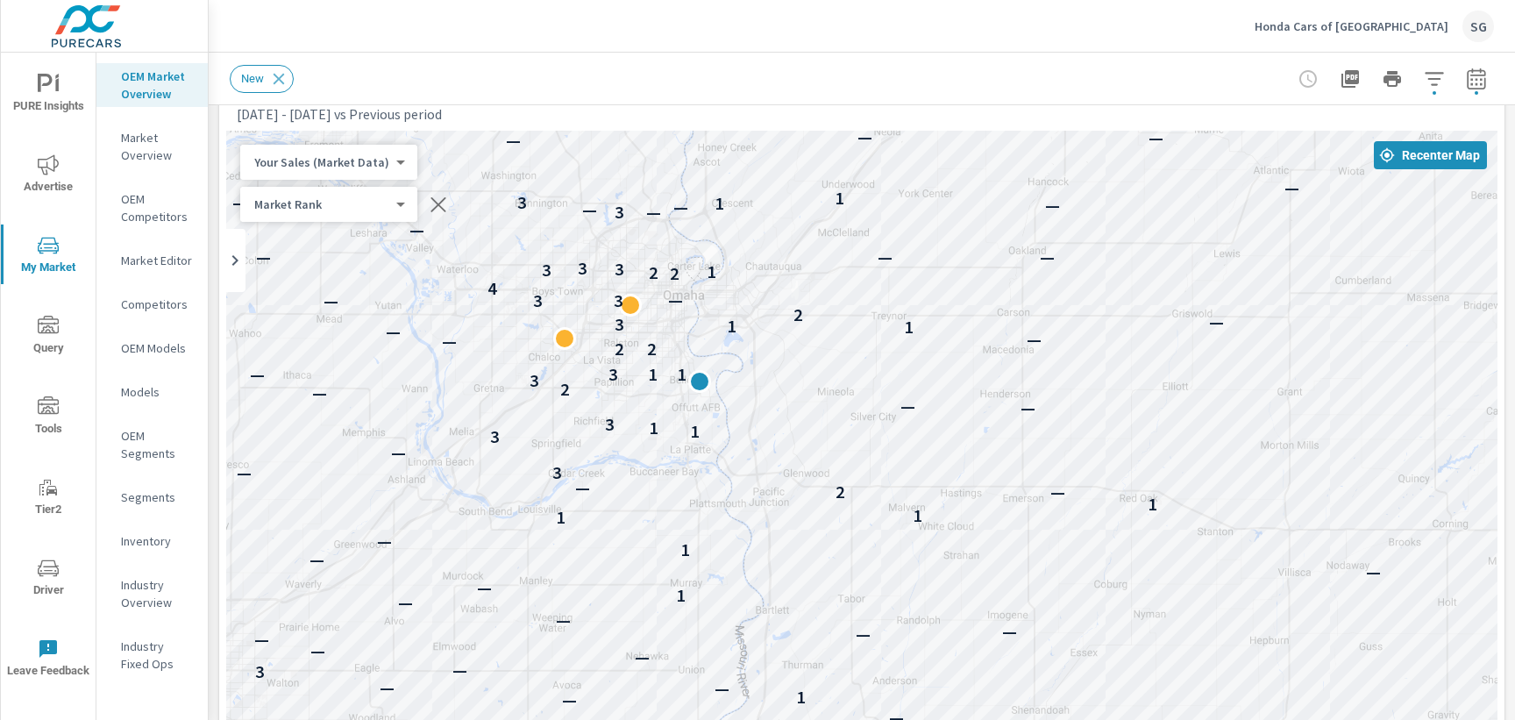
scroll to position [68, 0]
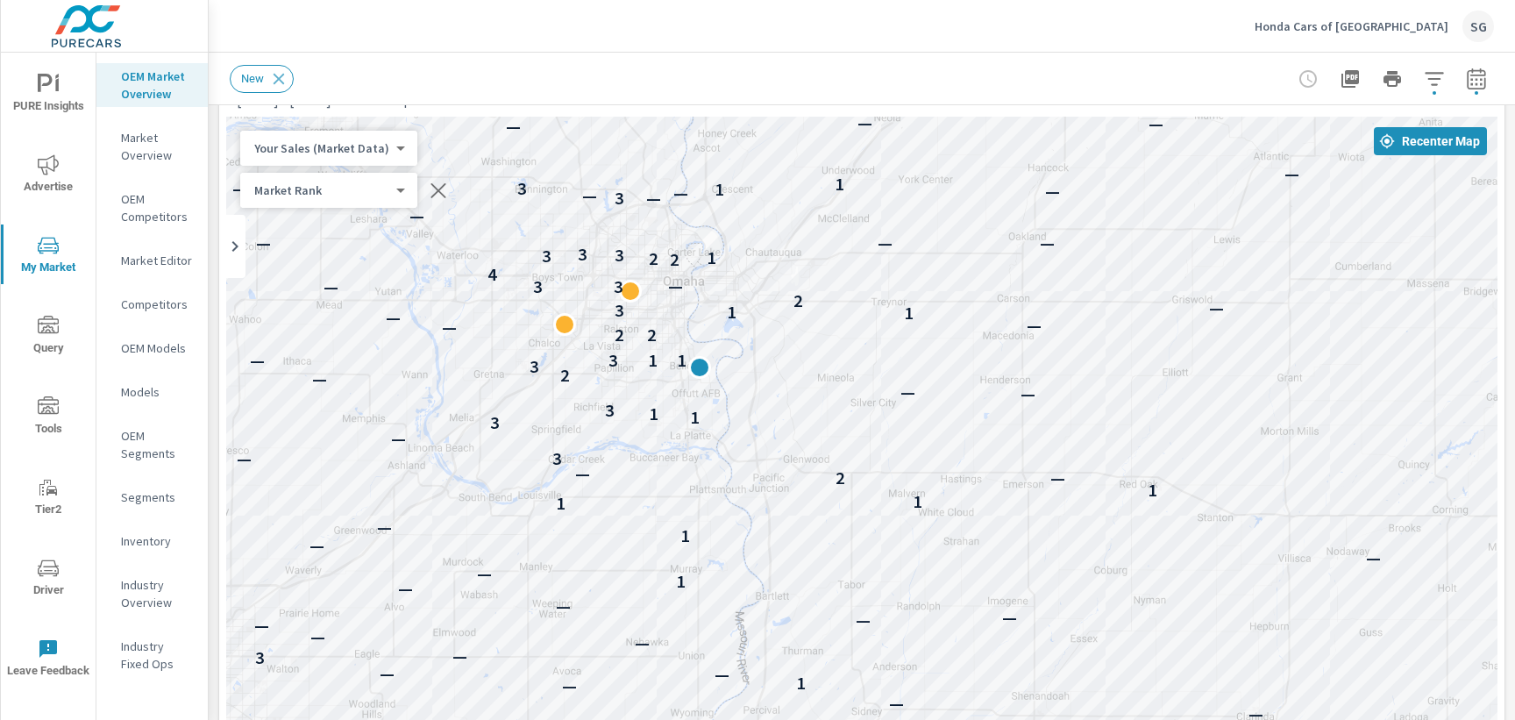
click at [514, 90] on div "New" at bounding box center [739, 79] width 1019 height 28
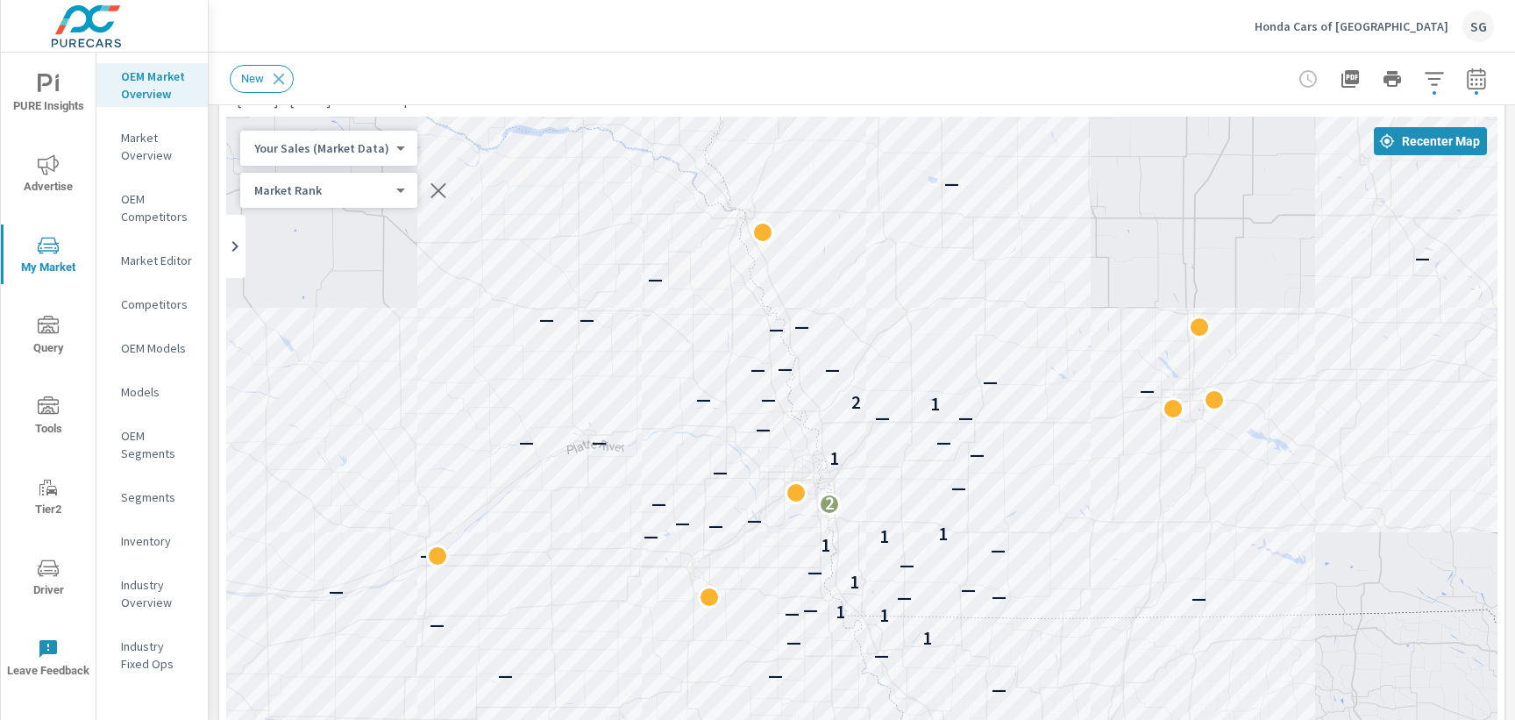
click at [794, 117] on div "— — — 2 — — — — — — — — 1 — 1 — 1 — — — — — — 1 — — — — 1 1 — 1 — — — — 2 — — 1…" at bounding box center [861, 604] width 1271 height 975
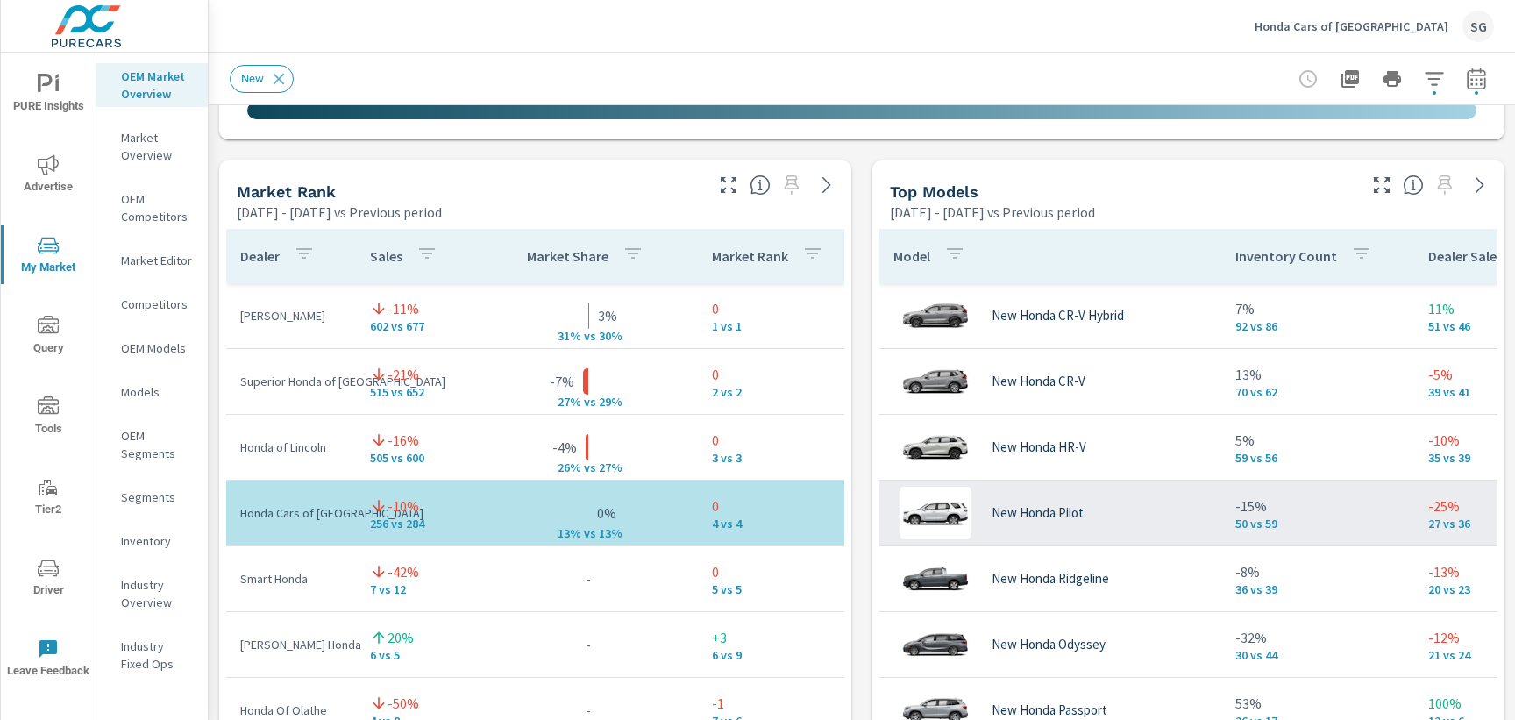
scroll to position [1094, 0]
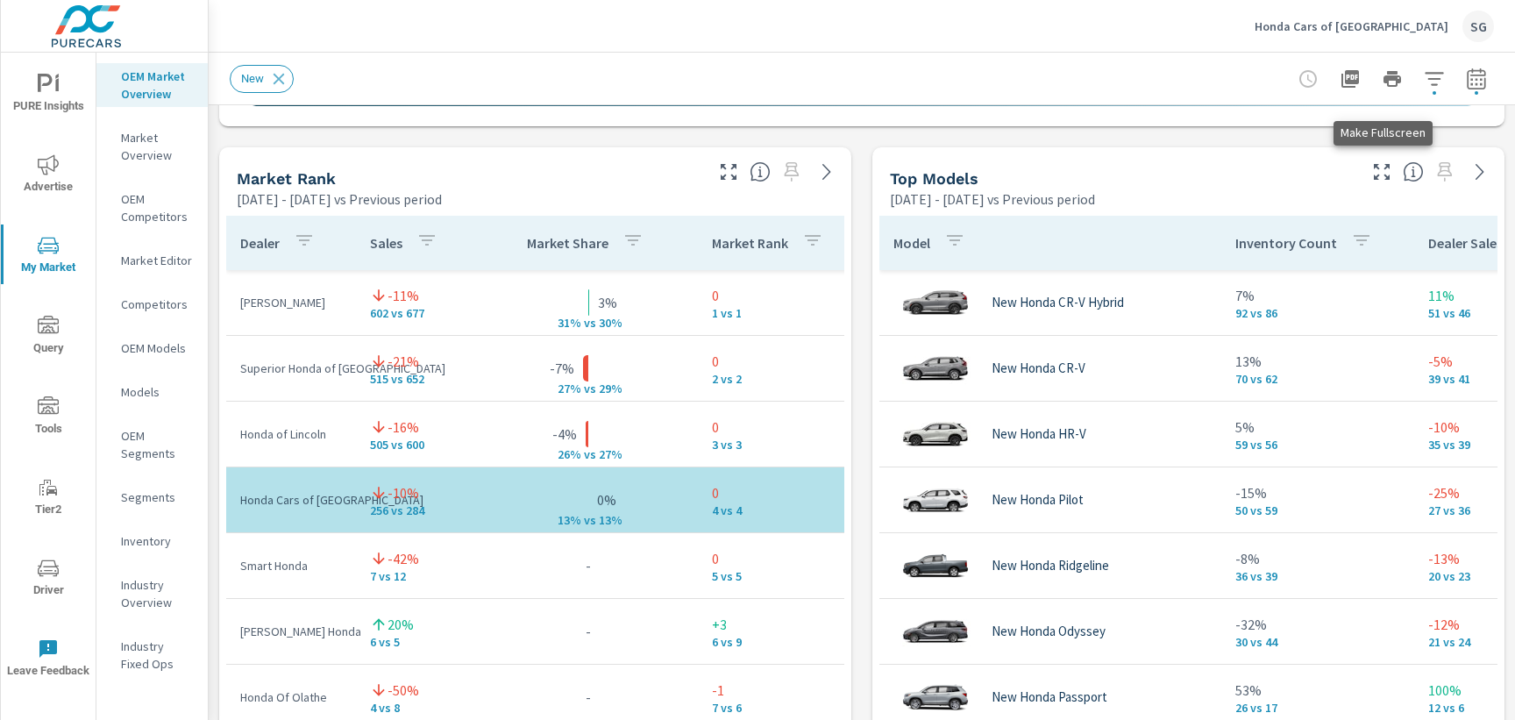
click at [1375, 177] on icon "button" at bounding box center [1382, 172] width 16 height 16
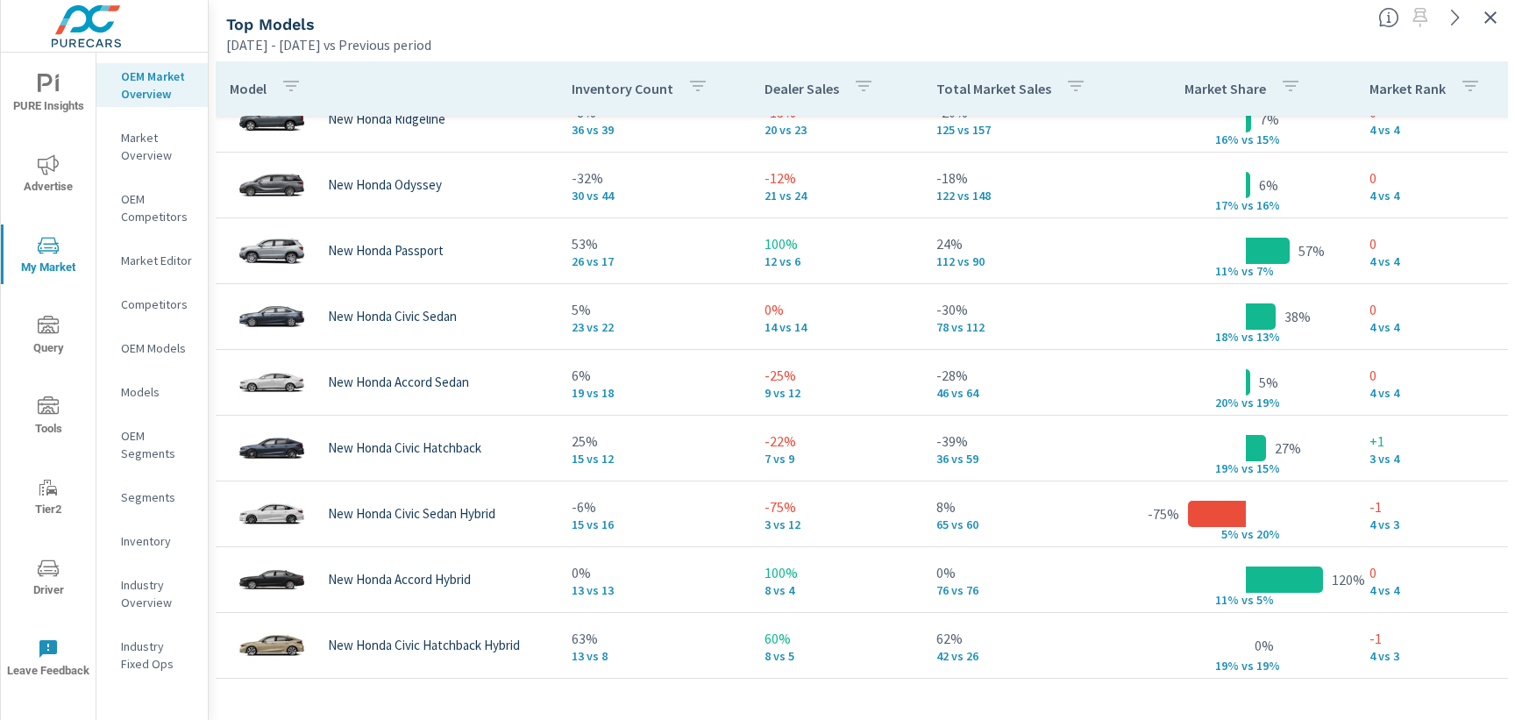
scroll to position [11, 0]
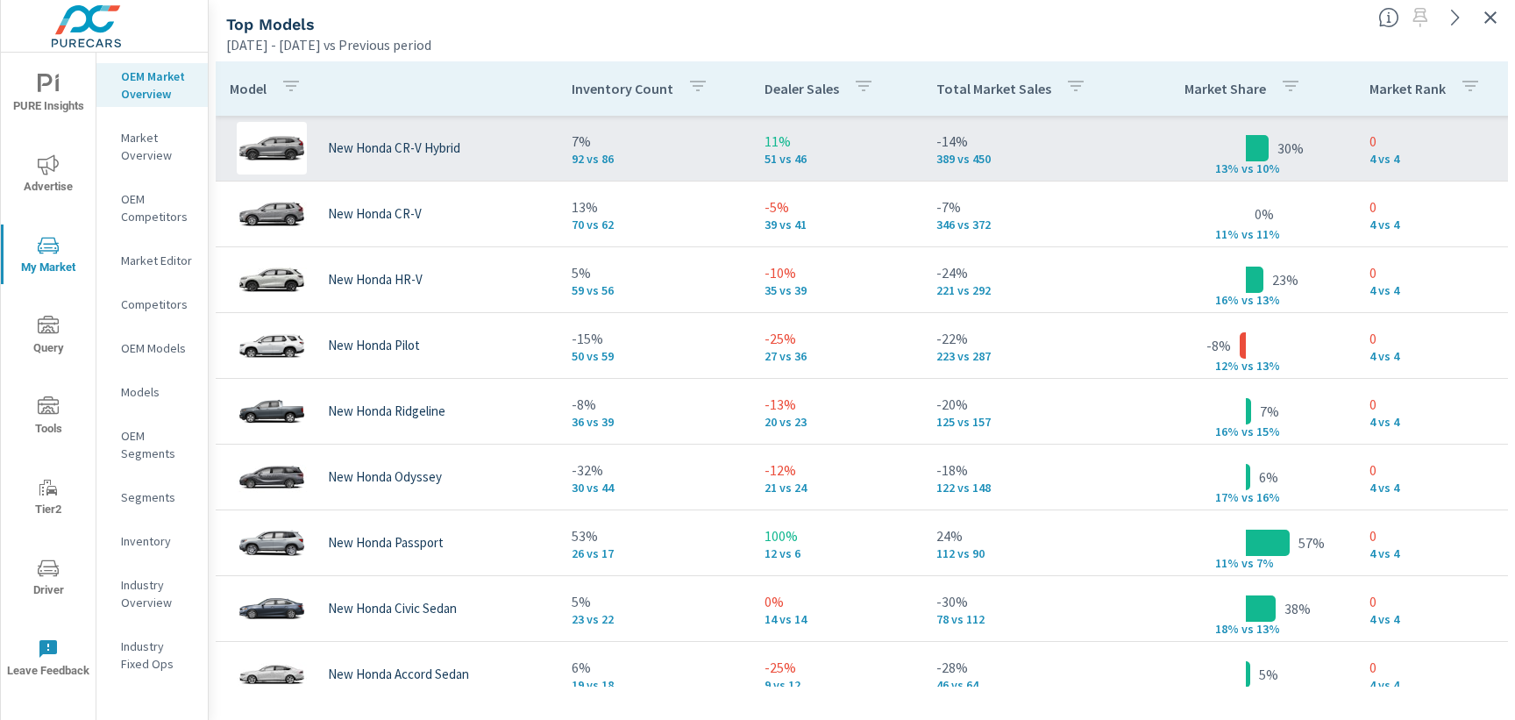
click at [300, 160] on img at bounding box center [272, 148] width 70 height 53
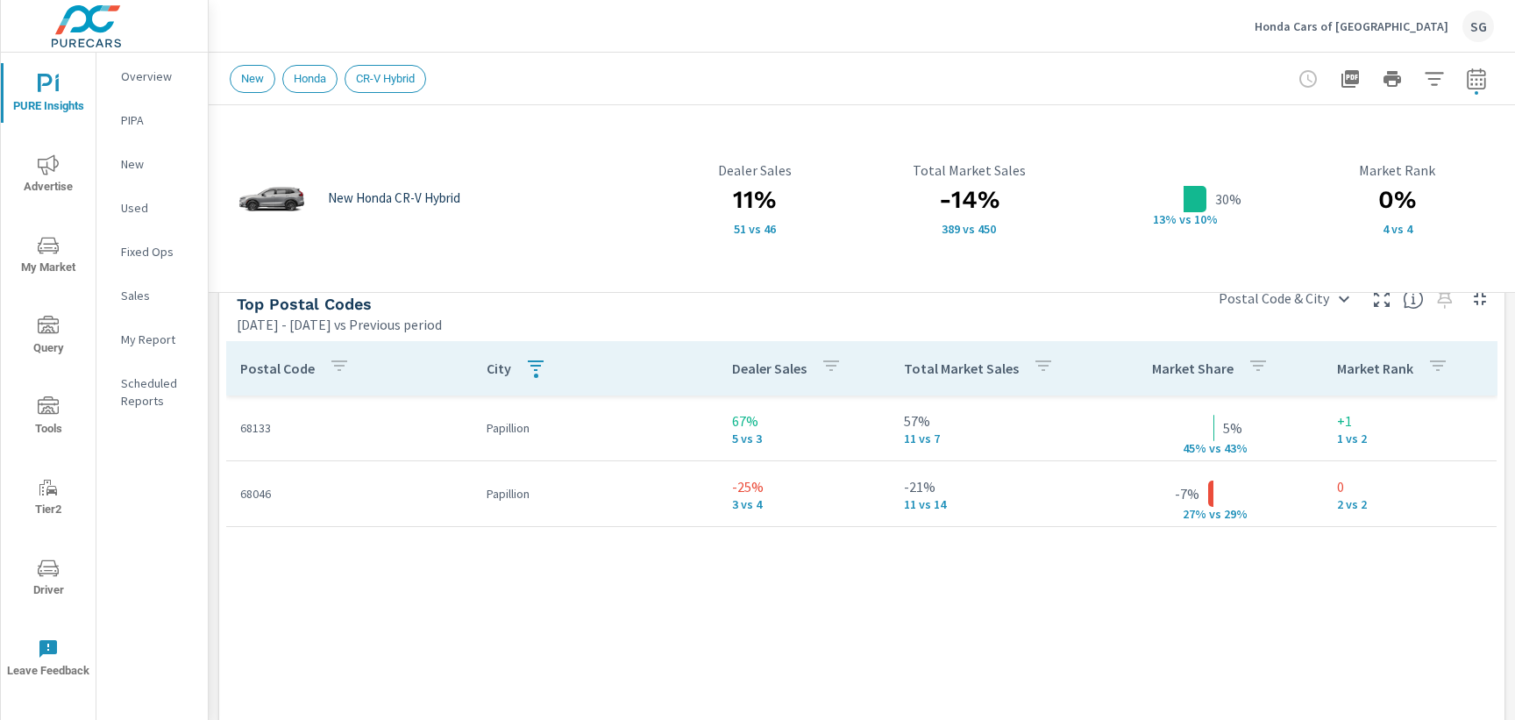
scroll to position [1178, 0]
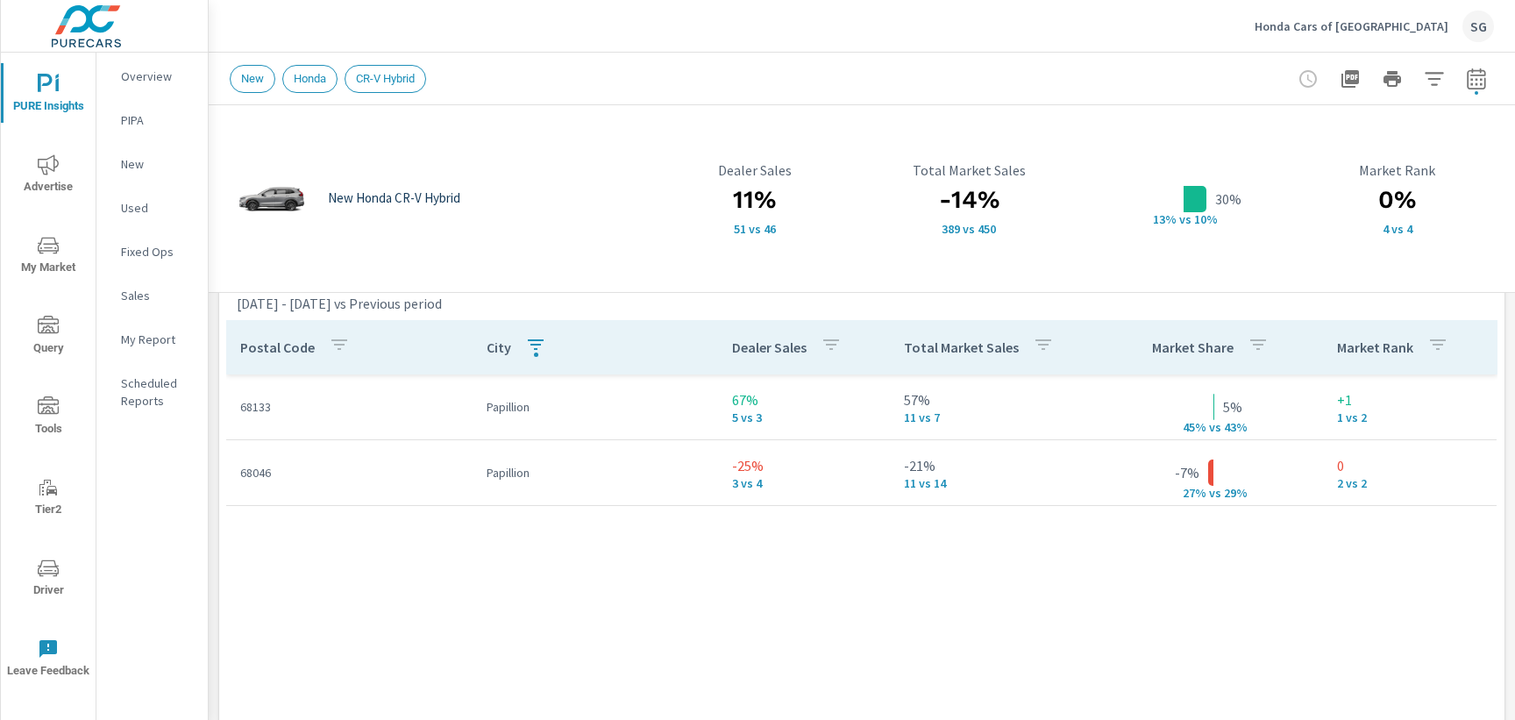
click at [534, 355] on div "button" at bounding box center [536, 355] width 4 height 4
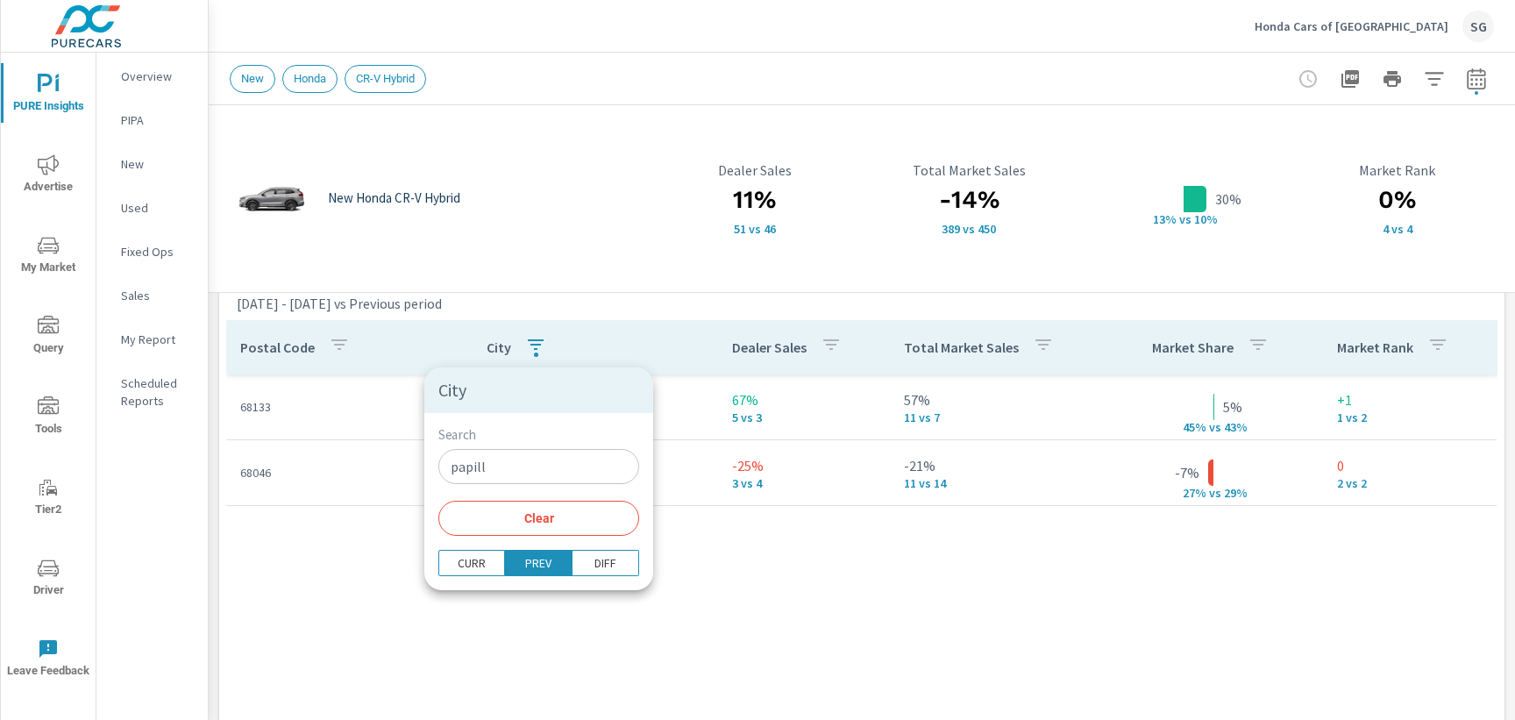
click at [503, 531] on button "Clear" at bounding box center [538, 518] width 201 height 35
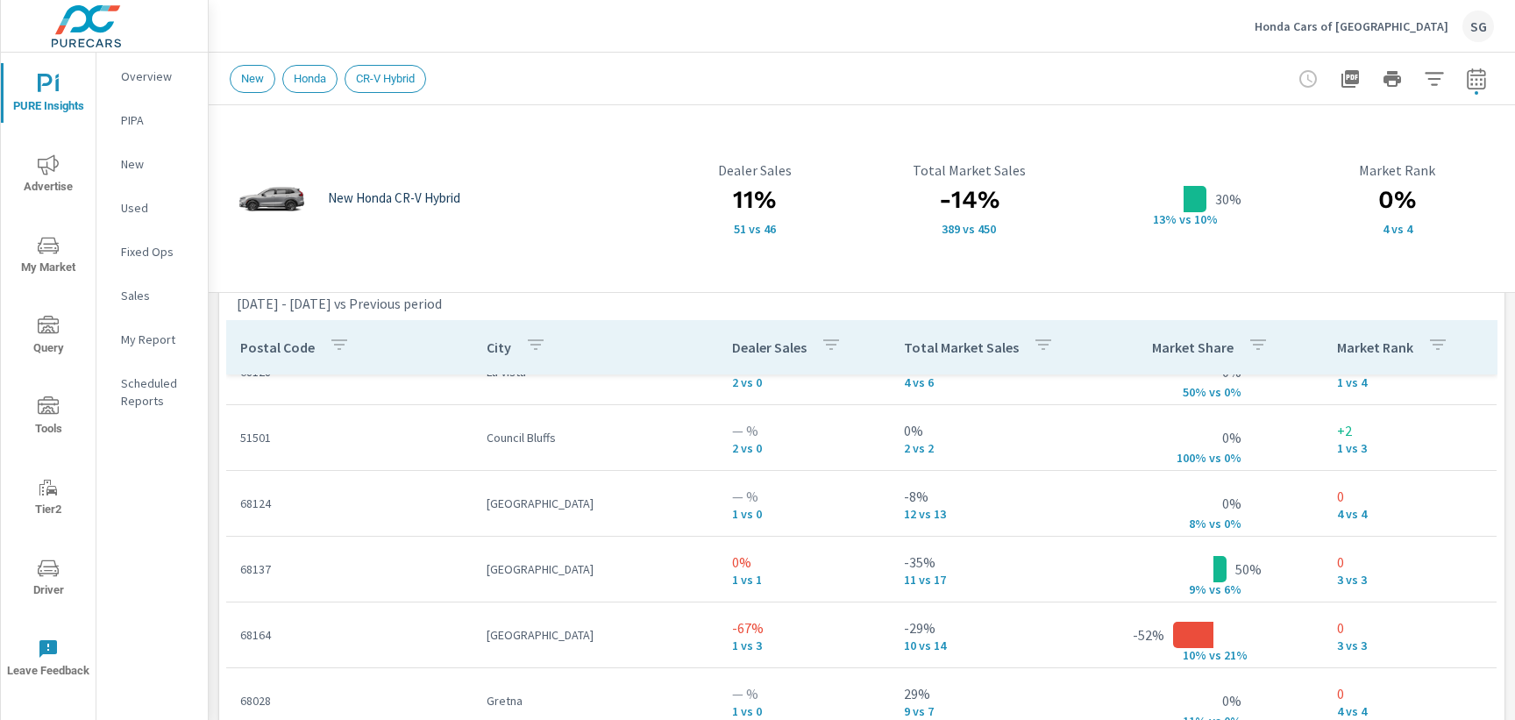
scroll to position [268, 0]
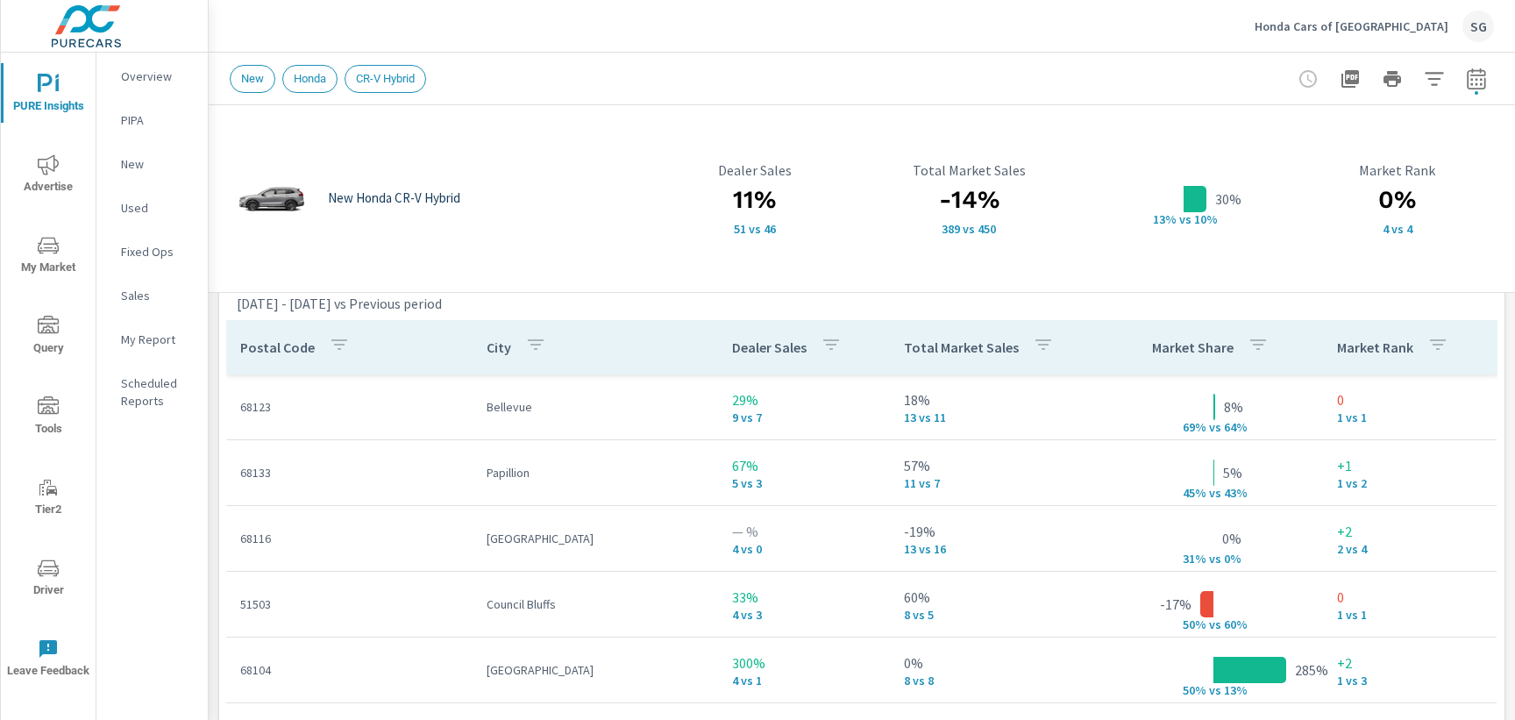
click at [640, 309] on div "[DATE] - [DATE] vs Previous period" at bounding box center [716, 303] width 958 height 21
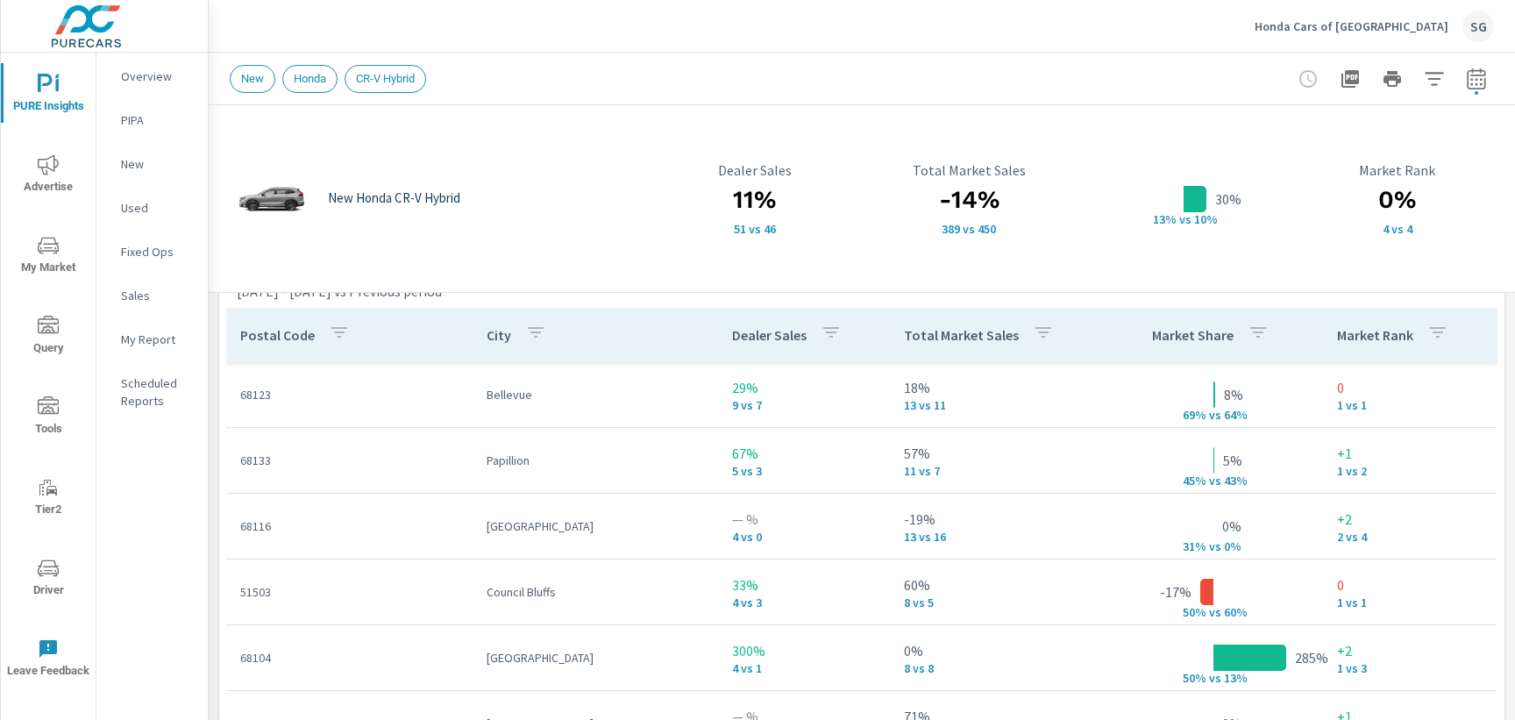
scroll to position [1187, 0]
click at [214, 315] on div "New Honda CR-V Hybrid 11% 51 vs 46 Dealer Sales -14% 389 vs 450 Total Market Sa…" at bounding box center [862, 44] width 1307 height 2252
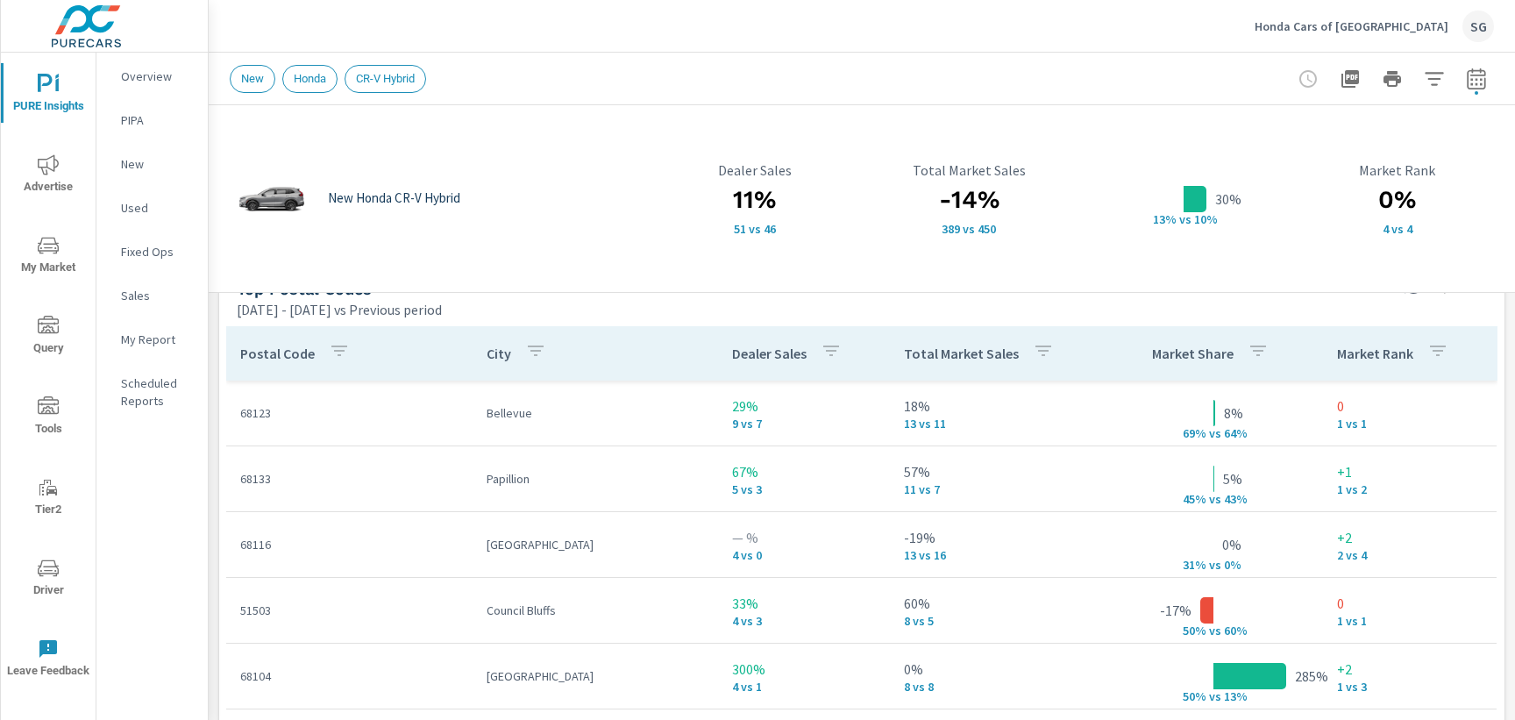
scroll to position [1169, 0]
click at [211, 324] on div "New Honda CR-V Hybrid 11% 51 vs 46 Dealer Sales -14% 389 vs 450 Total Market Sa…" at bounding box center [862, 62] width 1307 height 2252
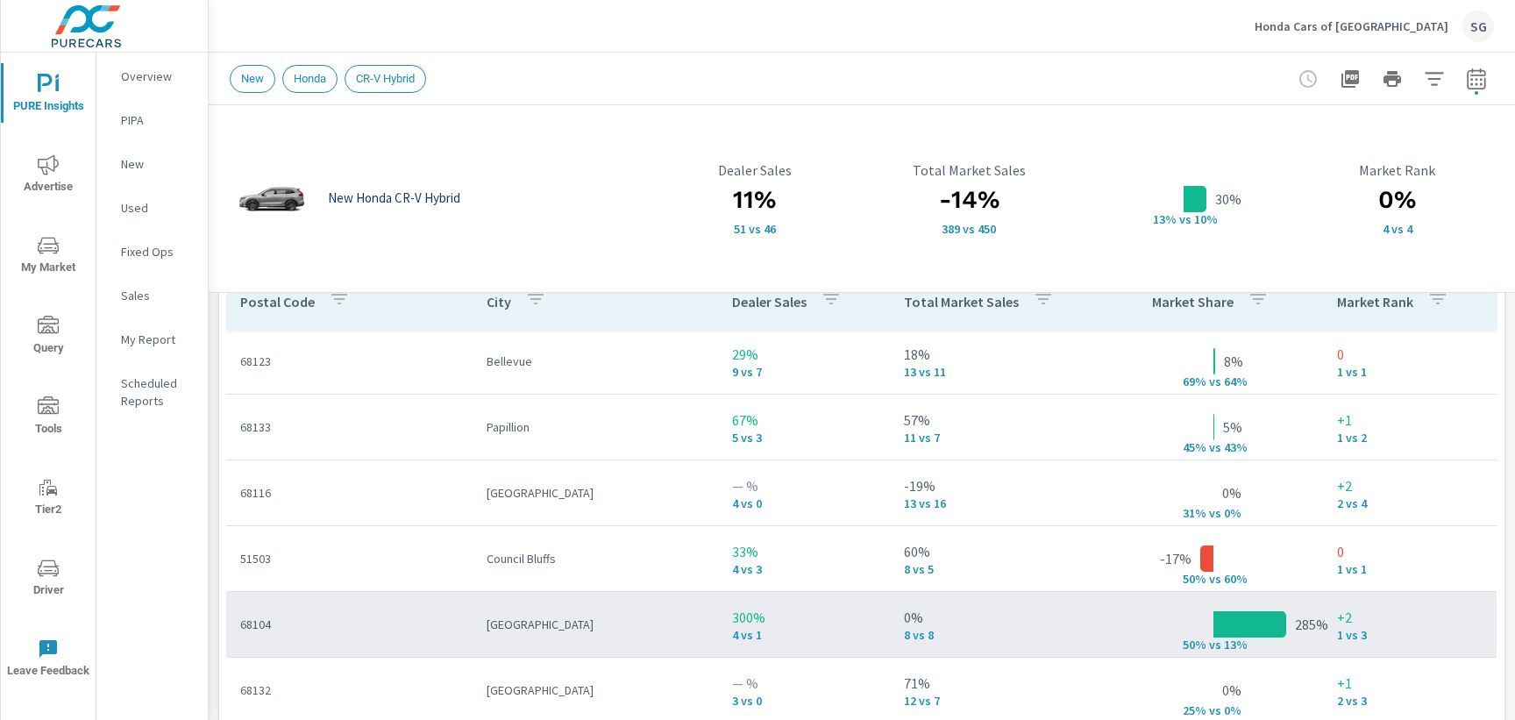
scroll to position [1207, 0]
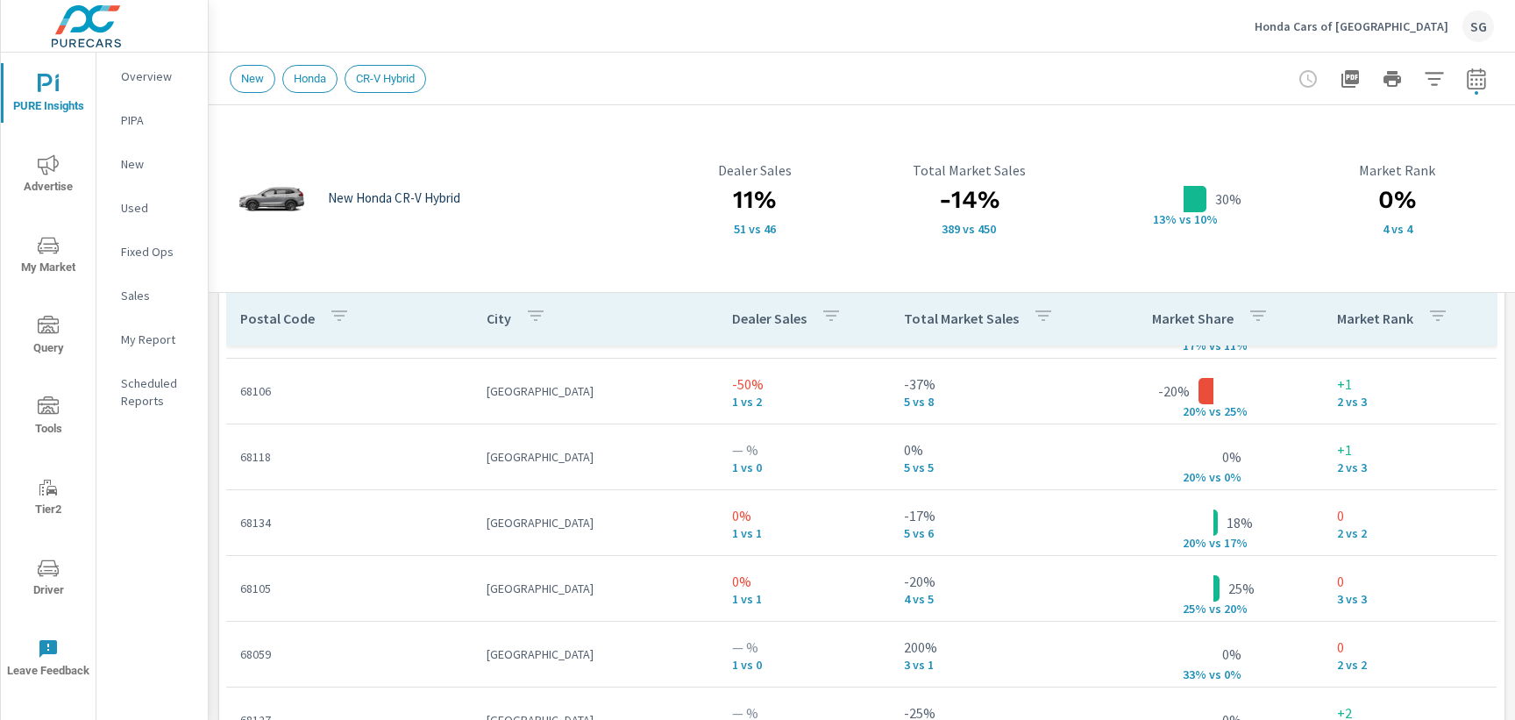
scroll to position [976, 0]
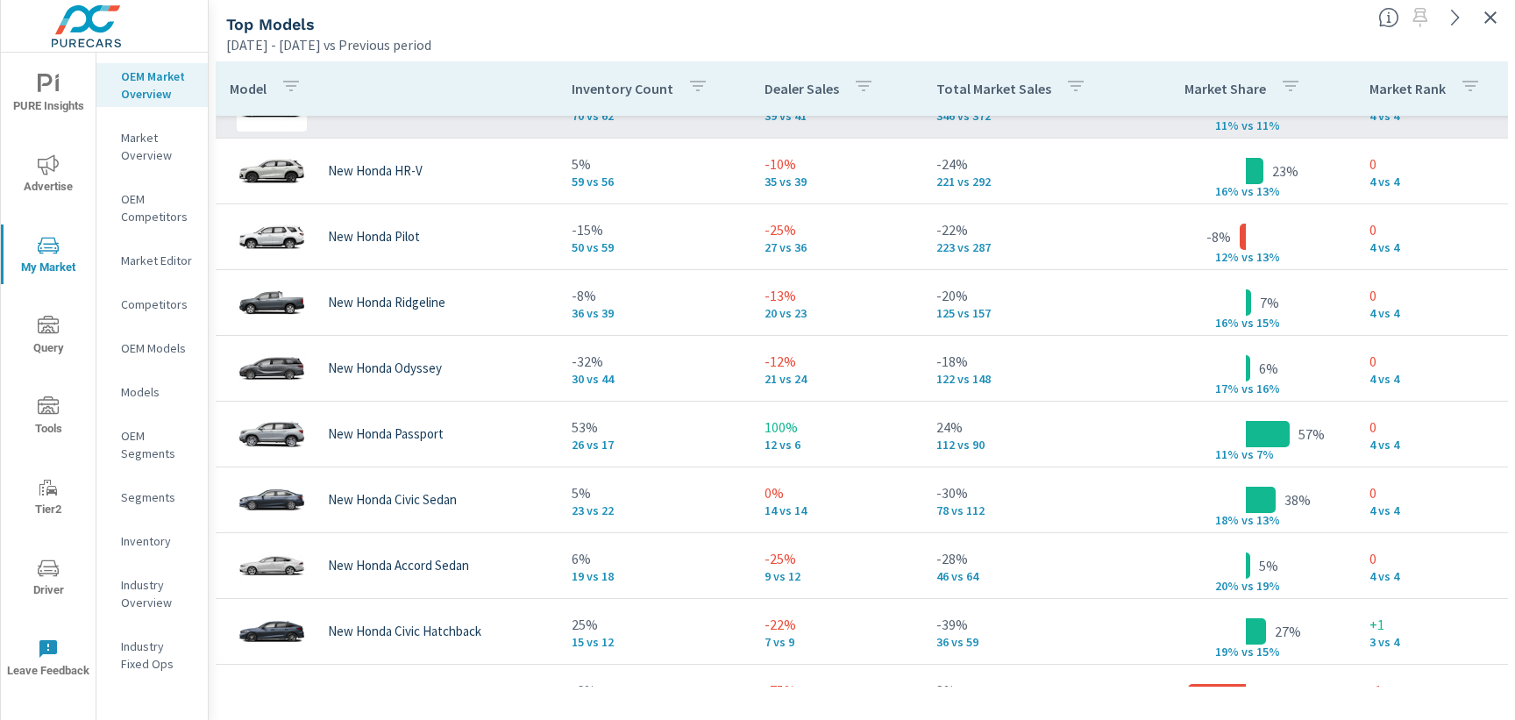
scroll to position [112, 0]
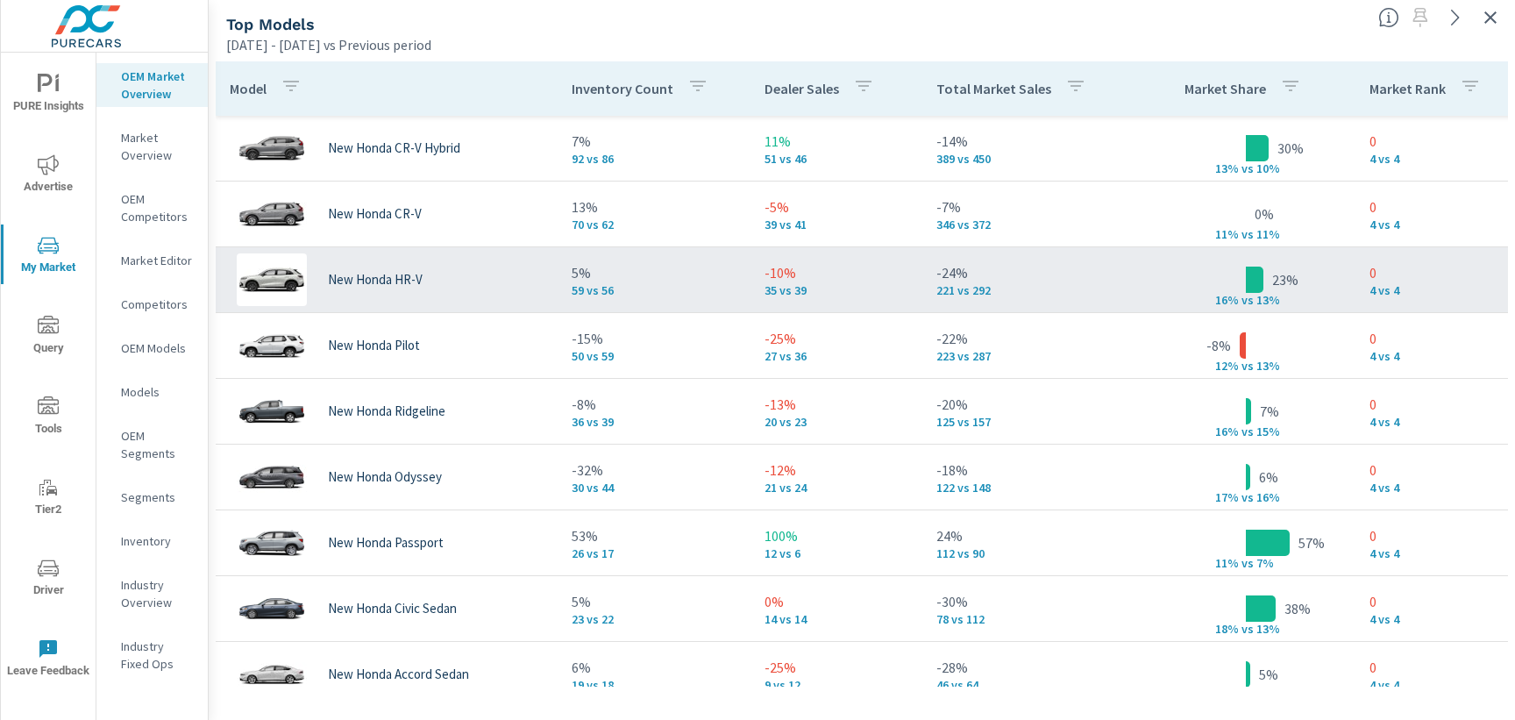
click at [485, 294] on div "New Honda HR-V" at bounding box center [387, 279] width 314 height 53
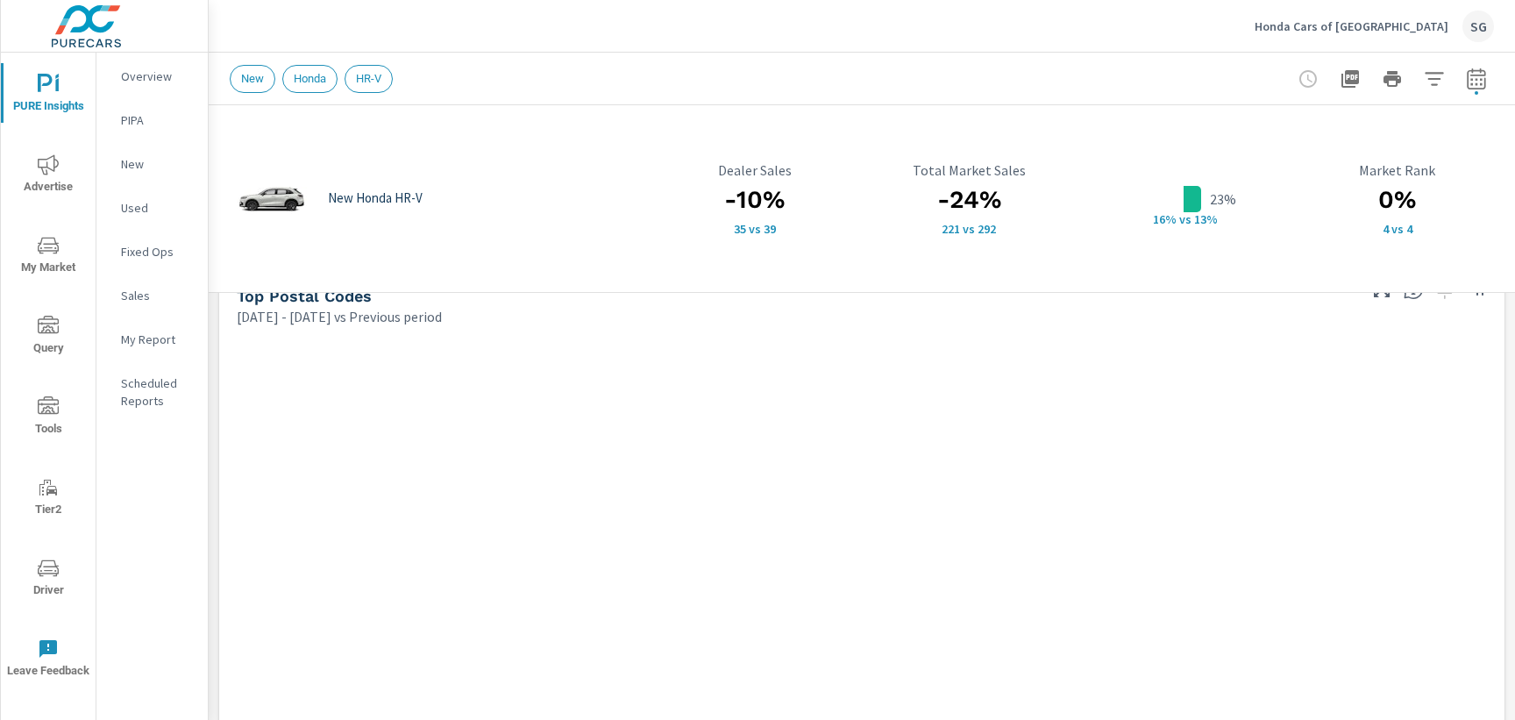
scroll to position [64, 0]
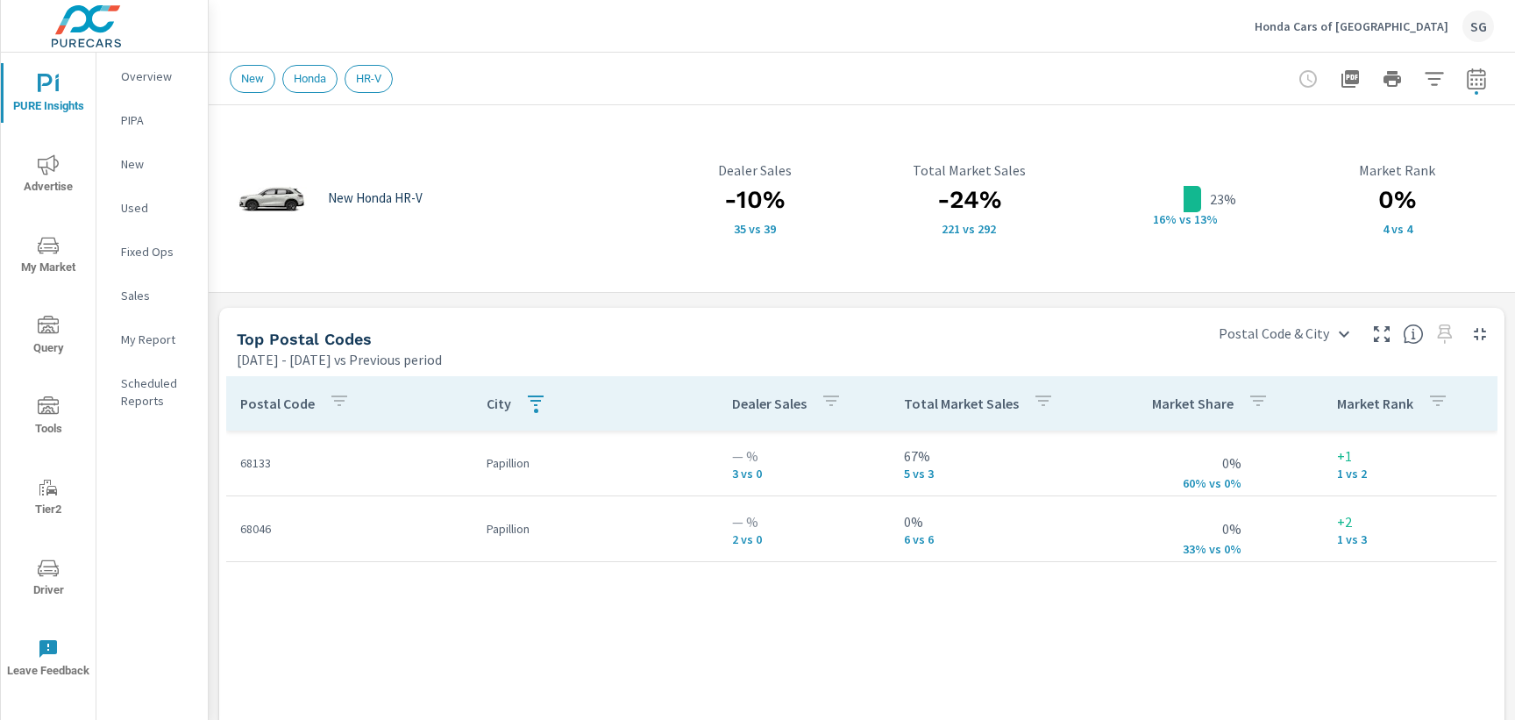
scroll to position [1138, 0]
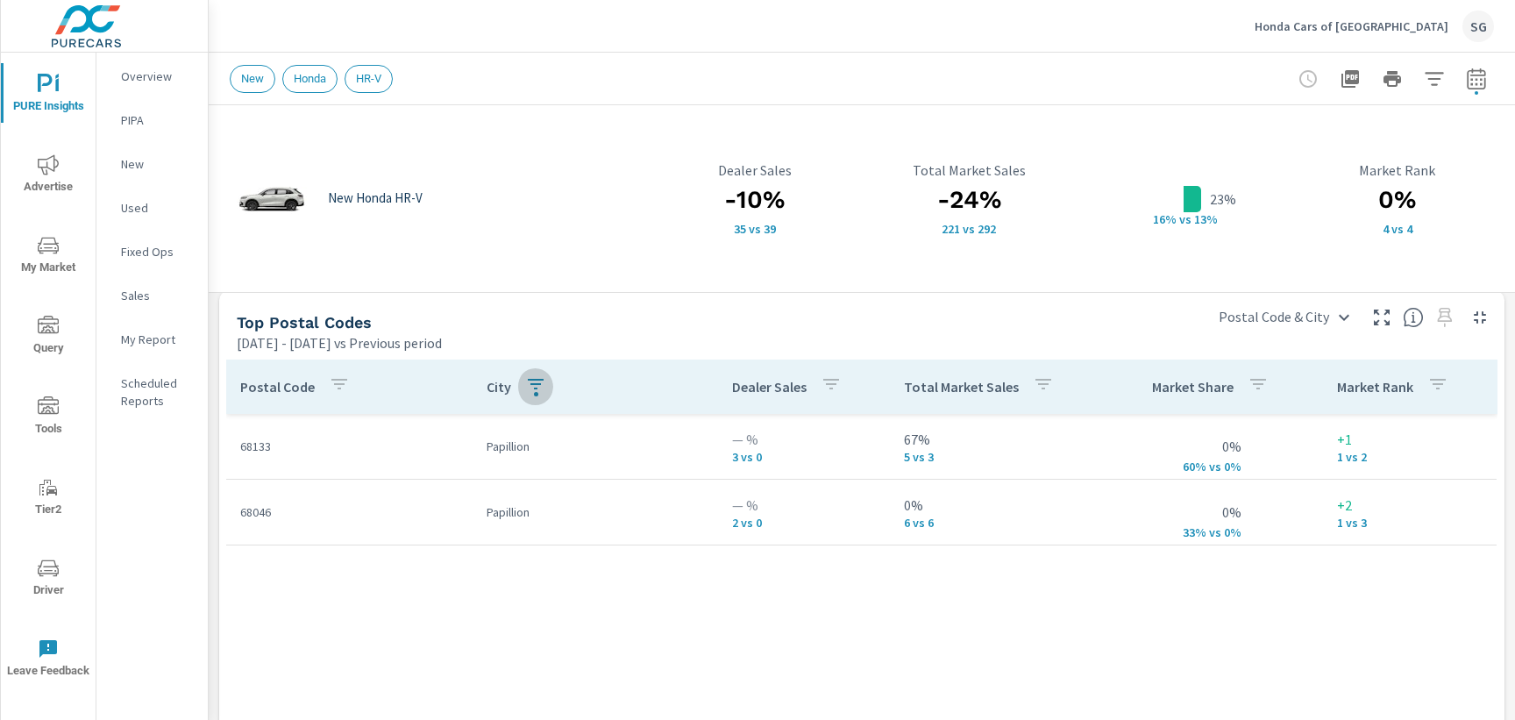
click at [527, 379] on icon "button" at bounding box center [535, 384] width 21 height 21
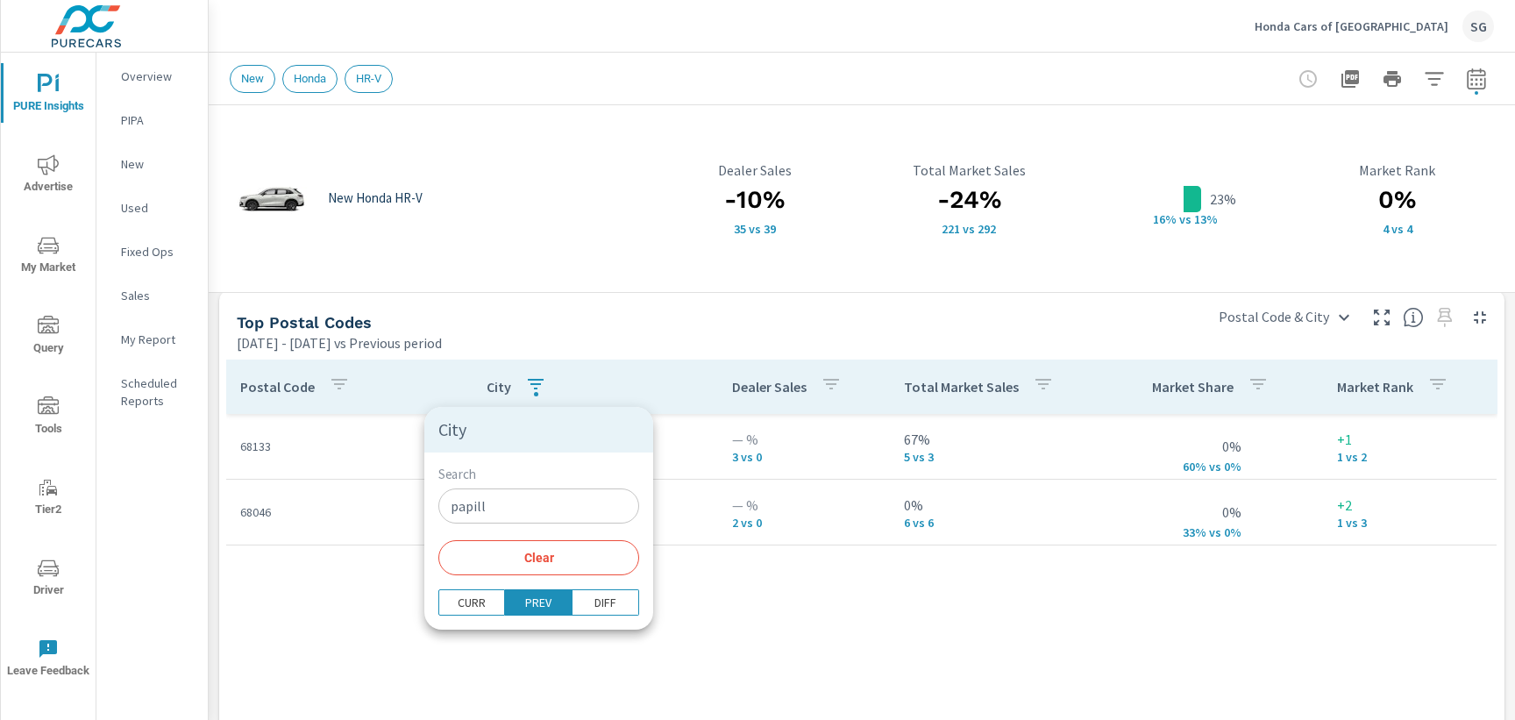
click at [530, 559] on span "Clear" at bounding box center [539, 558] width 180 height 16
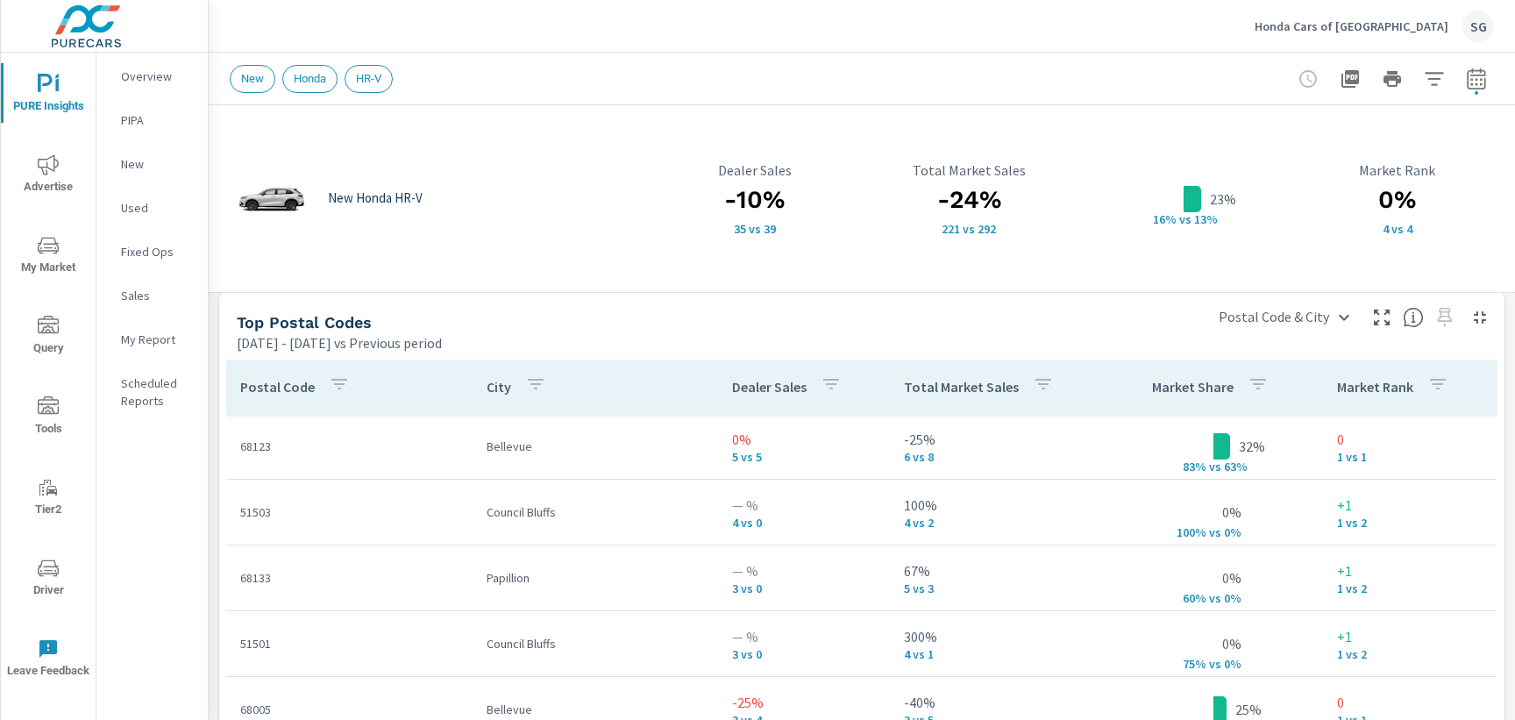
click at [51, 172] on icon "nav menu" at bounding box center [48, 164] width 21 height 21
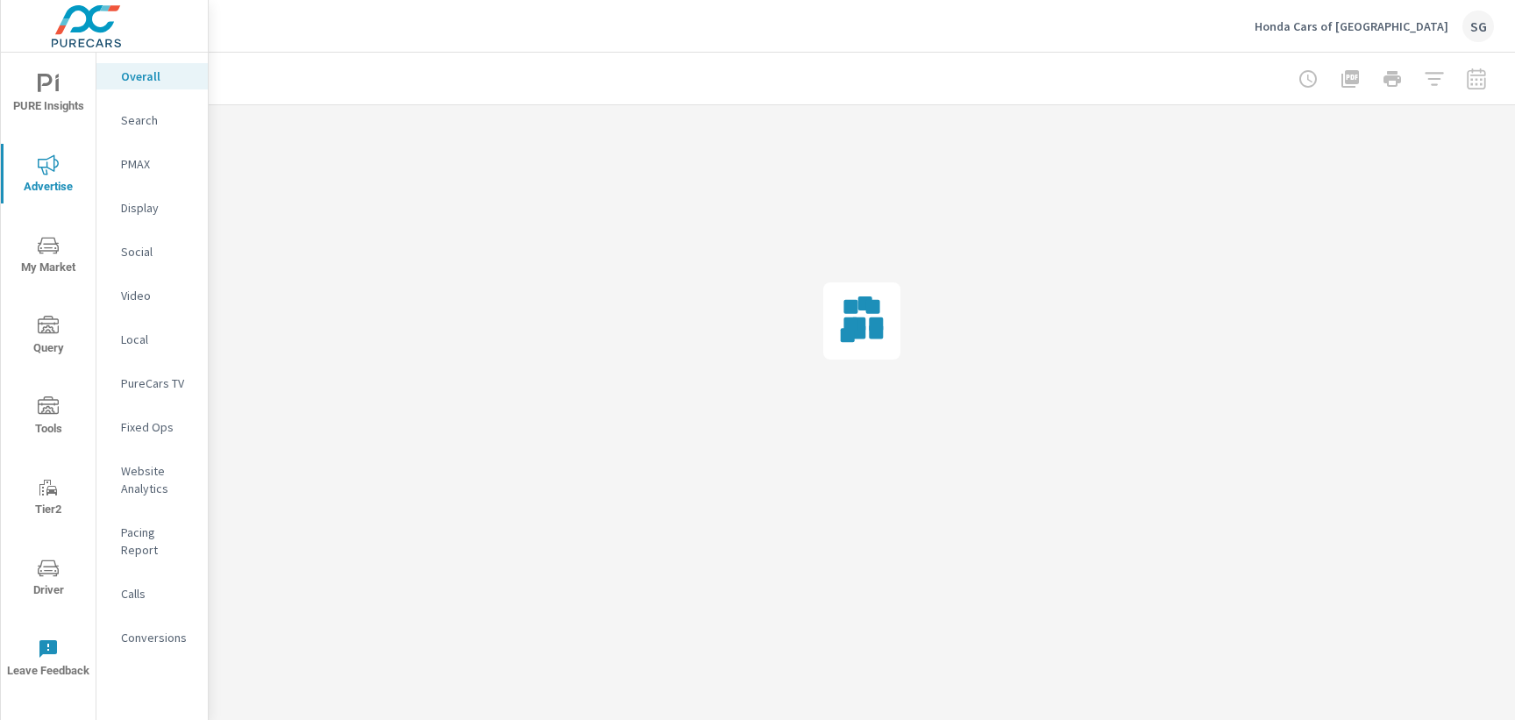
click at [1478, 83] on div at bounding box center [1392, 78] width 203 height 35
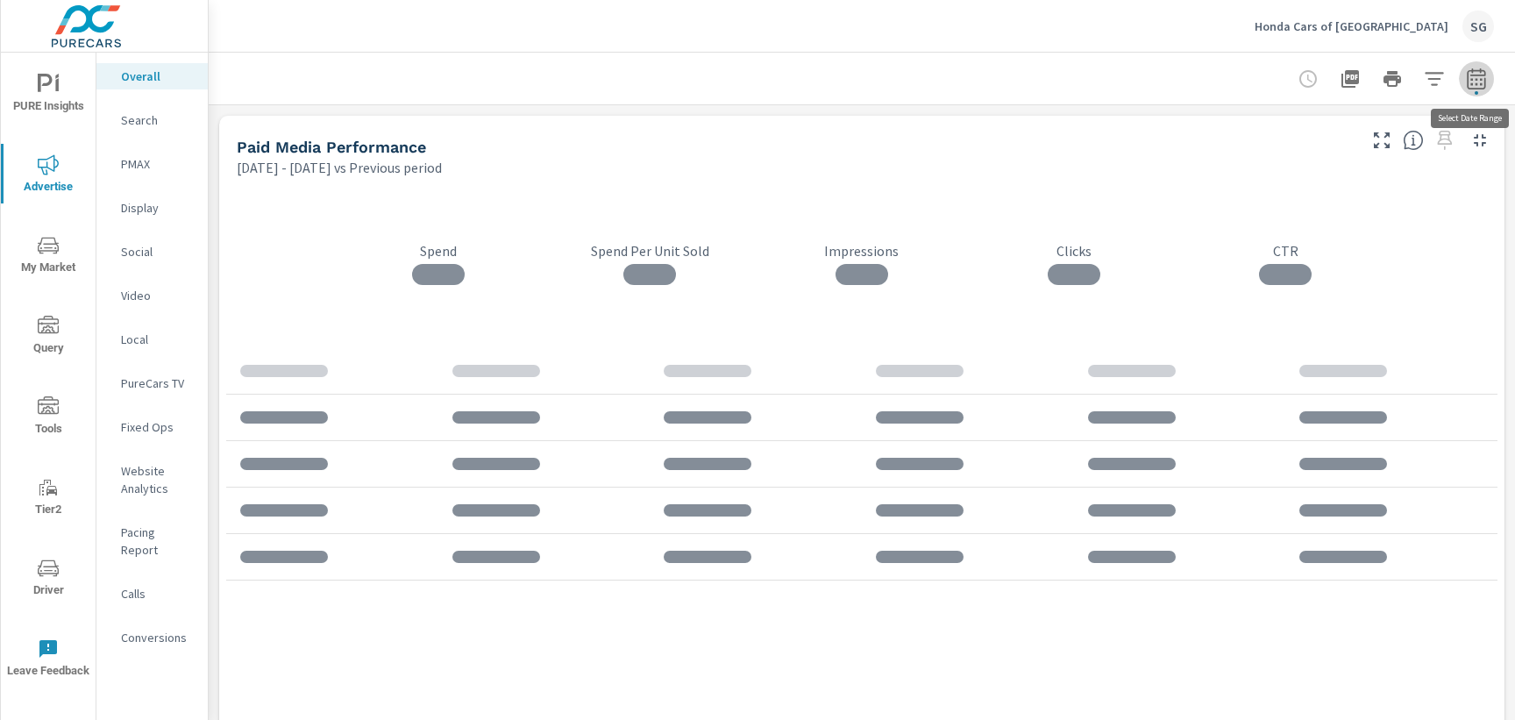
click at [1478, 83] on icon "button" at bounding box center [1476, 81] width 11 height 7
select select "Previous period"
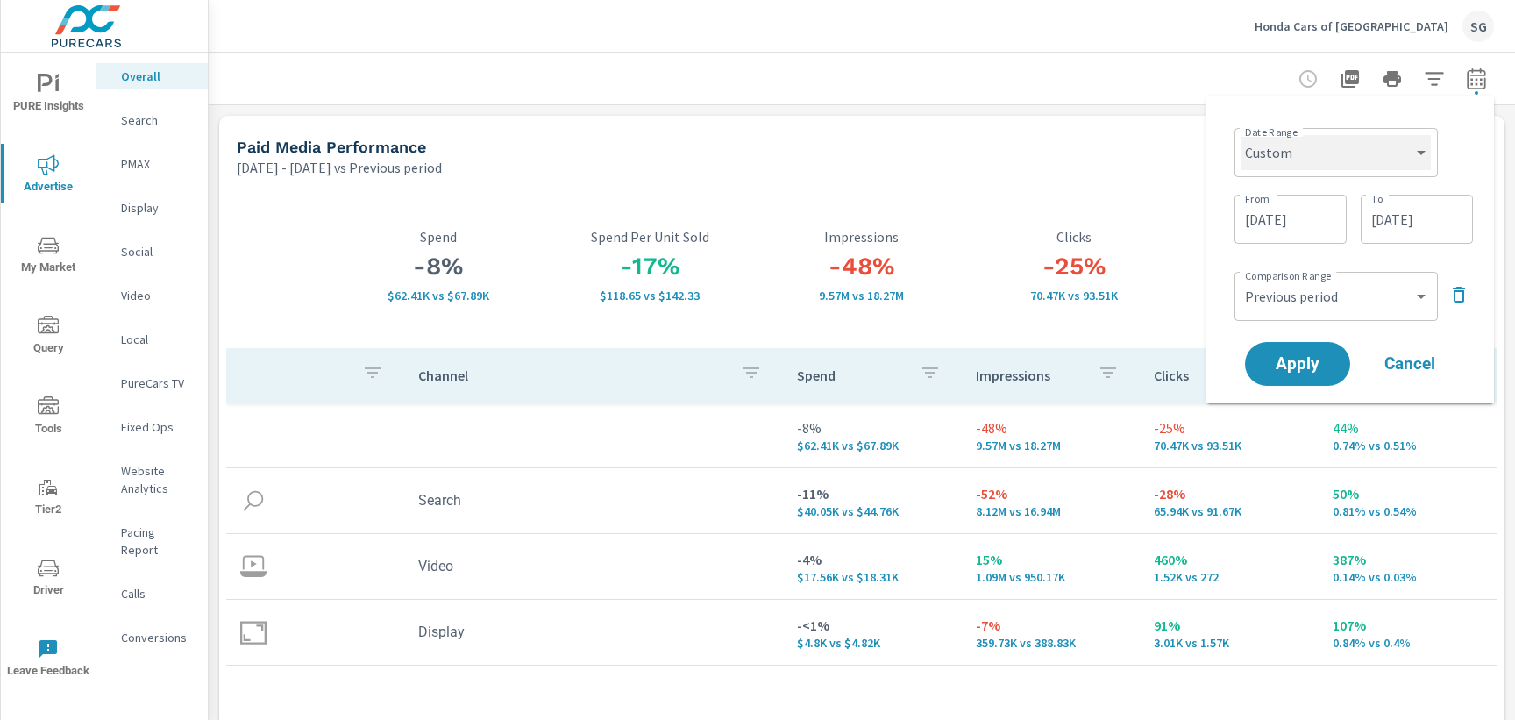
click at [1355, 146] on select "Custom [DATE] Last week Last 7 days Last 14 days Last 30 days Last 45 days Last…" at bounding box center [1336, 152] width 189 height 35
click at [1242, 135] on select "Custom [DATE] Last week Last 7 days Last 14 days Last 30 days Last 45 days Last…" at bounding box center [1336, 152] width 189 height 35
select select "Last 30 days"
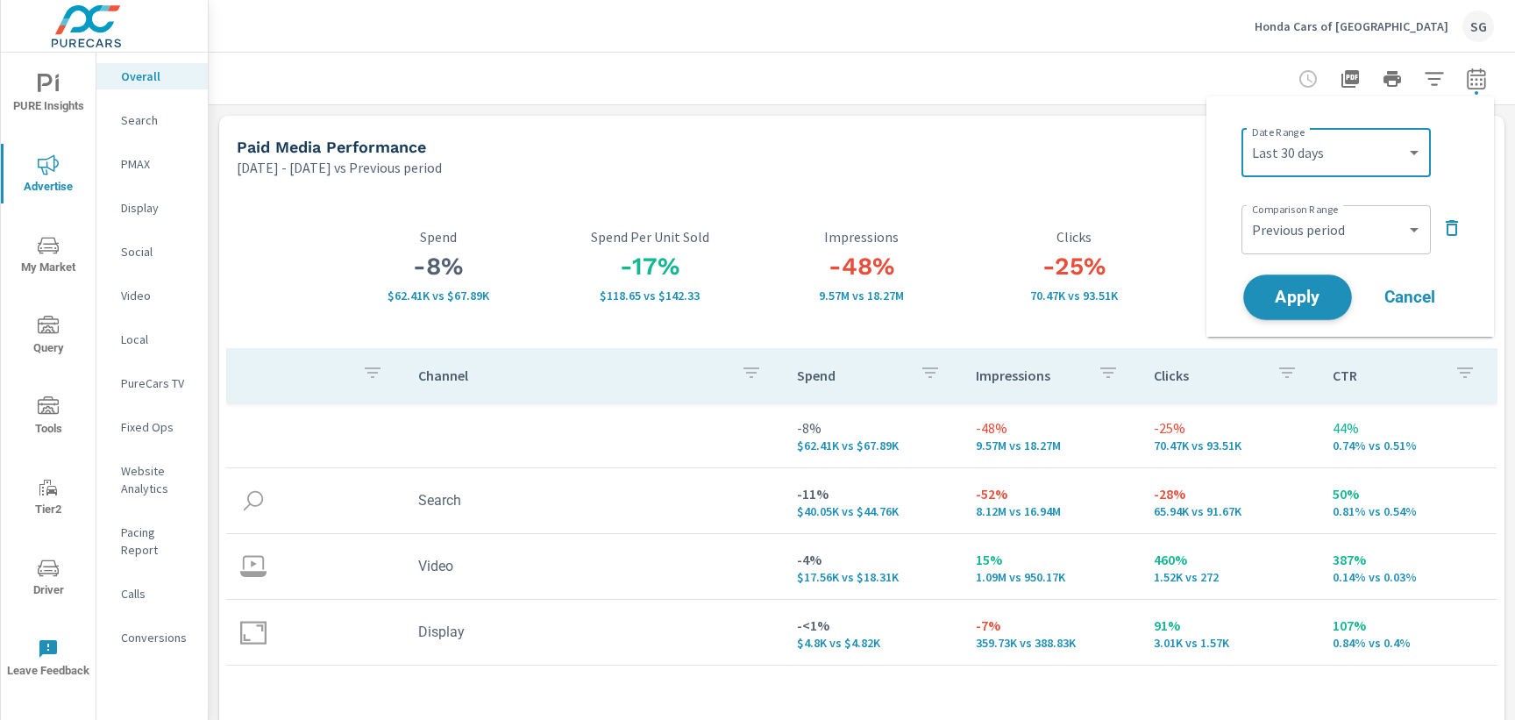
click at [1311, 298] on span "Apply" at bounding box center [1298, 297] width 72 height 17
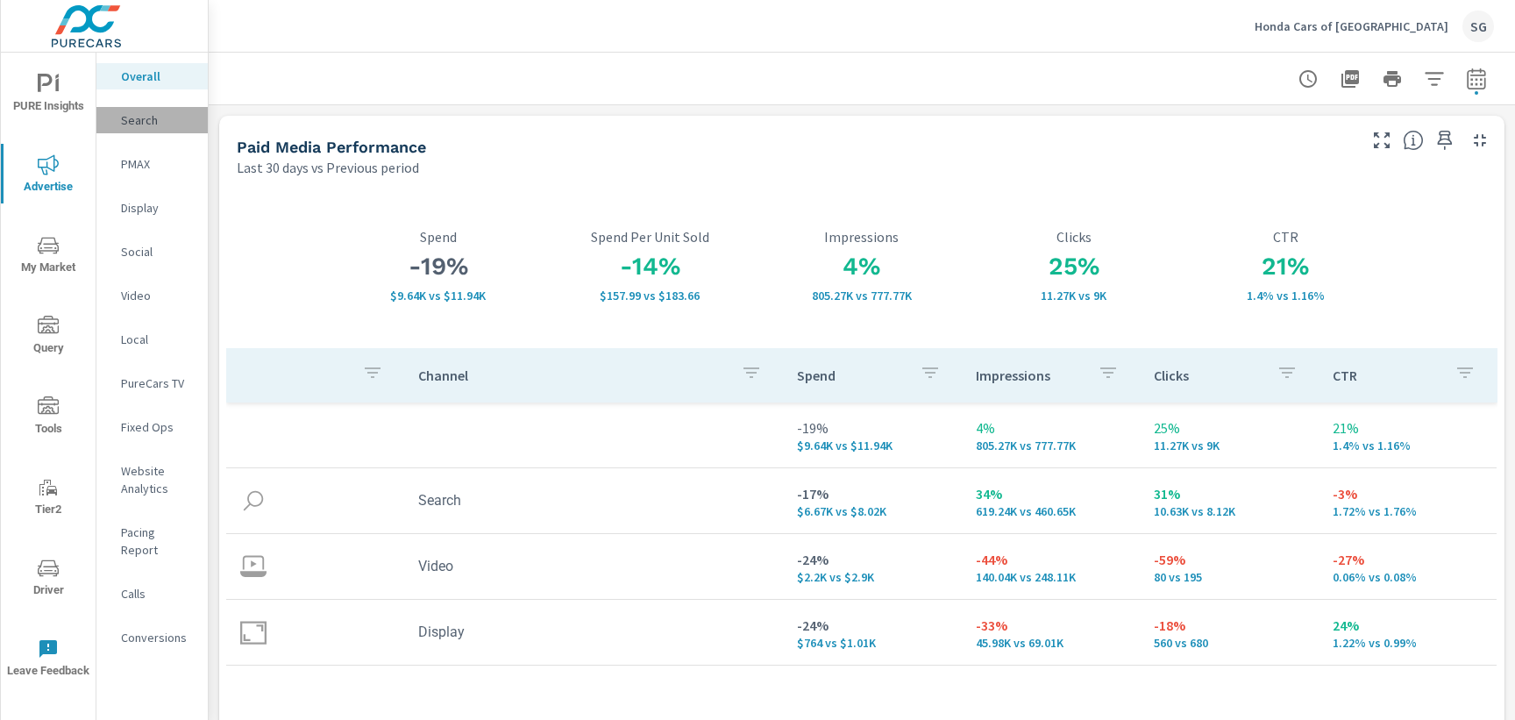
click at [139, 125] on p "Search" at bounding box center [157, 120] width 73 height 18
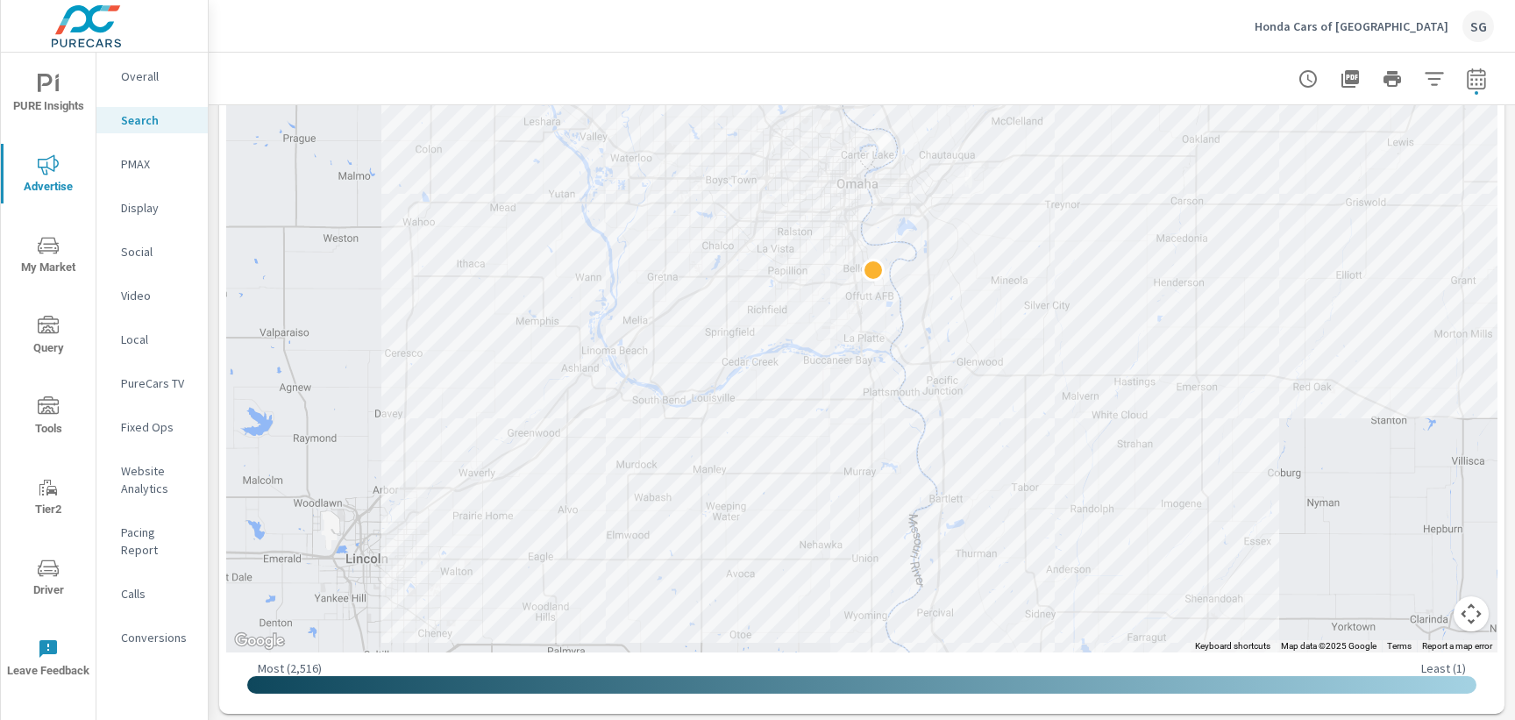
scroll to position [512, 0]
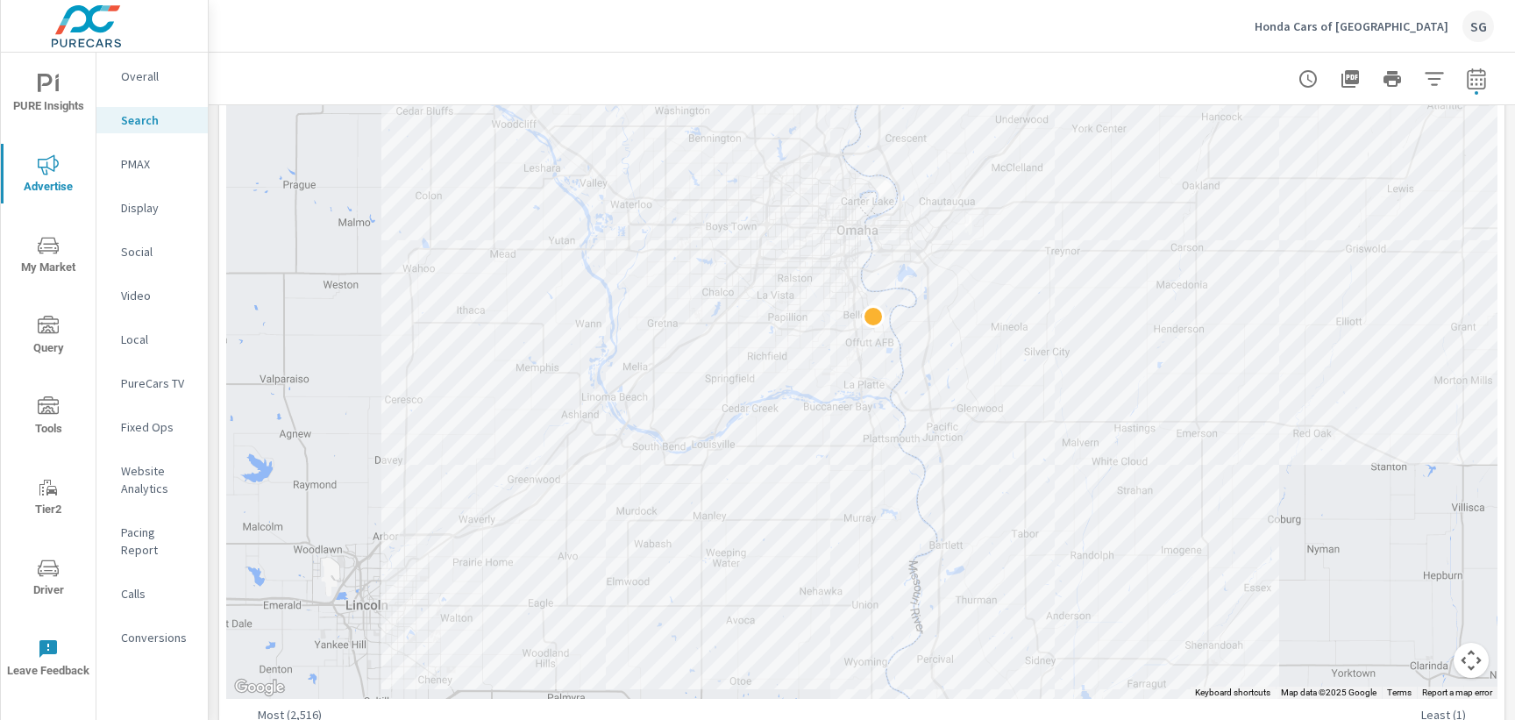
scroll to position [461, 0]
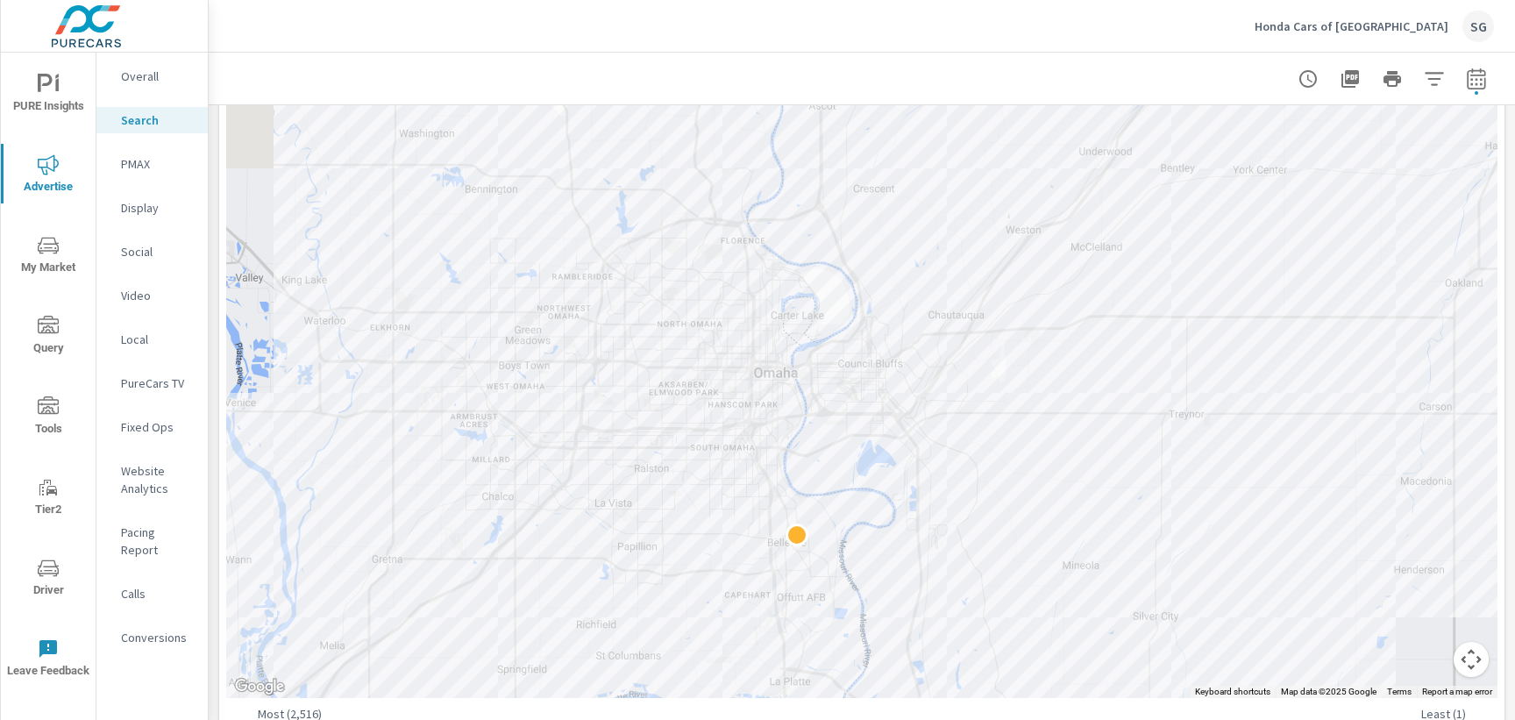
drag, startPoint x: 930, startPoint y: 282, endPoint x: 1137, endPoint y: 540, distance: 330.6
click at [1137, 540] on div at bounding box center [861, 304] width 1271 height 787
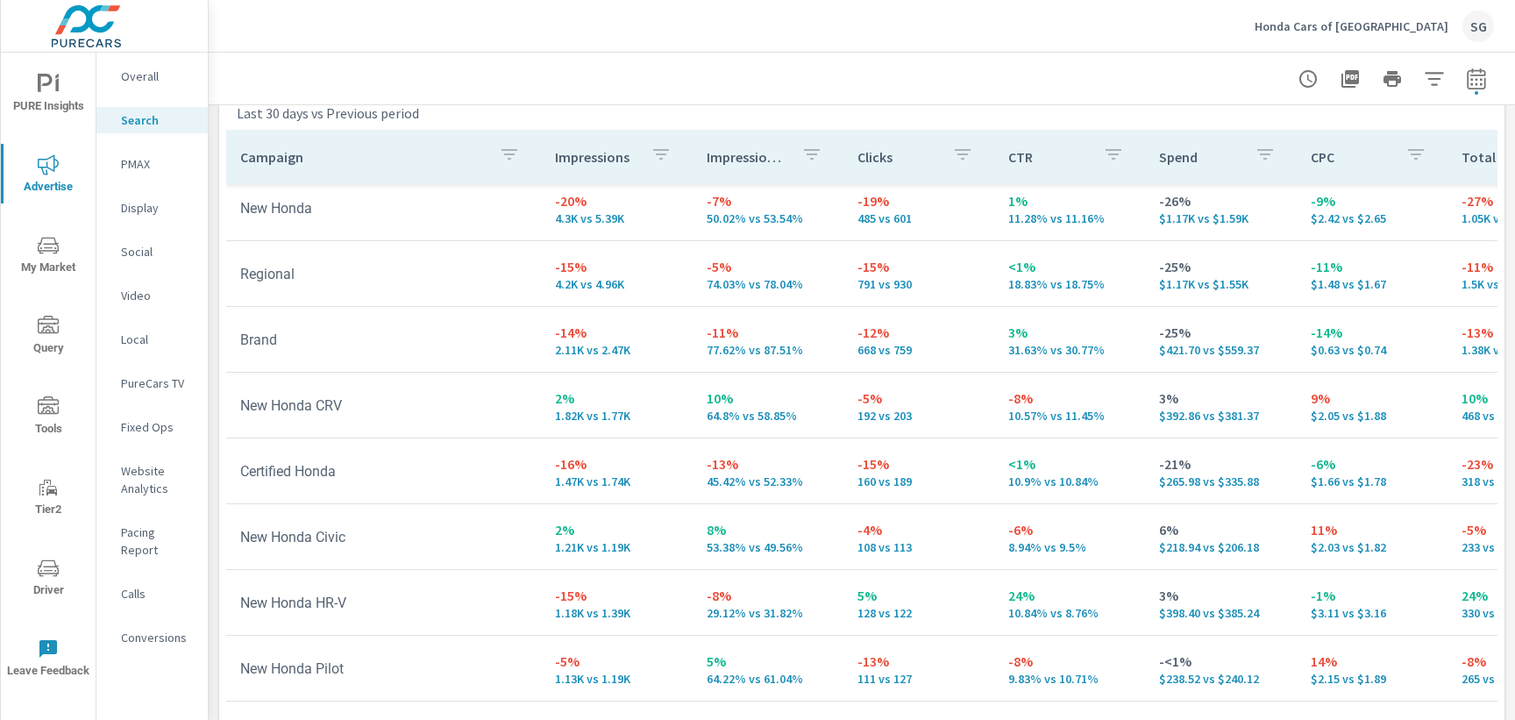
scroll to position [84, 0]
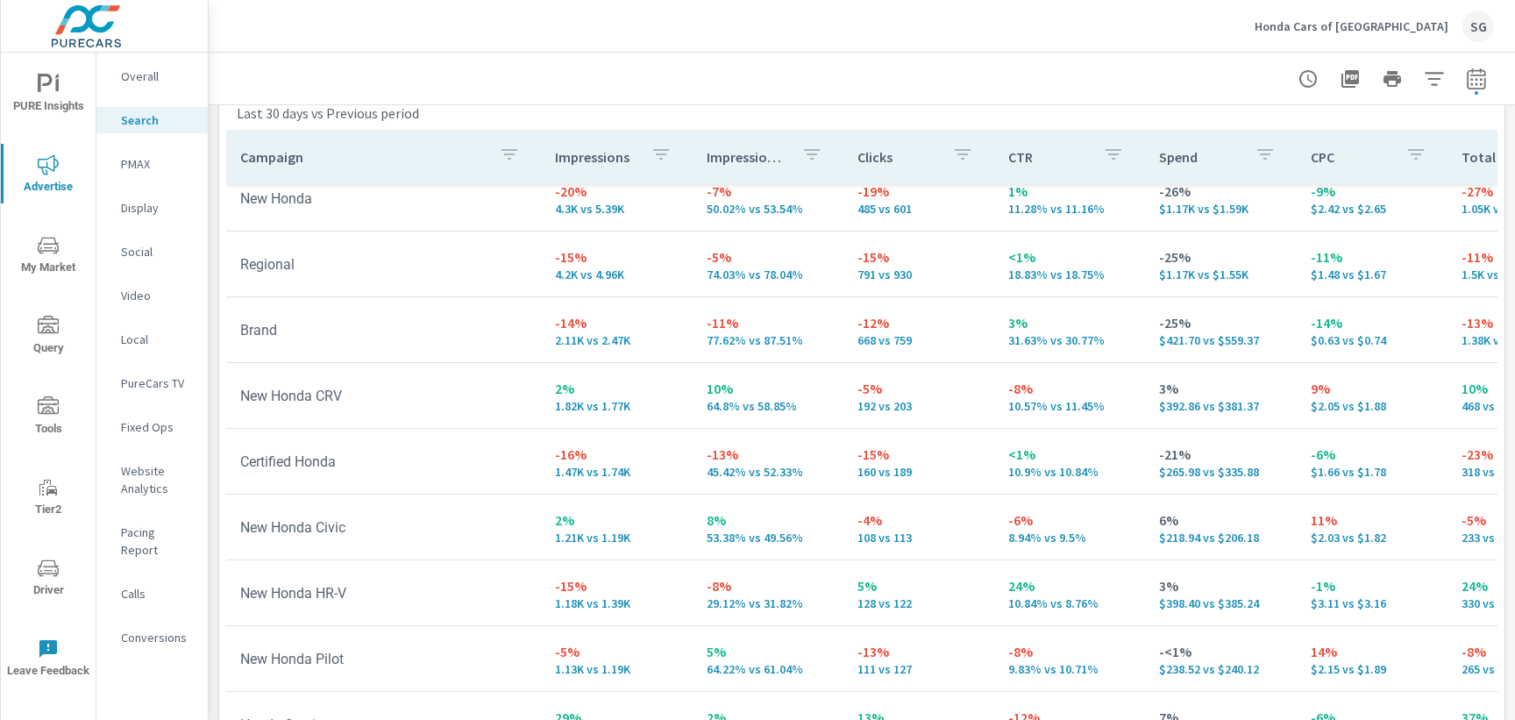
click at [134, 585] on p "Calls" at bounding box center [157, 594] width 73 height 18
